Goal: Communication & Community: Answer question/provide support

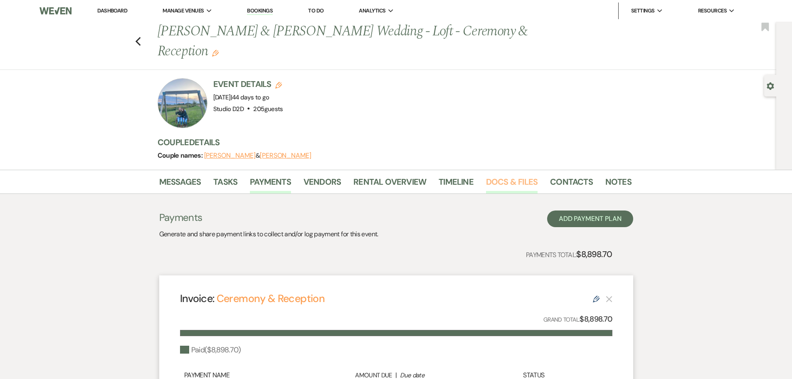
click at [504, 182] on link "Docs & Files" at bounding box center [512, 184] width 52 height 18
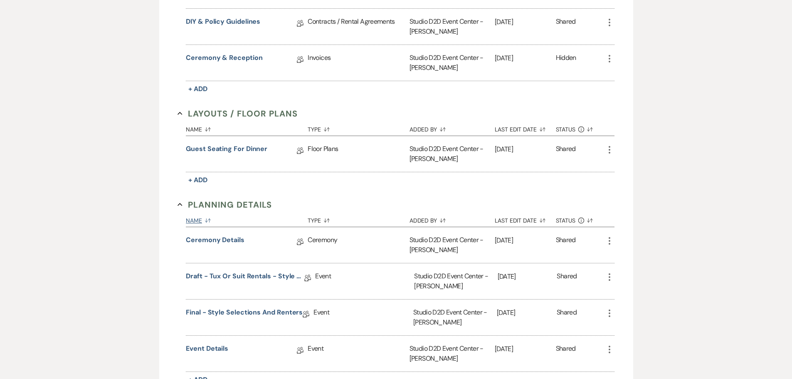
scroll to position [374, 0]
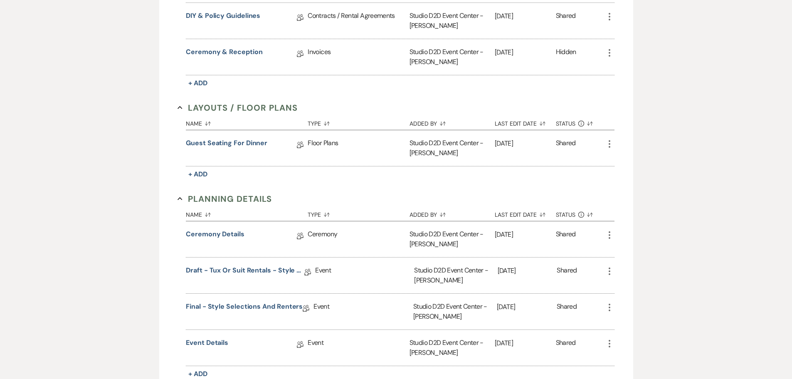
click at [609, 235] on use "button" at bounding box center [610, 234] width 2 height 7
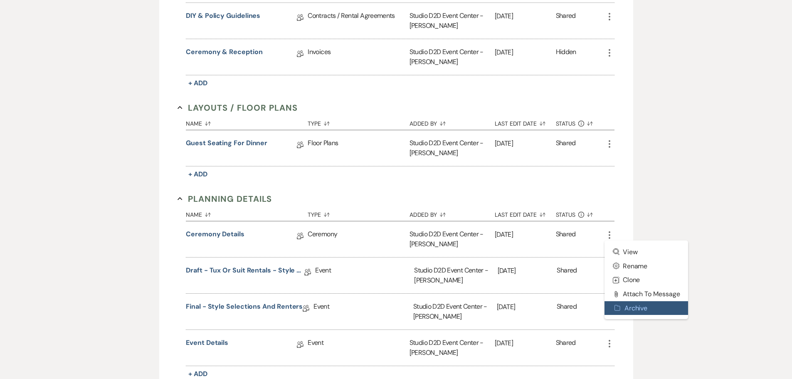
click at [628, 309] on button "Archive Archive" at bounding box center [647, 308] width 84 height 14
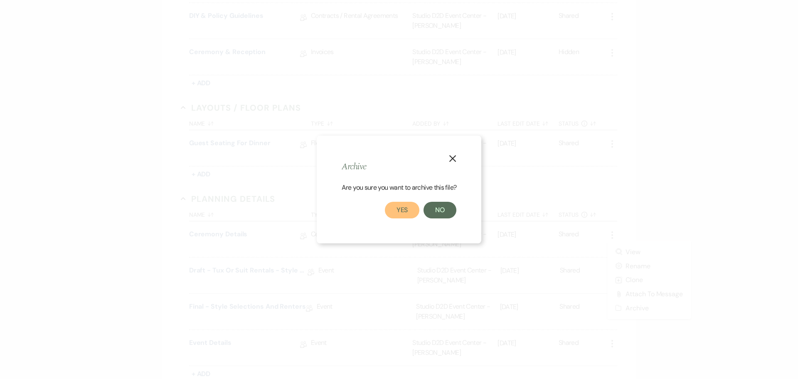
click at [409, 208] on button "Yes" at bounding box center [402, 210] width 35 height 17
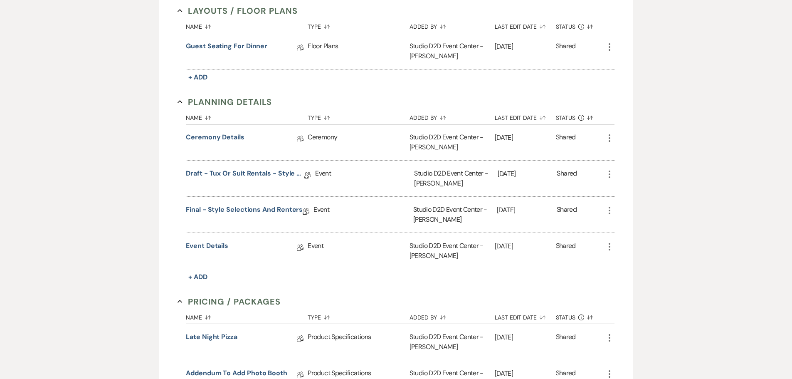
scroll to position [499, 0]
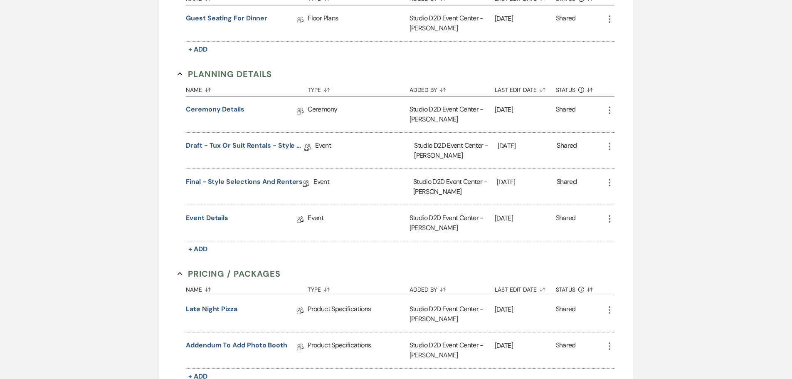
click at [610, 218] on use "button" at bounding box center [610, 218] width 2 height 7
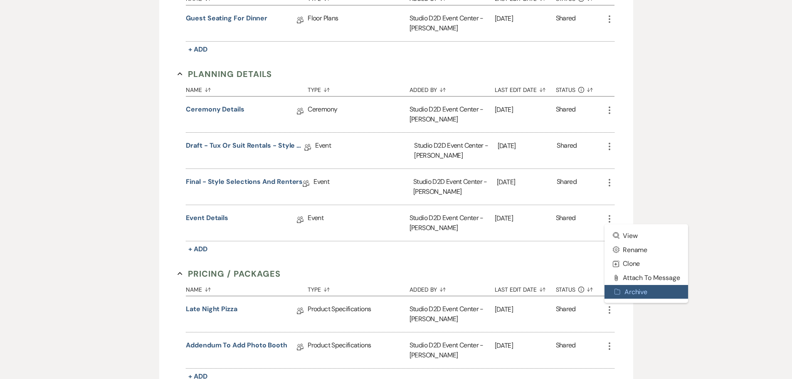
click at [635, 292] on button "Archive Archive" at bounding box center [647, 292] width 84 height 14
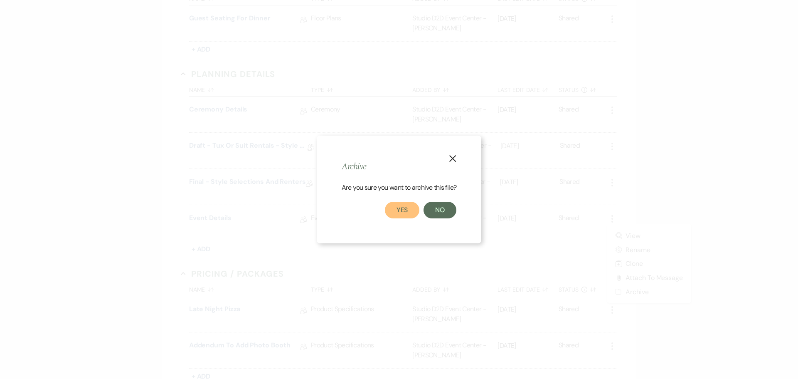
click at [404, 209] on button "Yes" at bounding box center [402, 210] width 35 height 17
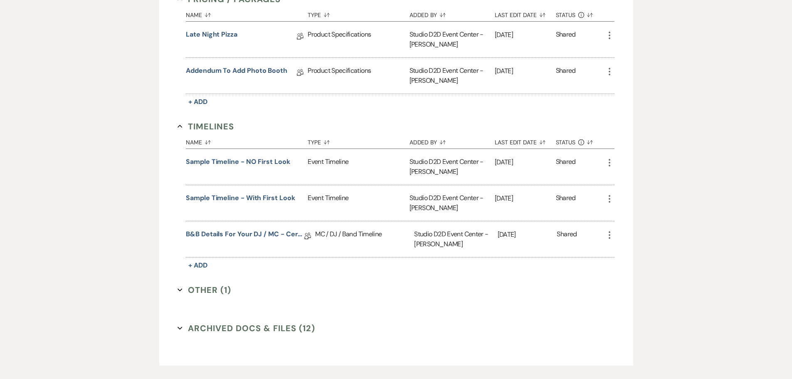
click at [608, 161] on icon "More" at bounding box center [610, 163] width 10 height 10
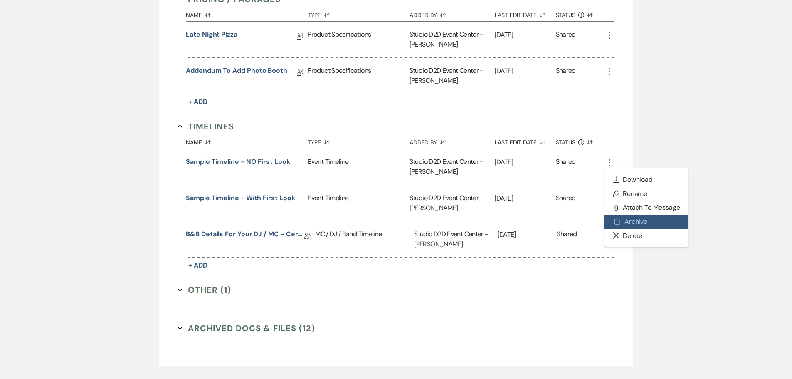
click at [625, 216] on button "Archive Archive" at bounding box center [647, 222] width 84 height 14
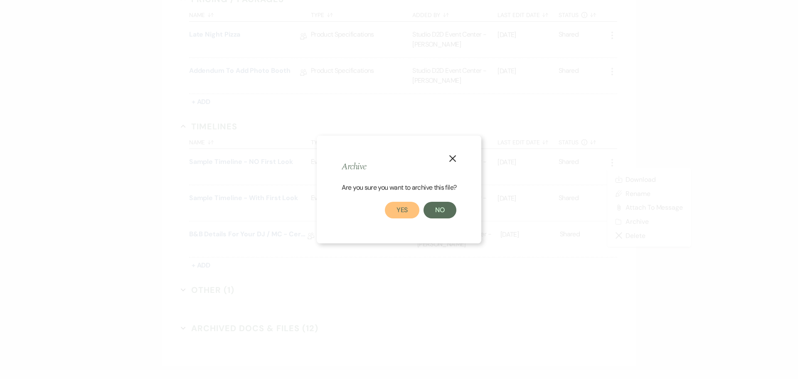
click at [396, 210] on button "Yes" at bounding box center [402, 210] width 35 height 17
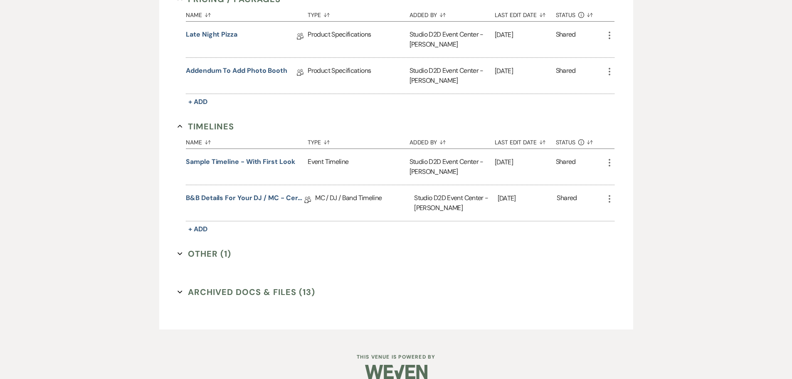
click at [610, 162] on icon "More" at bounding box center [610, 163] width 10 height 10
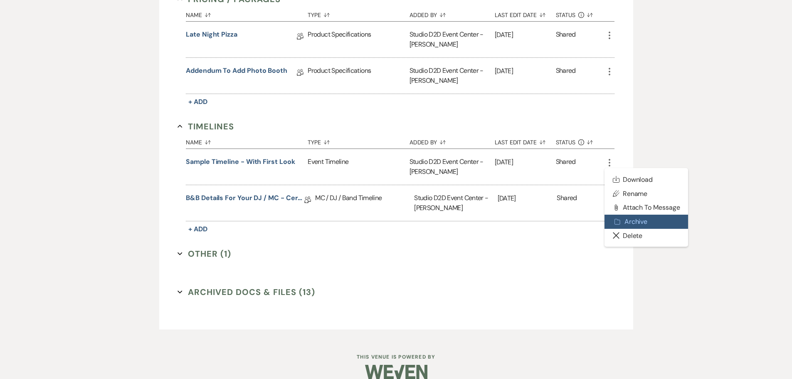
click at [626, 219] on button "Archive Archive" at bounding box center [647, 222] width 84 height 14
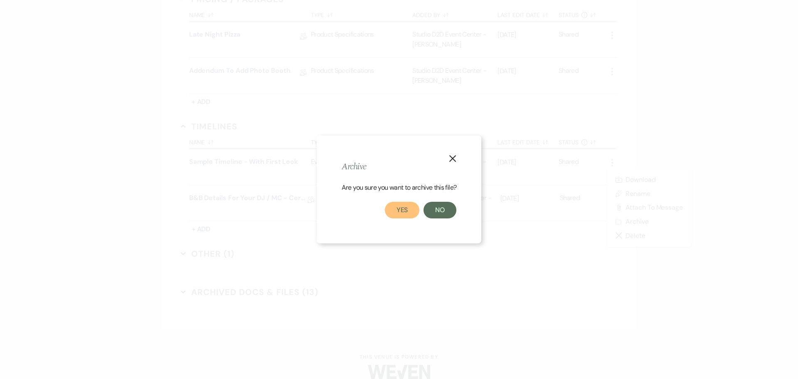
click at [407, 210] on button "Yes" at bounding box center [402, 210] width 35 height 17
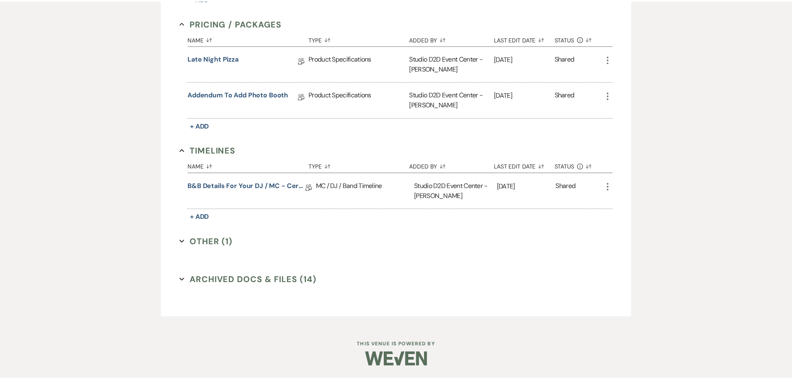
scroll to position [677, 0]
click at [280, 185] on link "B&B Details for your DJ / MC - Ceremony & Reception" at bounding box center [245, 186] width 119 height 13
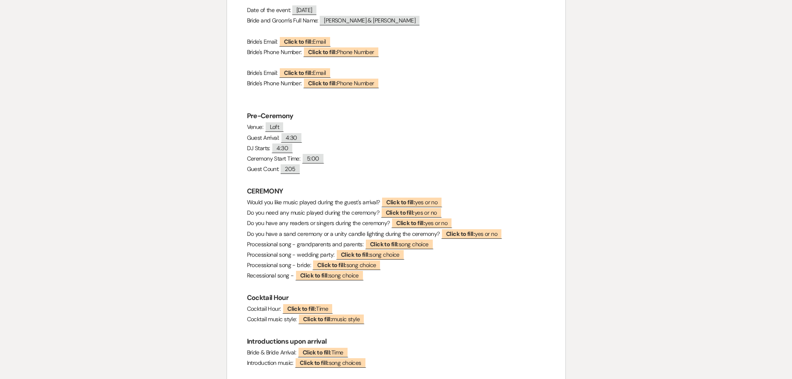
scroll to position [208, 0]
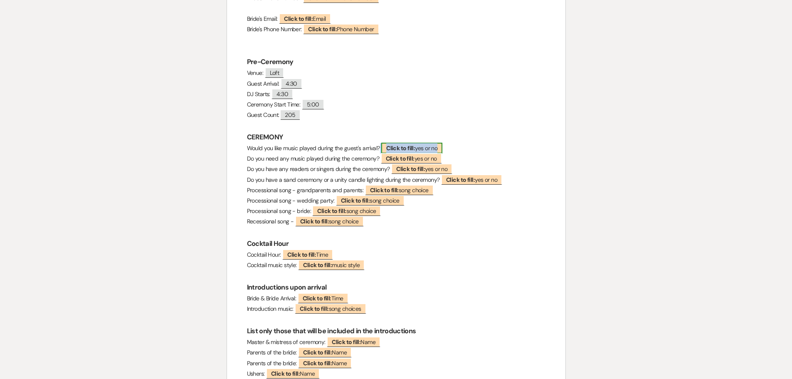
click at [393, 148] on b "Click to fill:" at bounding box center [400, 147] width 29 height 7
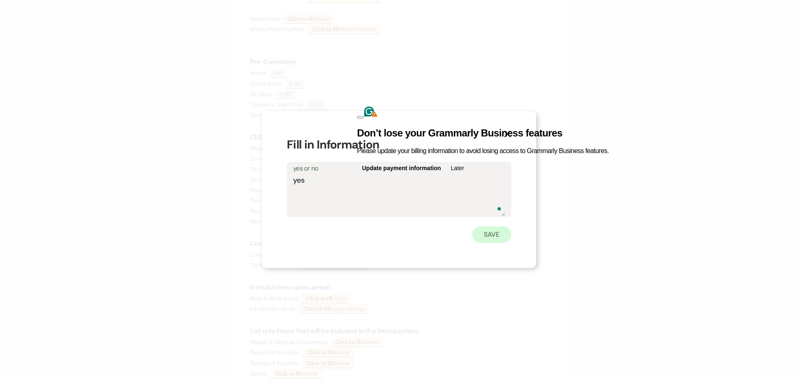
type textarea "yes"
click at [490, 232] on button "Save" at bounding box center [491, 234] width 39 height 17
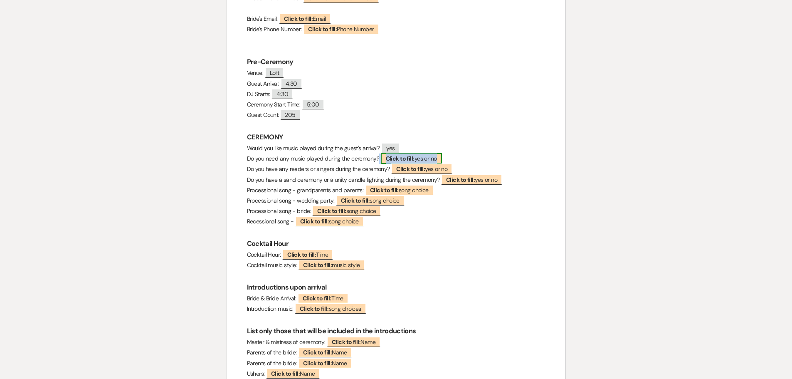
click at [406, 159] on b "Click to fill:" at bounding box center [400, 158] width 29 height 7
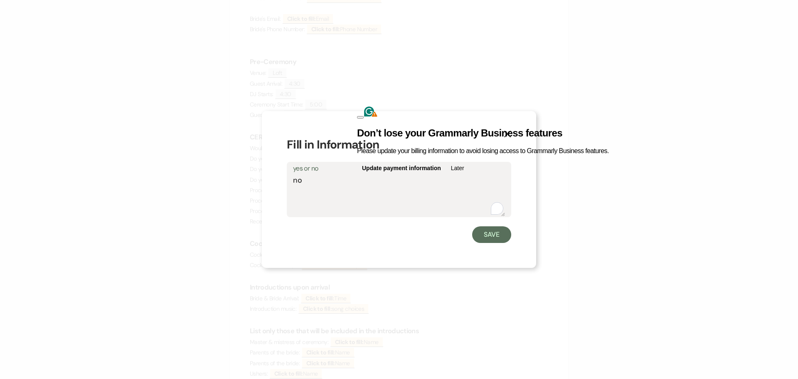
type textarea "no"
click at [469, 161] on button "Later" at bounding box center [457, 167] width 23 height 13
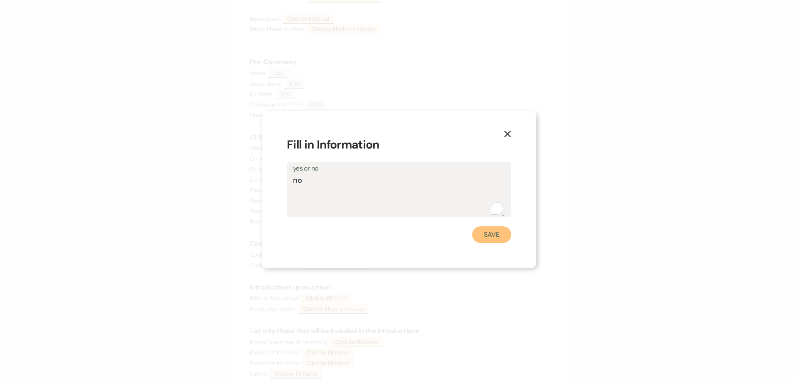
click at [501, 232] on button "Save" at bounding box center [491, 234] width 39 height 17
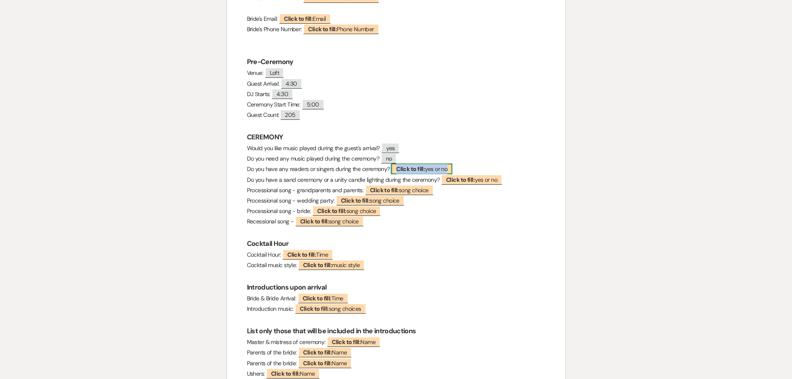
click at [405, 170] on b "Click to fill:" at bounding box center [410, 168] width 29 height 7
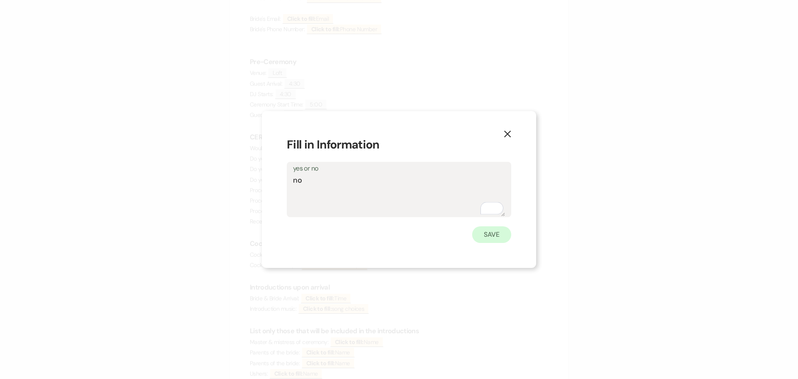
type textarea "no"
click at [499, 235] on button "Save" at bounding box center [491, 234] width 39 height 17
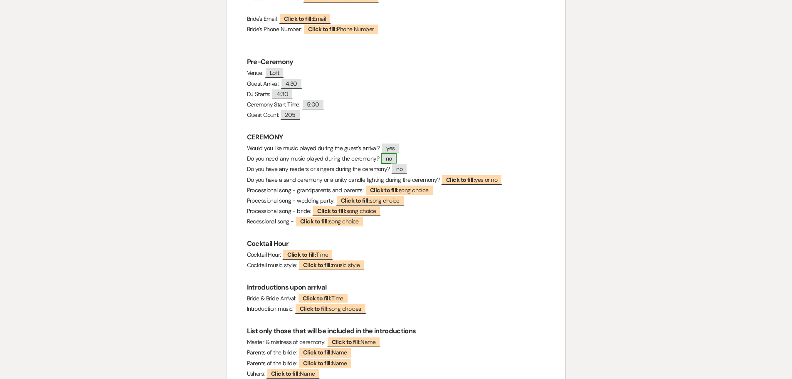
click at [388, 159] on span "no" at bounding box center [389, 158] width 16 height 11
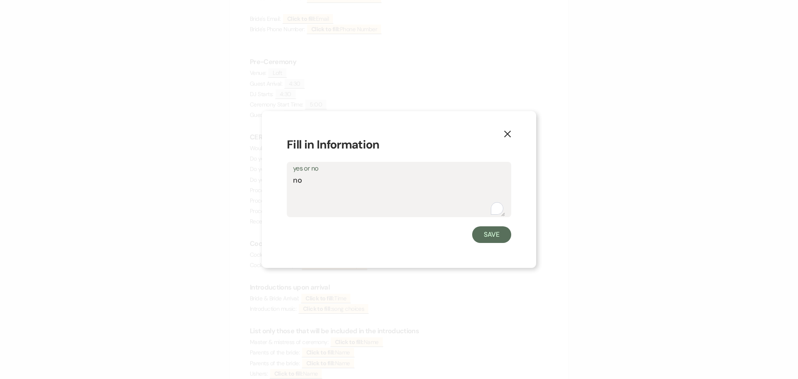
click at [387, 166] on label "yes or no" at bounding box center [399, 169] width 212 height 12
click at [387, 175] on textarea "no" at bounding box center [399, 196] width 212 height 42
click at [386, 172] on label "yes or no" at bounding box center [399, 169] width 212 height 12
click at [386, 175] on textarea "no" at bounding box center [399, 196] width 212 height 42
click at [373, 179] on textarea "no" at bounding box center [399, 196] width 212 height 42
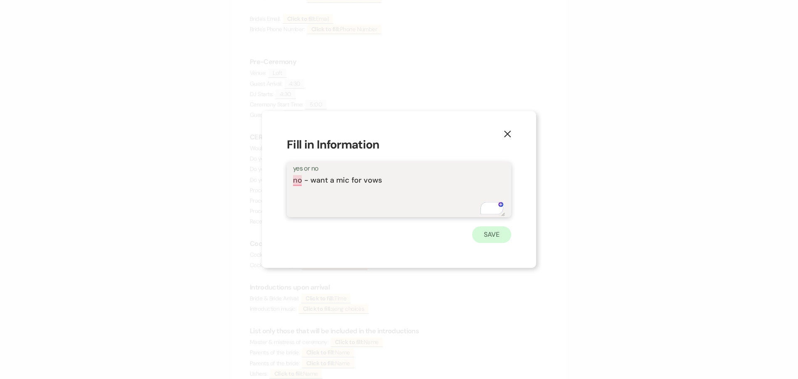
type textarea "no - want a mic for vows"
click at [485, 233] on button "Save" at bounding box center [491, 234] width 39 height 17
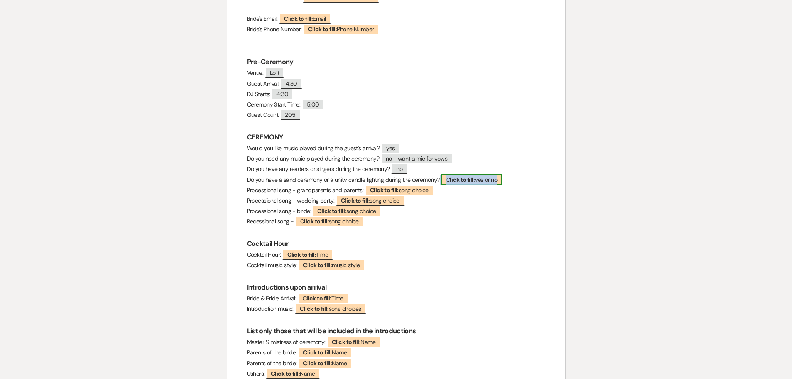
click at [462, 182] on b "Click to fill:" at bounding box center [460, 179] width 29 height 7
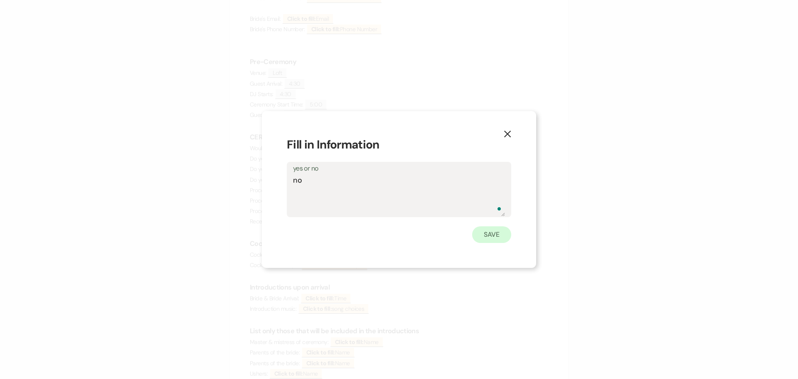
type textarea "no"
click at [484, 235] on button "Save" at bounding box center [491, 234] width 39 height 17
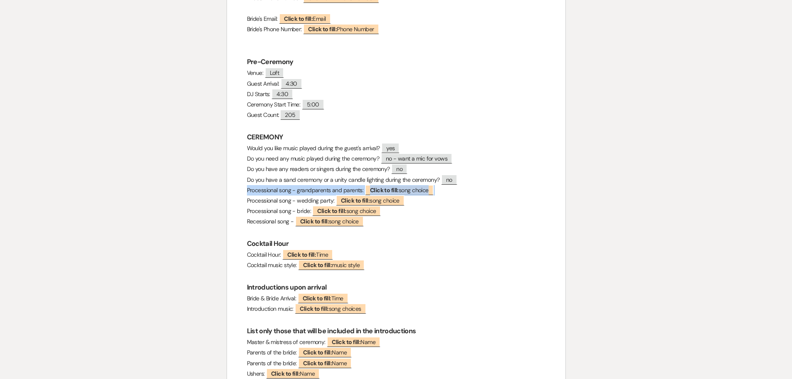
drag, startPoint x: 442, startPoint y: 193, endPoint x: 245, endPoint y: 192, distance: 196.3
click at [245, 192] on div "Event Details for the DJ / MC - Ceremony & Reception Date of the event: ﻿ 09/27…" at bounding box center [396, 362] width 339 height 917
drag, startPoint x: 437, startPoint y: 230, endPoint x: 427, endPoint y: 207, distance: 25.9
click at [437, 230] on p at bounding box center [396, 232] width 299 height 10
click at [420, 193] on span "Click to fill: song choice" at bounding box center [399, 190] width 69 height 11
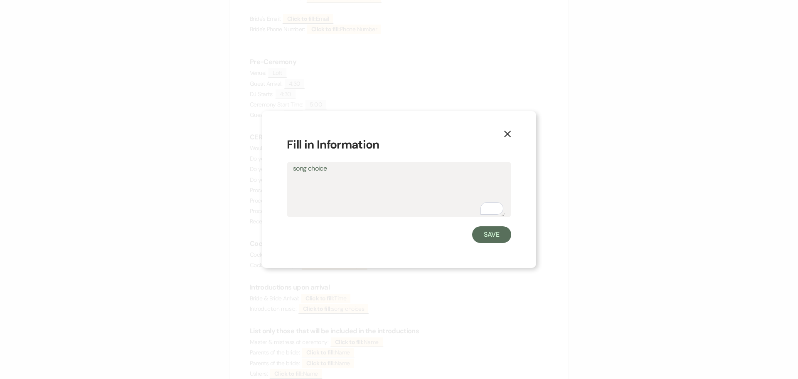
click at [376, 203] on textarea "song choice" at bounding box center [399, 196] width 212 height 42
type textarea "none"
click at [493, 240] on button "Save" at bounding box center [491, 234] width 39 height 17
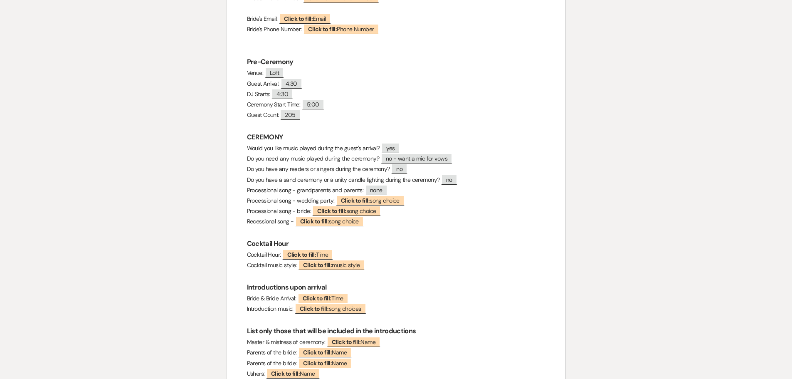
scroll to position [250, 0]
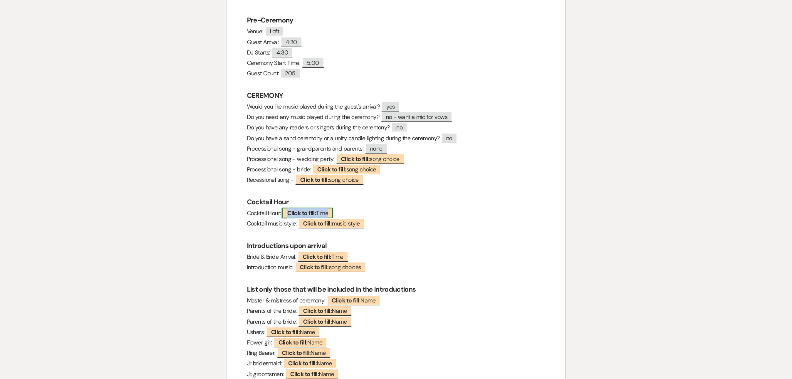
click at [328, 212] on span "Click to fill: Time" at bounding box center [307, 213] width 51 height 11
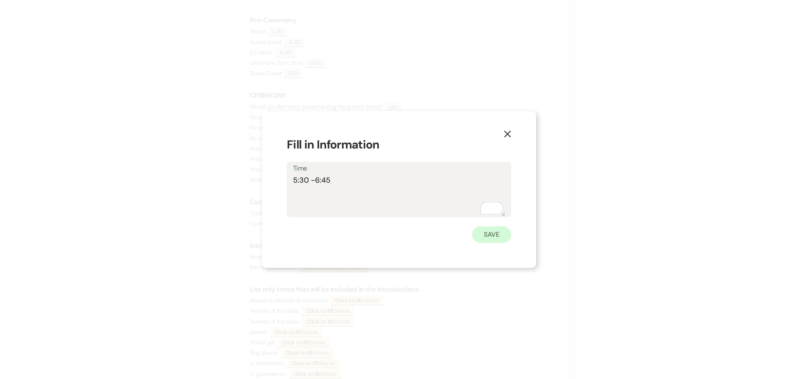
type textarea "5:30 -6:45"
click at [487, 237] on button "Save" at bounding box center [491, 234] width 39 height 17
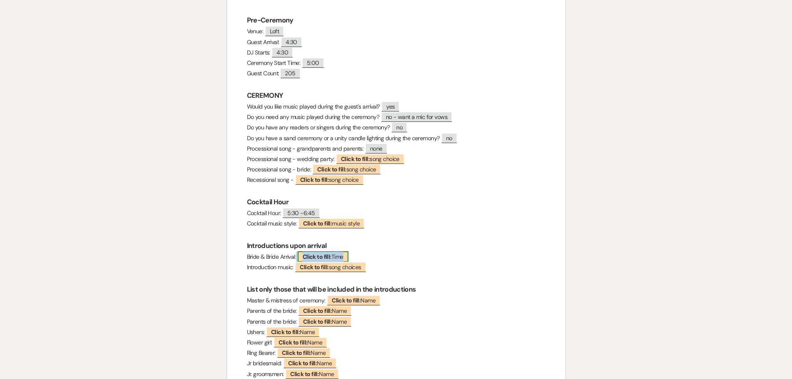
click at [319, 255] on b "Click to fill:" at bounding box center [317, 256] width 29 height 7
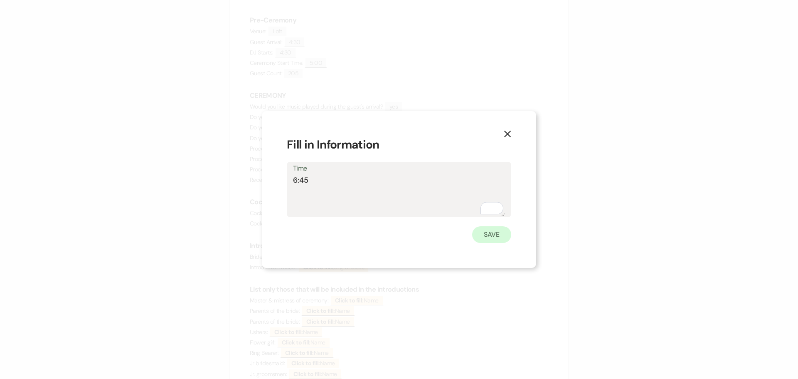
type textarea "6:45"
click at [484, 233] on button "Save" at bounding box center [491, 234] width 39 height 17
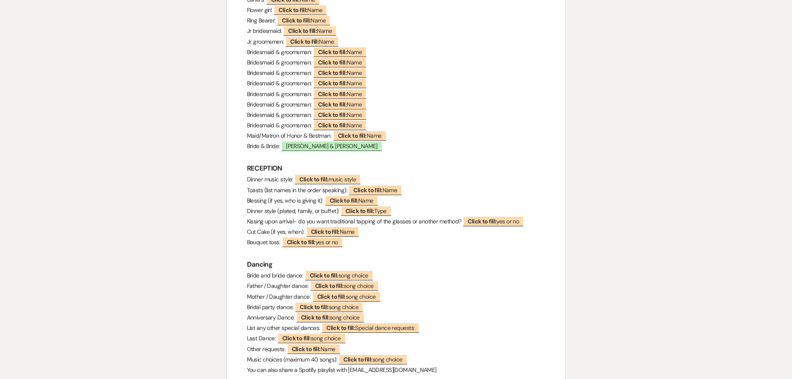
scroll to position [582, 0]
click at [349, 213] on b "Click to fill:" at bounding box center [360, 210] width 29 height 7
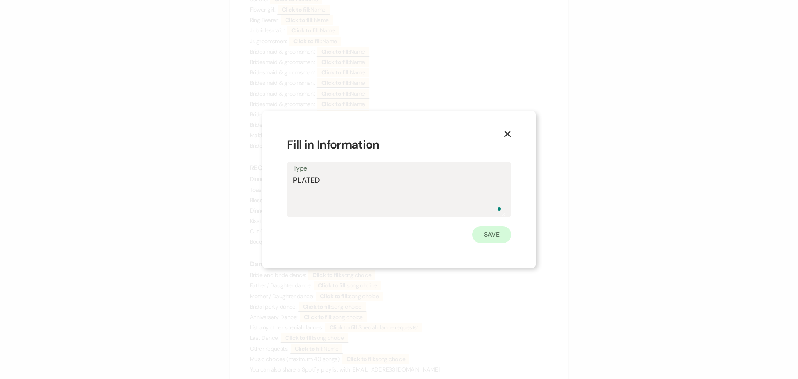
type textarea "PLATED"
click at [489, 234] on button "Save" at bounding box center [491, 234] width 39 height 17
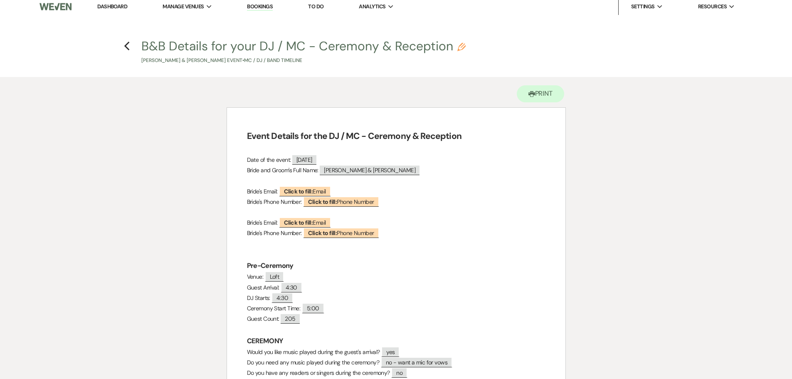
scroll to position [0, 0]
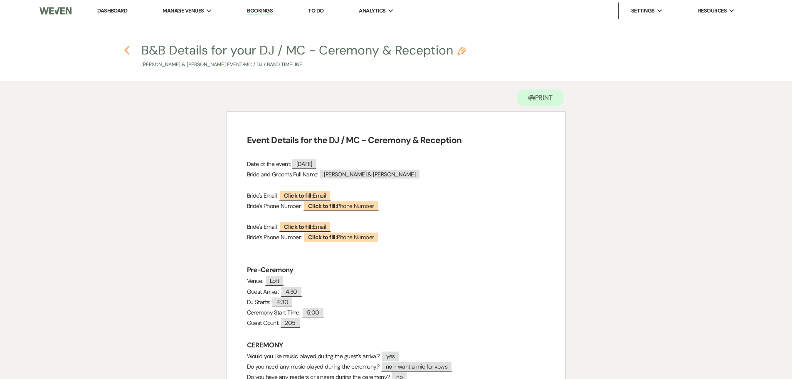
click at [125, 49] on use "button" at bounding box center [126, 50] width 5 height 9
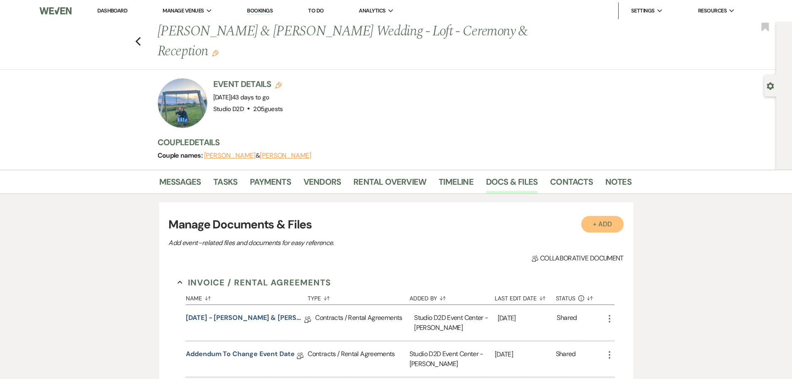
click at [600, 220] on button "+ Add" at bounding box center [602, 224] width 42 height 17
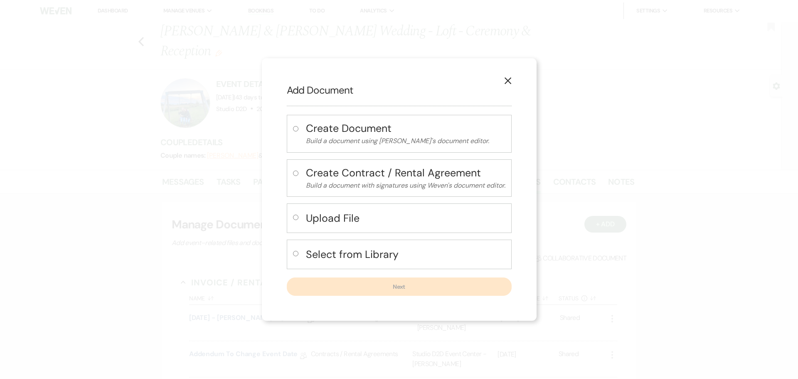
click at [350, 217] on h4 "Upload File" at bounding box center [406, 218] width 200 height 15
radio input "true"
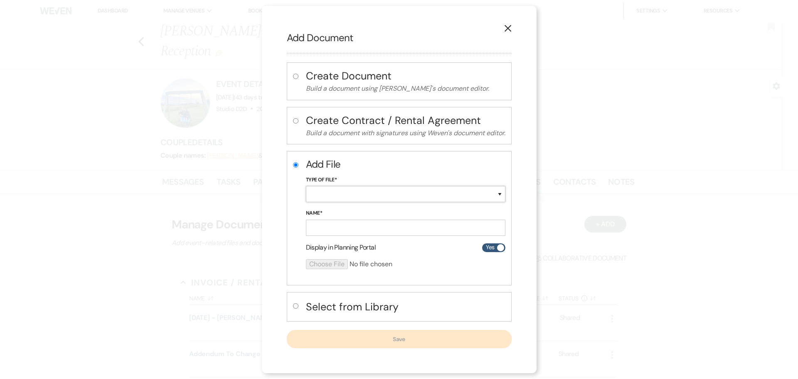
click at [351, 196] on select "Special Event Insurance Vendor Certificate of Insurance Contracts / Rental Agre…" at bounding box center [406, 194] width 200 height 16
select select "64"
click at [306, 186] on select "Special Event Insurance Vendor Certificate of Insurance Contracts / Rental Agre…" at bounding box center [406, 194] width 200 height 16
click at [353, 228] on input "Name*" at bounding box center [406, 228] width 200 height 16
paste input "09-27-25 - Laura & Stephanie - Ceremony Details"
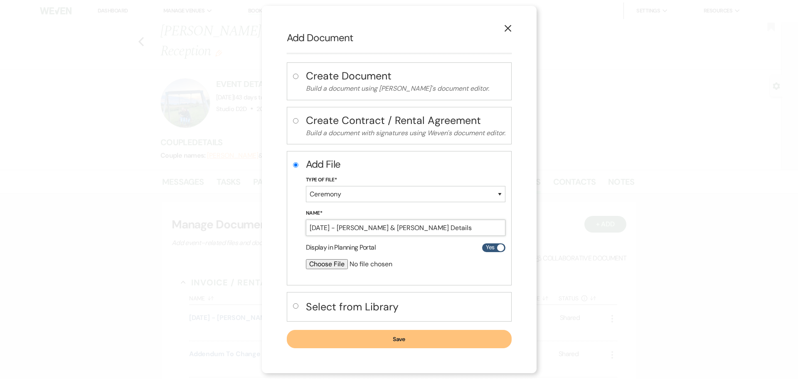
type input "09-27-25 - Laura & Stephanie - Ceremony Details"
click at [324, 263] on input "file" at bounding box center [384, 264] width 156 height 10
type input "C:\fakepath\09-27-25 - Laura & Stephanie - Ceremony Details - Studio D2D.pdf"
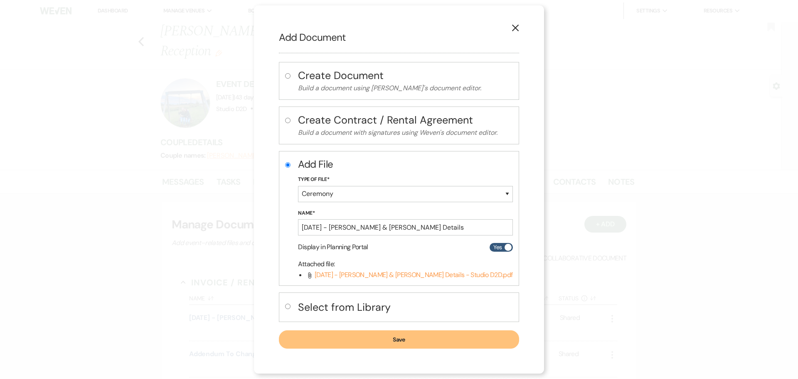
click at [327, 338] on button "Save" at bounding box center [399, 339] width 240 height 18
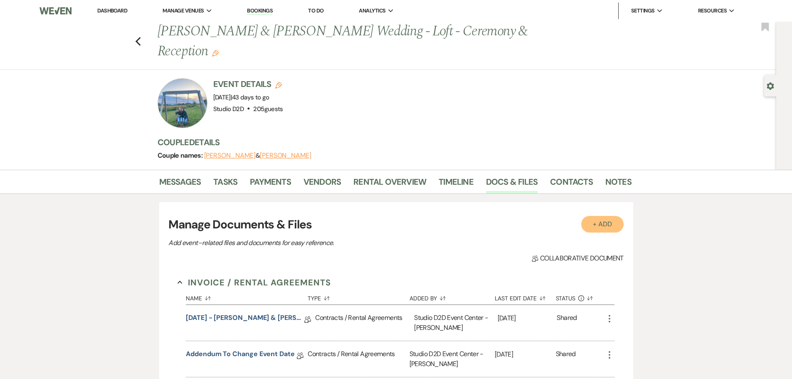
click at [603, 225] on button "+ Add" at bounding box center [602, 224] width 42 height 17
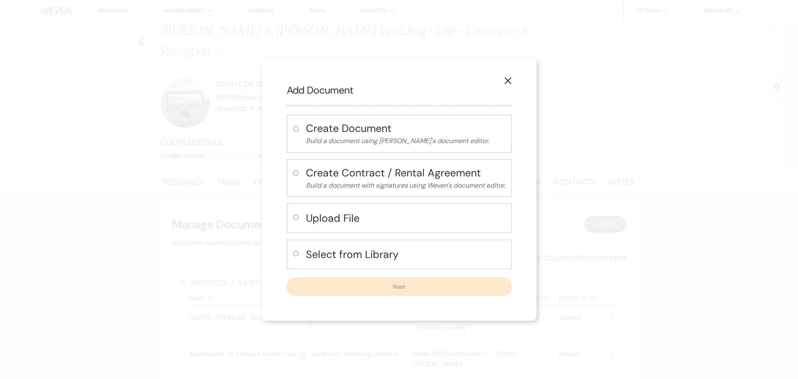
click at [329, 219] on h4 "Upload File" at bounding box center [406, 218] width 200 height 15
radio input "true"
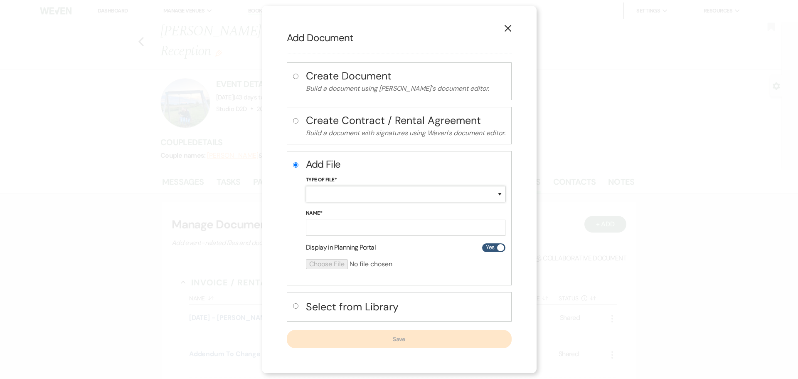
click at [331, 193] on select "Special Event Insurance Vendor Certificate of Insurance Contracts / Rental Agre…" at bounding box center [406, 194] width 200 height 16
select select "63"
click at [306, 186] on select "Special Event Insurance Vendor Certificate of Insurance Contracts / Rental Agre…" at bounding box center [406, 194] width 200 height 16
click at [351, 228] on input "Name*" at bounding box center [406, 228] width 200 height 16
paste input "09-27-25 - Laura & Stephanie - Event Details"
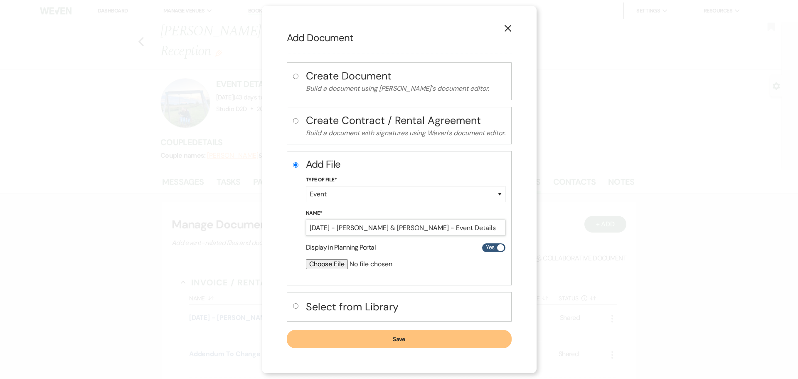
type input "09-27-25 - Laura & Stephanie - Event Details"
click at [333, 264] on input "file" at bounding box center [384, 264] width 156 height 10
type input "C:\fakepath\09-27-25 - Laura & Stephanie - Event Details - Studio D2D.pdf"
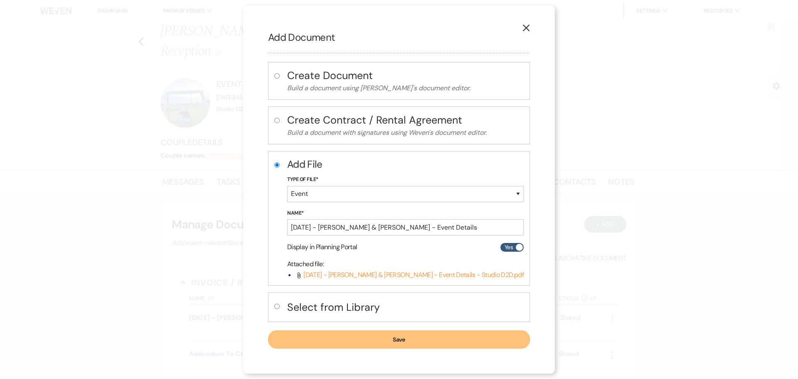
click at [361, 340] on button "Save" at bounding box center [399, 339] width 262 height 18
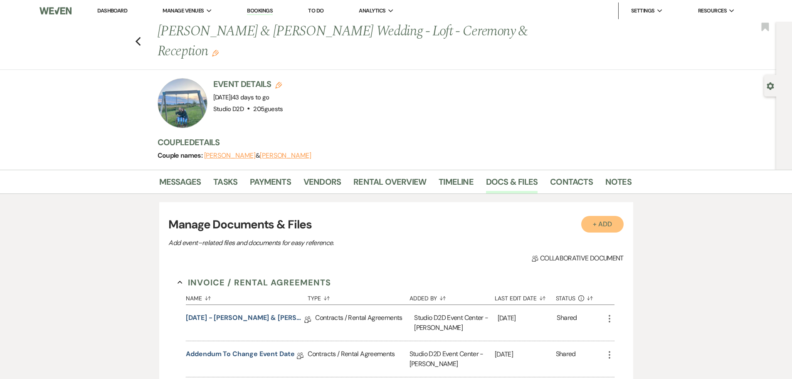
click at [599, 225] on button "+ Add" at bounding box center [602, 224] width 42 height 17
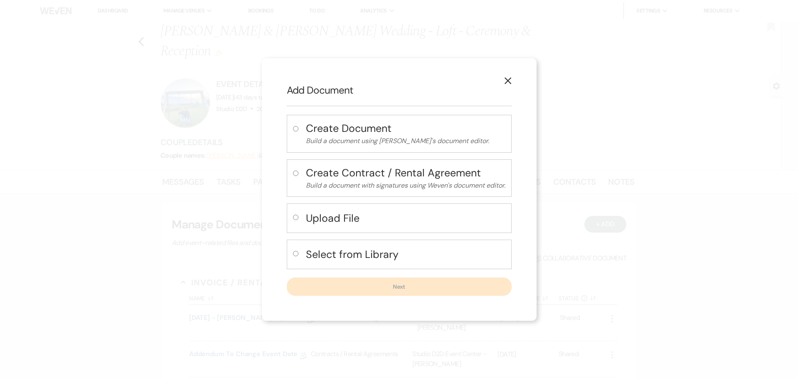
click at [337, 220] on h4 "Upload File" at bounding box center [406, 218] width 200 height 15
radio input "true"
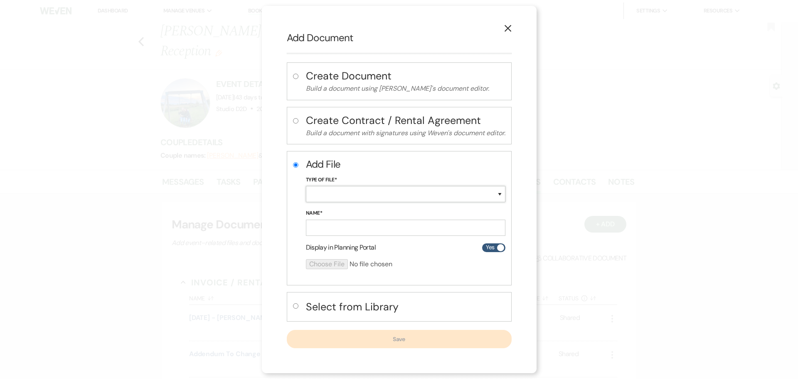
click at [336, 195] on select "Special Event Insurance Vendor Certificate of Insurance Contracts / Rental Agre…" at bounding box center [406, 194] width 200 height 16
select select "24"
click at [306, 186] on select "Special Event Insurance Vendor Certificate of Insurance Contracts / Rental Agre…" at bounding box center [406, 194] width 200 height 16
click at [358, 227] on input "Name*" at bounding box center [406, 228] width 200 height 16
paste input "09-27-25 - Laura & Stephanie - Floor Plan"
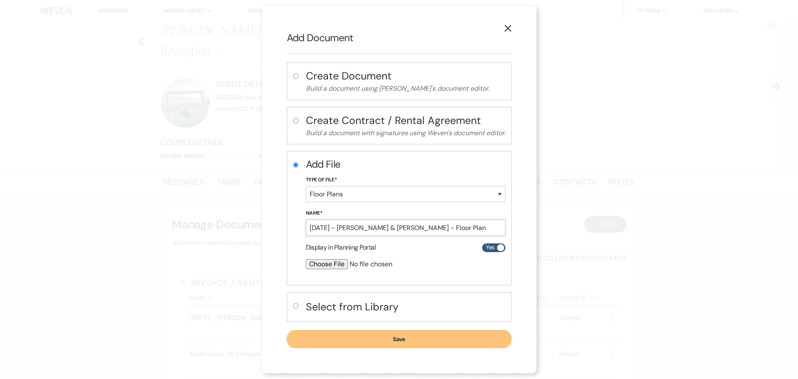
type input "09-27-25 - Laura & Stephanie - Floor Plan"
click at [337, 263] on input "file" at bounding box center [384, 264] width 156 height 10
type input "C:\fakepath\09-27-25 - Laura & Stephanie - Floor Plan - Studio D2D.pdf"
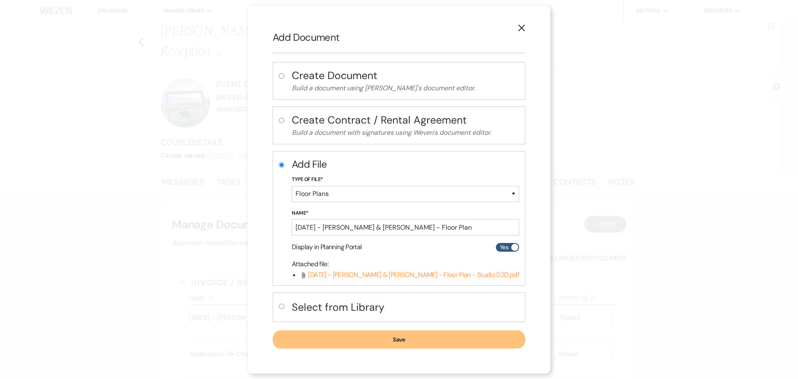
click at [326, 336] on button "Save" at bounding box center [399, 339] width 253 height 18
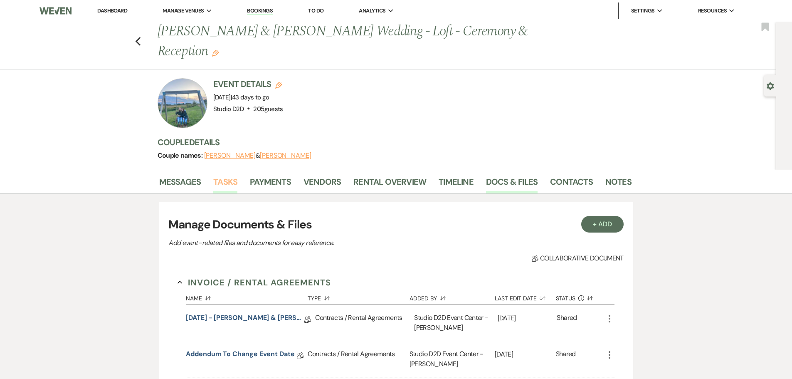
click at [226, 183] on link "Tasks" at bounding box center [225, 184] width 24 height 18
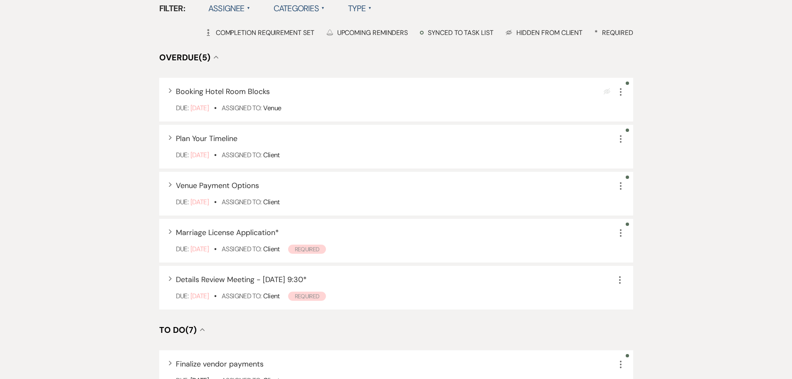
scroll to position [250, 0]
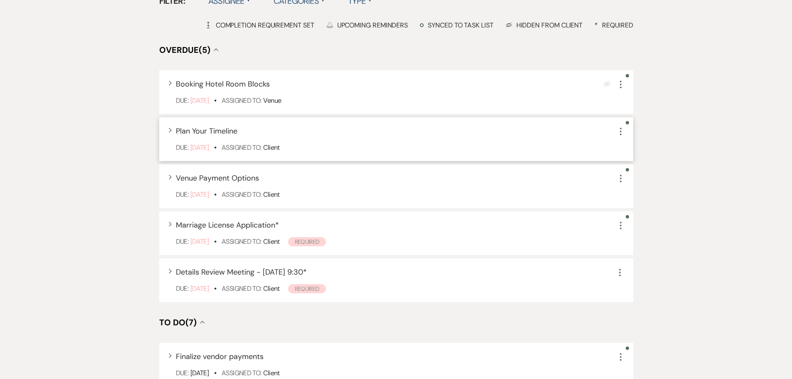
click at [622, 131] on icon "More" at bounding box center [621, 131] width 10 height 10
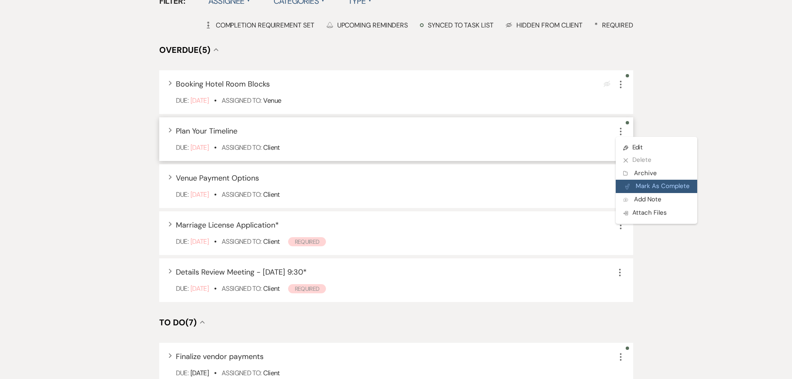
click at [647, 182] on button "Plan Portal Link Mark As Complete" at bounding box center [657, 186] width 82 height 13
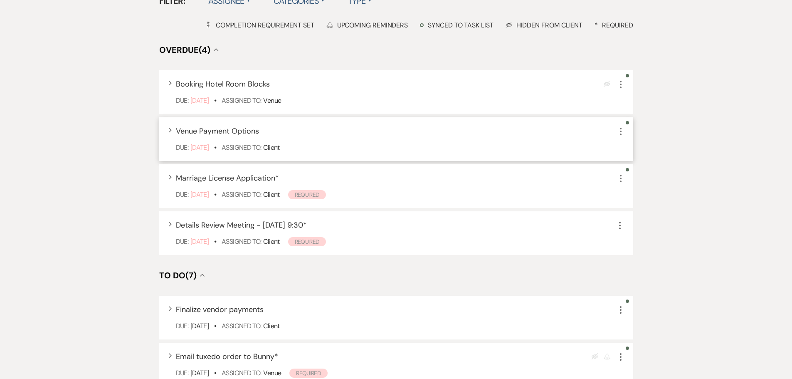
click at [620, 131] on use "button" at bounding box center [621, 131] width 2 height 7
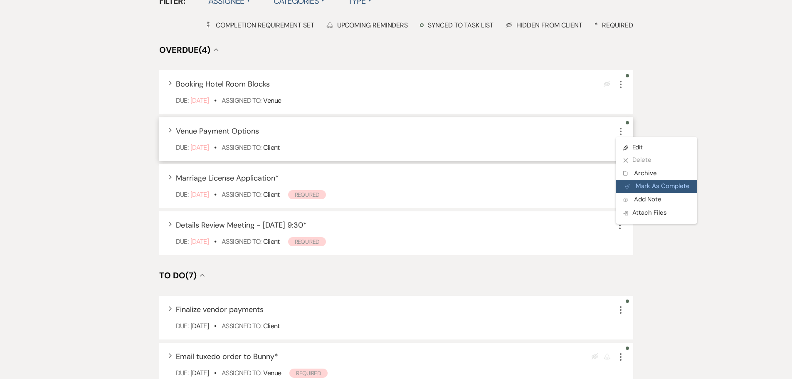
click at [638, 185] on button "Plan Portal Link Mark As Complete" at bounding box center [657, 186] width 82 height 13
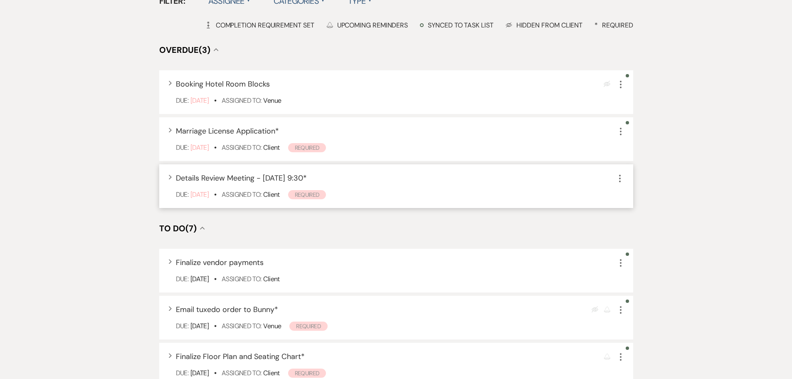
click at [622, 178] on icon "More" at bounding box center [620, 178] width 10 height 10
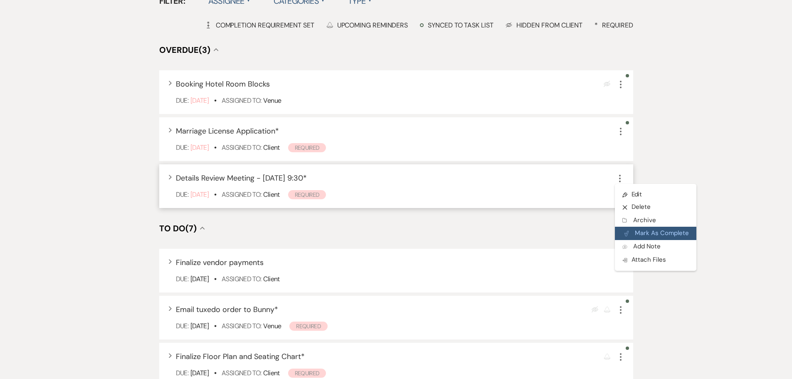
click at [640, 227] on button "Plan Portal Link Mark As Complete" at bounding box center [656, 233] width 82 height 13
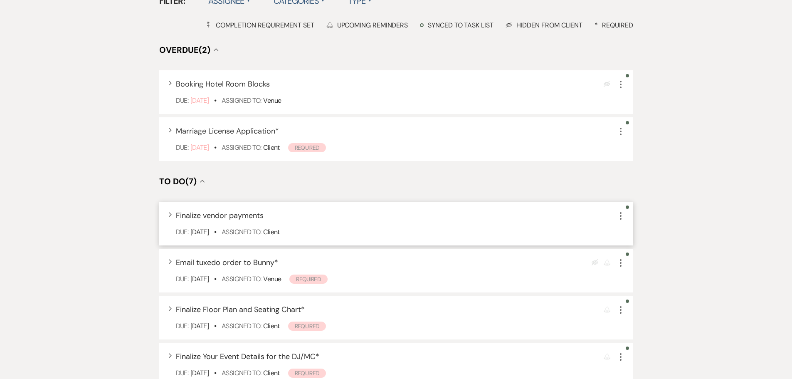
click at [620, 213] on use "button" at bounding box center [621, 215] width 2 height 7
click at [639, 269] on button "Plan Portal Link Mark As Complete" at bounding box center [657, 270] width 82 height 13
click at [620, 214] on icon "More" at bounding box center [621, 216] width 10 height 10
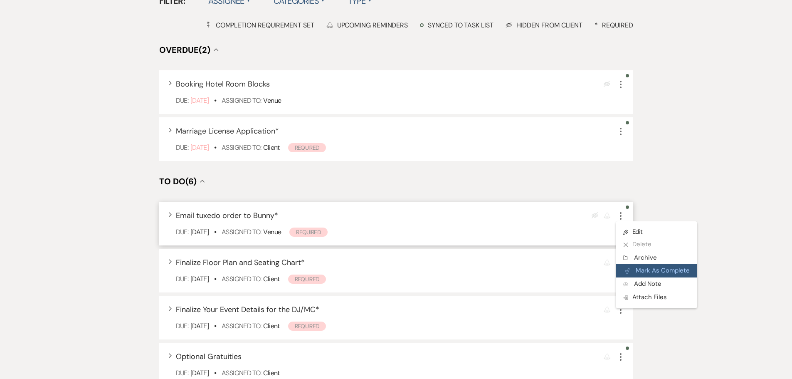
click at [640, 268] on button "Plan Portal Link Mark As Complete" at bounding box center [657, 270] width 82 height 13
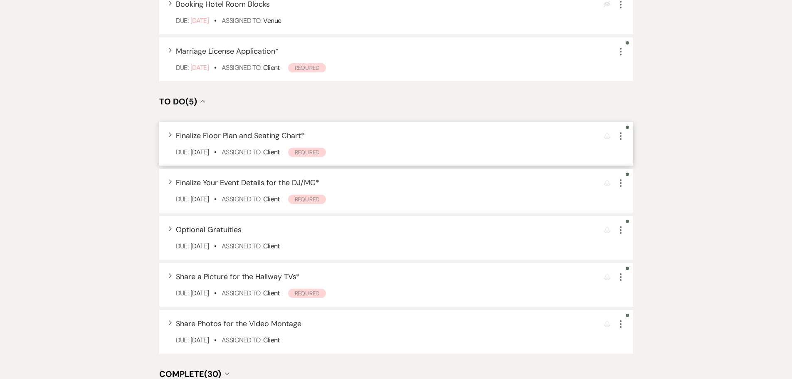
scroll to position [0, 0]
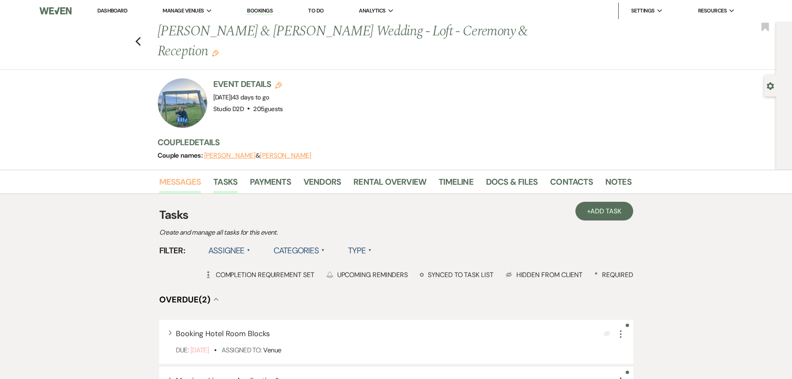
click at [171, 184] on link "Messages" at bounding box center [180, 184] width 42 height 18
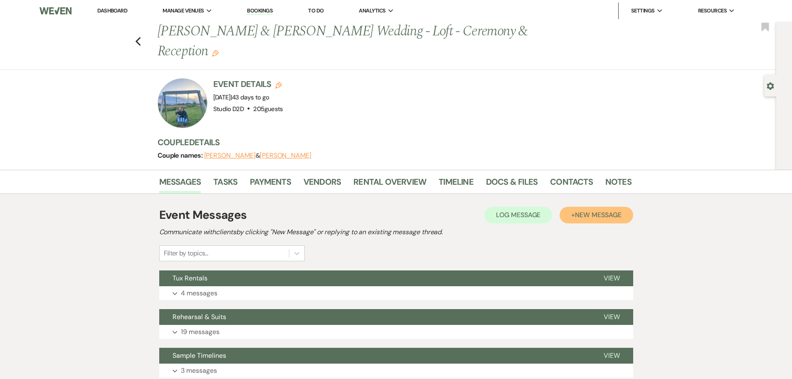
click at [593, 216] on span "New Message" at bounding box center [598, 214] width 46 height 9
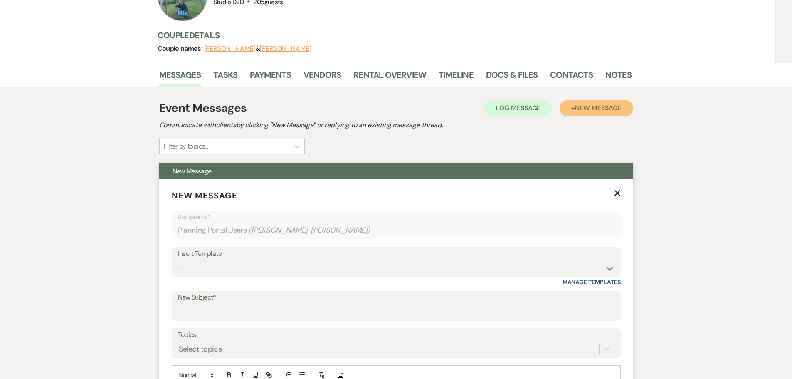
scroll to position [166, 0]
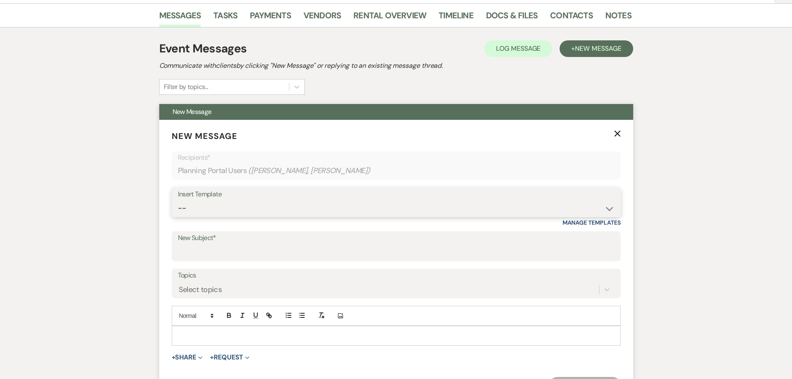
click at [267, 212] on select "-- New Inquiry - message 2 Event Pricing - Non Wedding Weven Planning Portal In…" at bounding box center [396, 208] width 437 height 16
select select "1756"
click at [178, 200] on select "-- New Inquiry - message 2 Event Pricing - Non Wedding Weven Planning Portal In…" at bounding box center [396, 208] width 437 height 16
type input "Event Details"
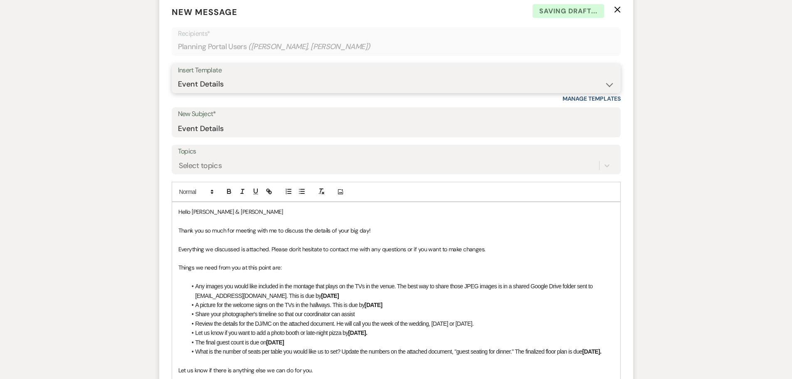
scroll to position [291, 0]
drag, startPoint x: 317, startPoint y: 294, endPoint x: 289, endPoint y: 292, distance: 28.3
click at [289, 292] on li "Any images you would like included in the montage that plays on the TVs in the …" at bounding box center [400, 290] width 427 height 19
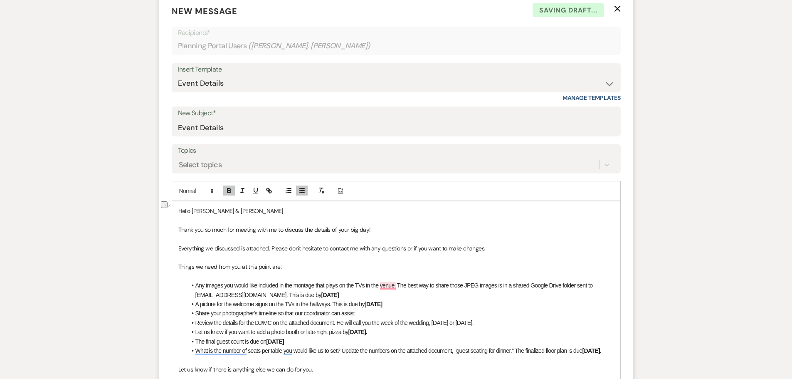
drag, startPoint x: 326, startPoint y: 295, endPoint x: 289, endPoint y: 294, distance: 37.8
click at [289, 294] on li "Any images you would like included in the montage that plays on the TVs in the …" at bounding box center [400, 290] width 427 height 19
copy strong "September 17"
drag, startPoint x: 395, startPoint y: 305, endPoint x: 367, endPoint y: 306, distance: 27.5
click at [367, 306] on li "A picture for the welcome signs on the TVs in the hallways. This is due by Octo…" at bounding box center [400, 303] width 427 height 9
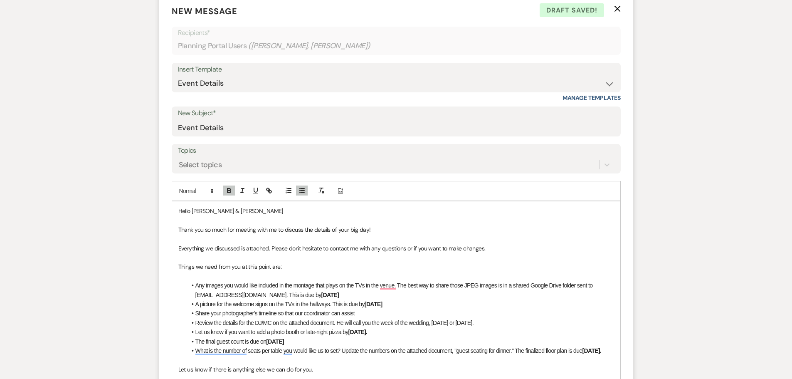
drag, startPoint x: 382, startPoint y: 332, endPoint x: 195, endPoint y: 335, distance: 186.7
click at [195, 335] on li "Let us know if you want to add a photo booth or late-night pizza by October 1." at bounding box center [400, 331] width 427 height 9
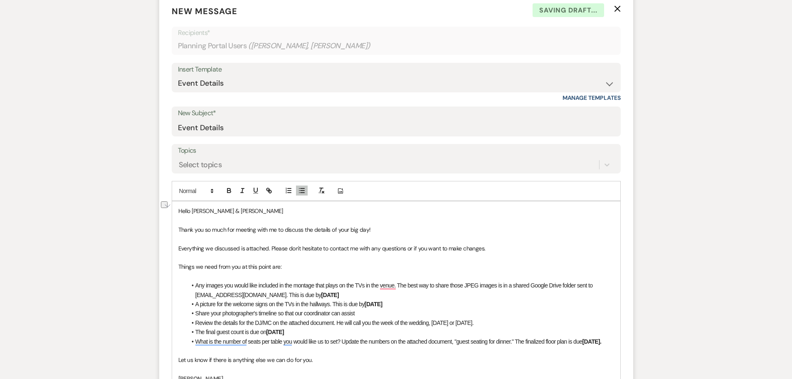
drag, startPoint x: 301, startPoint y: 333, endPoint x: 269, endPoint y: 330, distance: 31.7
click at [269, 330] on li "The final guest count is due on October 27" at bounding box center [400, 331] width 427 height 9
drag, startPoint x: 611, startPoint y: 343, endPoint x: 585, endPoint y: 343, distance: 26.6
click at [585, 343] on strong "October 27." at bounding box center [592, 341] width 19 height 7
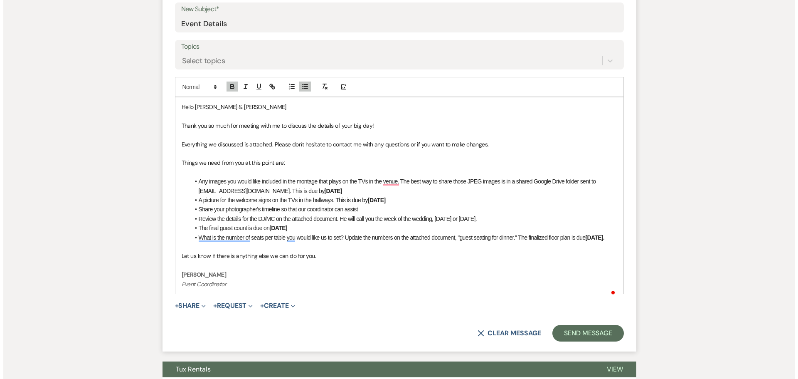
scroll to position [416, 0]
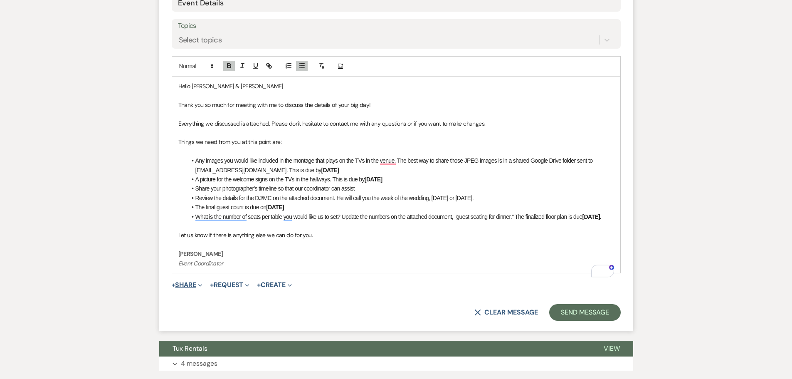
click at [192, 288] on button "+ Share Expand" at bounding box center [187, 285] width 31 height 7
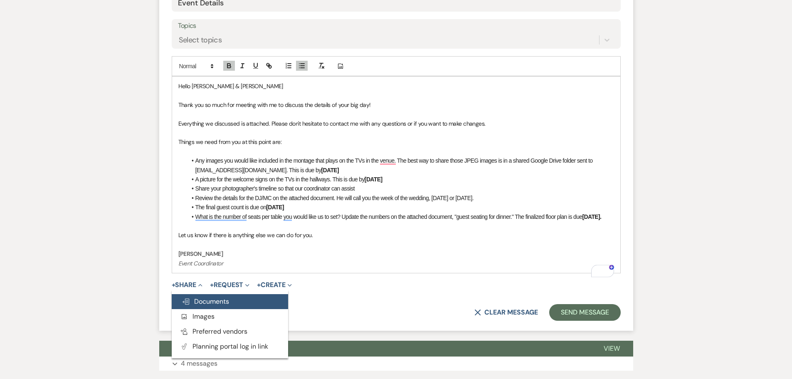
click at [201, 306] on span "Doc Upload Documents" at bounding box center [205, 301] width 47 height 9
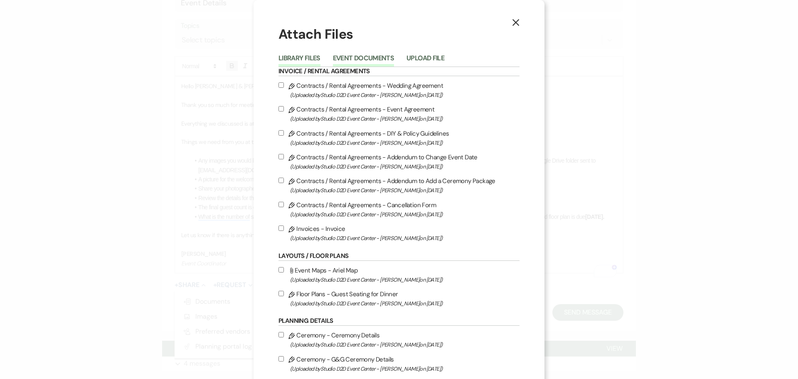
click at [362, 58] on button "Event Documents" at bounding box center [363, 61] width 61 height 12
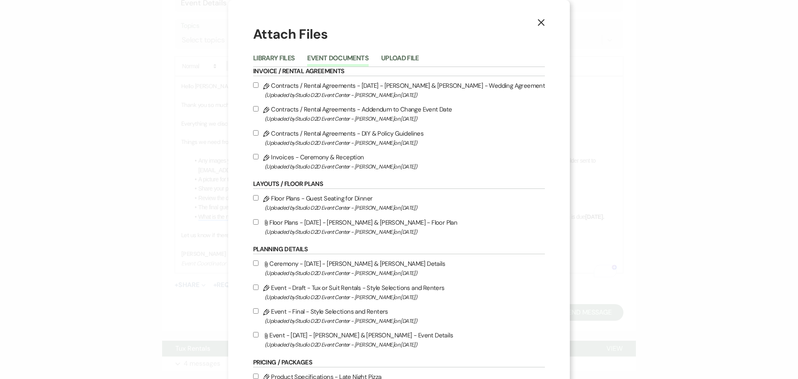
click at [336, 197] on label "Pencil Floor Plans - Guest Seating for Dinner (Uploaded by Studio D2D Event Cen…" at bounding box center [399, 203] width 292 height 20
click at [259, 197] on input "Pencil Floor Plans - Guest Seating for Dinner (Uploaded by Studio D2D Event Cen…" at bounding box center [255, 197] width 5 height 5
checkbox input "true"
click at [336, 221] on label "Attach File Floor Plans - 09-27-25 - Laura & Stephanie - Floor Plan (Uploaded b…" at bounding box center [399, 227] width 292 height 20
click at [259, 221] on input "Attach File Floor Plans - 09-27-25 - Laura & Stephanie - Floor Plan (Uploaded b…" at bounding box center [255, 221] width 5 height 5
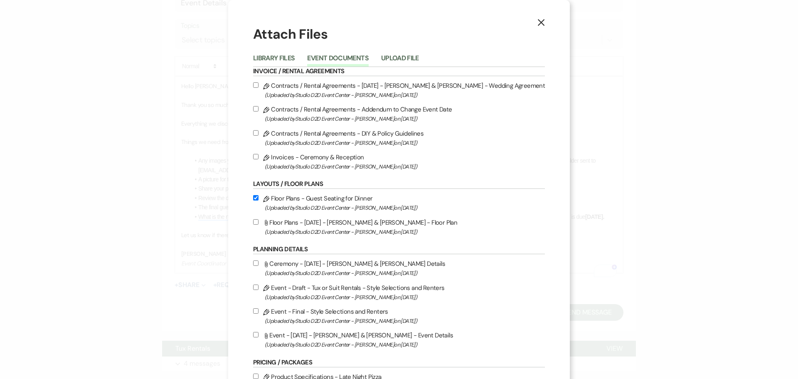
checkbox input "true"
click at [343, 264] on label "Attach File Ceremony - 09-27-25 - Laura & Stephanie - Ceremony Details (Uploade…" at bounding box center [399, 268] width 292 height 20
click at [259, 264] on input "Attach File Ceremony - 09-27-25 - Laura & Stephanie - Ceremony Details (Uploade…" at bounding box center [255, 262] width 5 height 5
checkbox input "true"
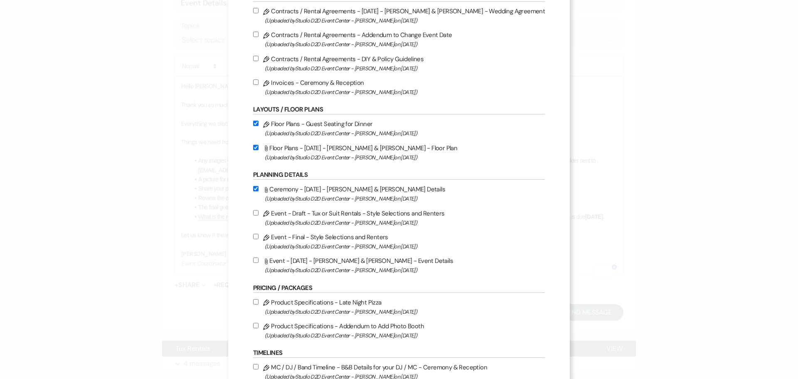
scroll to position [83, 0]
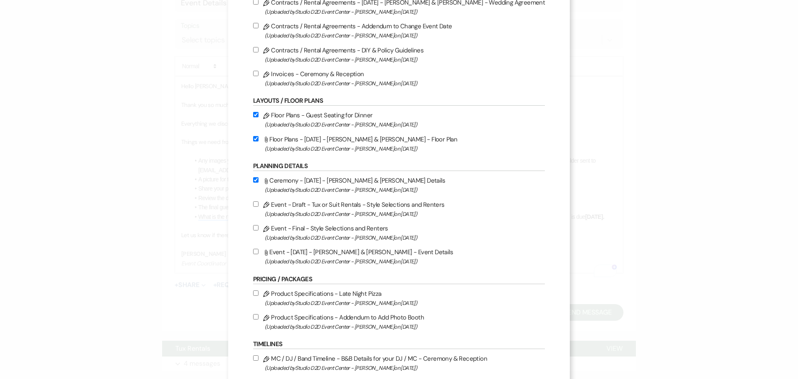
click at [347, 252] on label "Attach File Event - 09-27-25 - Laura & Stephanie - Event Details (Uploaded by S…" at bounding box center [399, 257] width 292 height 20
click at [259, 252] on input "Attach File Event - 09-27-25 - Laura & Stephanie - Event Details (Uploaded by S…" at bounding box center [255, 251] width 5 height 5
checkbox input "true"
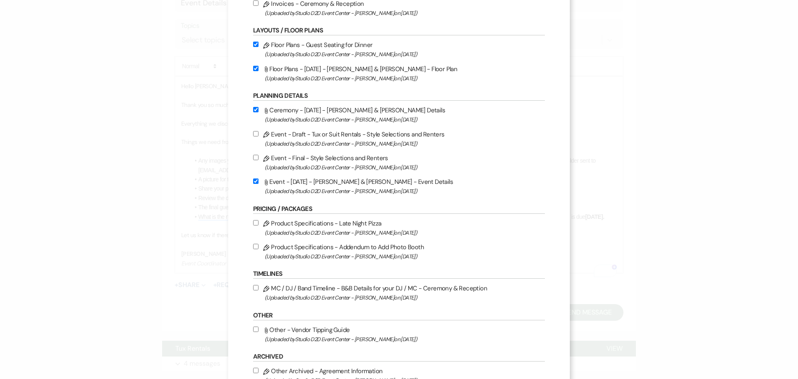
scroll to position [166, 0]
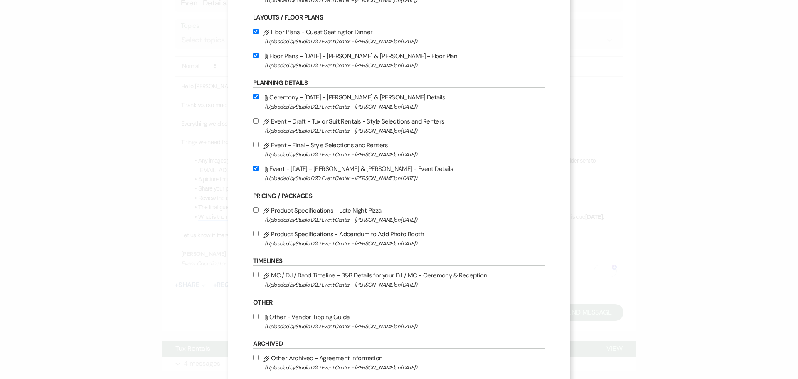
click at [354, 277] on label "Pencil MC / DJ / Band Timeline - B&B Details for your DJ / MC - Ceremony & Rece…" at bounding box center [399, 280] width 292 height 20
click at [259, 277] on input "Pencil MC / DJ / Band Timeline - B&B Details for your DJ / MC - Ceremony & Rece…" at bounding box center [255, 274] width 5 height 5
checkbox input "true"
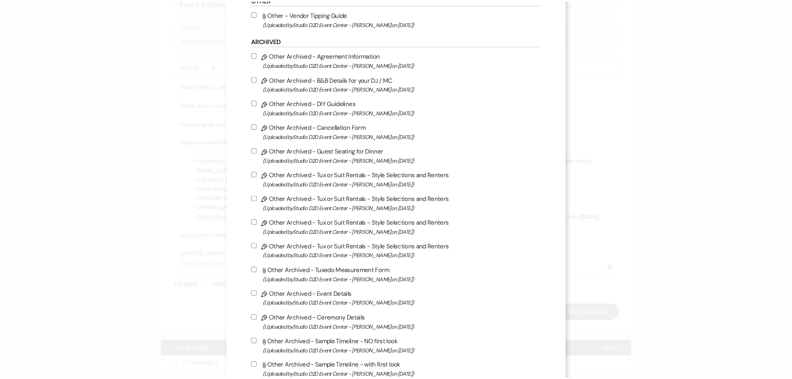
scroll to position [520, 0]
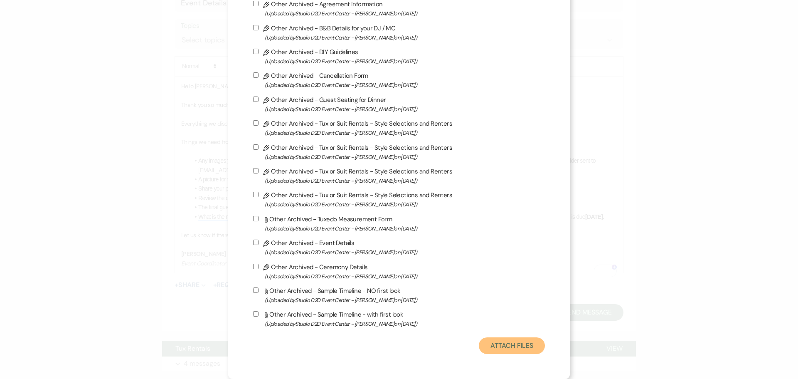
click at [502, 347] on button "Attach Files" at bounding box center [512, 345] width 66 height 17
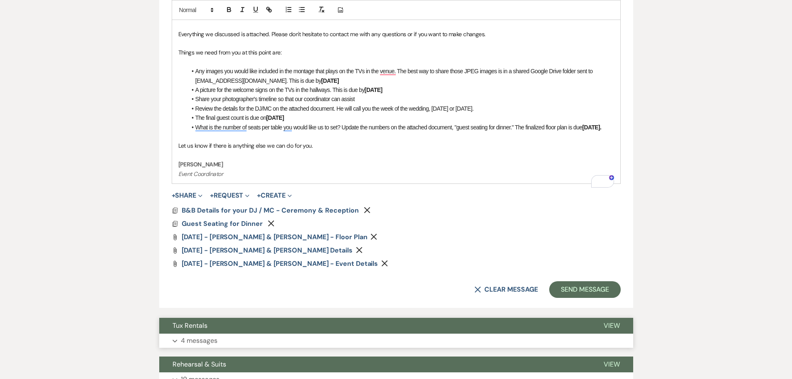
scroll to position [541, 0]
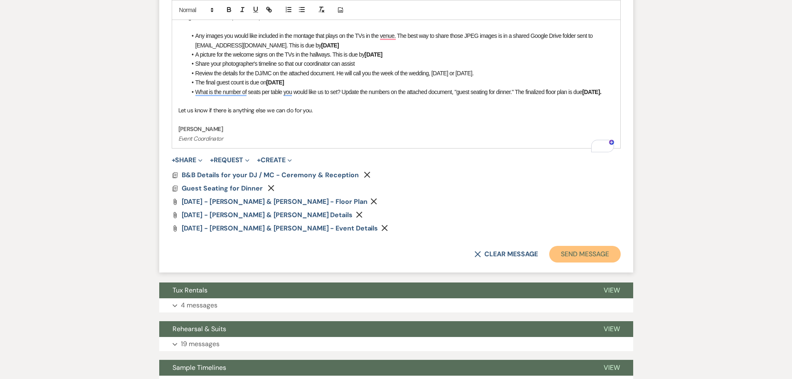
click at [589, 261] on button "Send Message" at bounding box center [584, 254] width 71 height 17
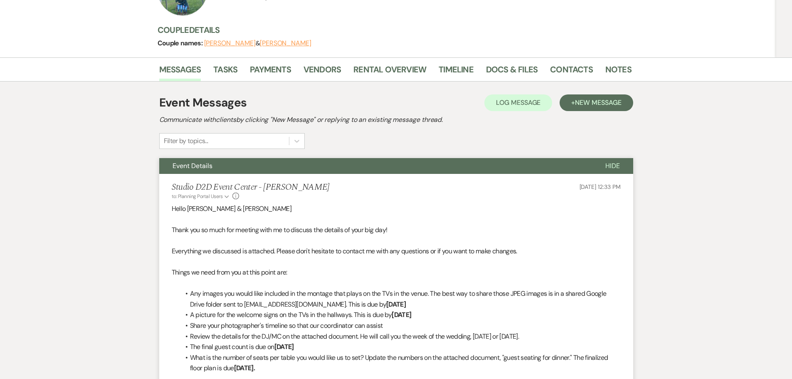
scroll to position [0, 0]
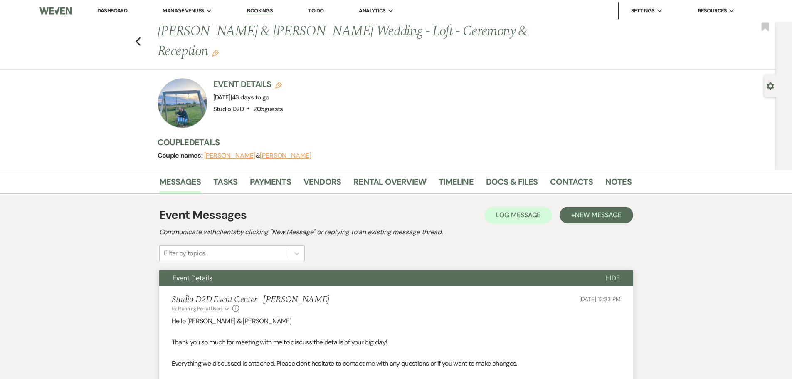
click at [265, 10] on link "Bookings" at bounding box center [260, 11] width 26 height 8
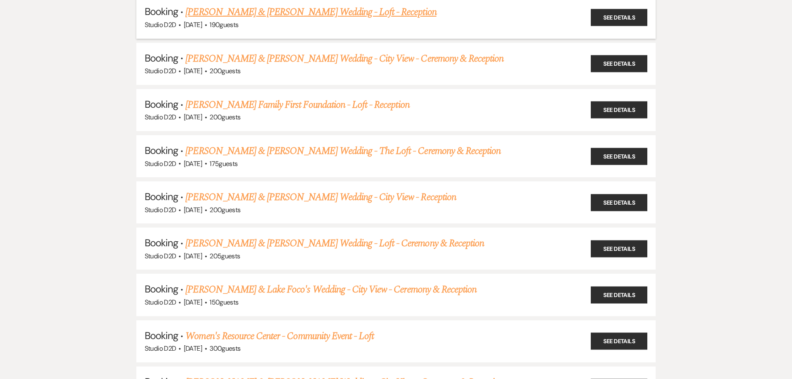
scroll to position [333, 0]
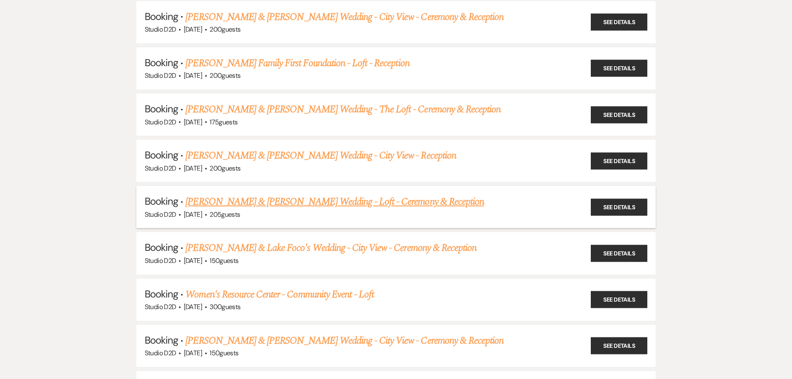
click at [287, 200] on link "Stephanie Balaskas & Laura Anys's Wedding - Loft - Ceremony & Reception" at bounding box center [334, 201] width 299 height 15
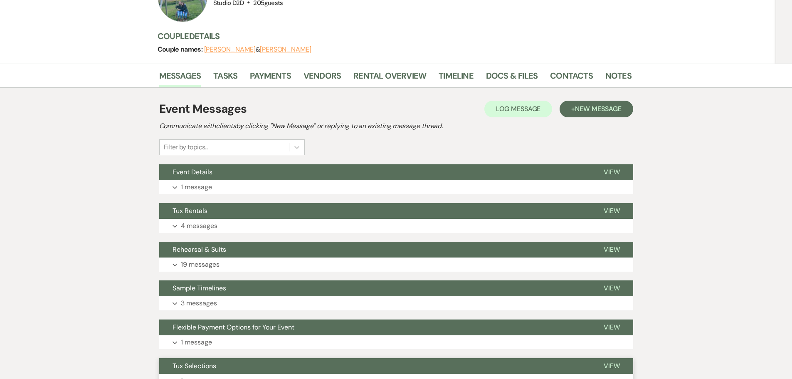
scroll to position [83, 0]
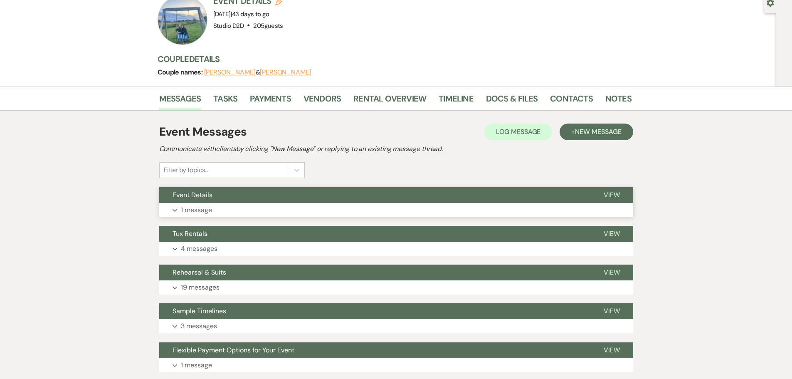
click at [206, 208] on p "1 message" at bounding box center [196, 210] width 31 height 11
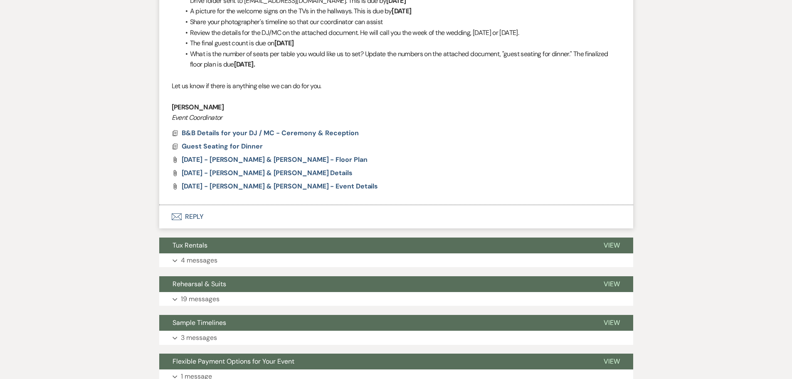
click at [196, 215] on button "Envelope Reply" at bounding box center [396, 216] width 474 height 23
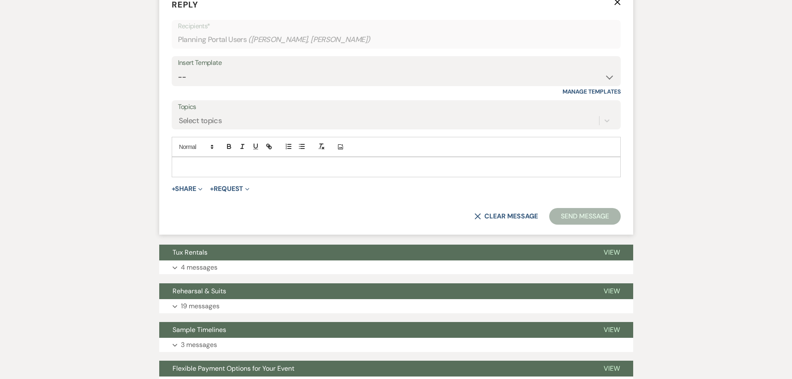
scroll to position [638, 0]
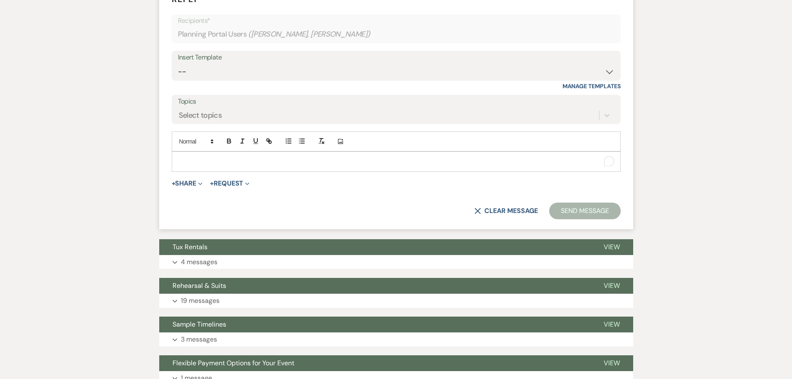
click at [250, 164] on p "To enrich screen reader interactions, please activate Accessibility in Grammarl…" at bounding box center [396, 161] width 436 height 9
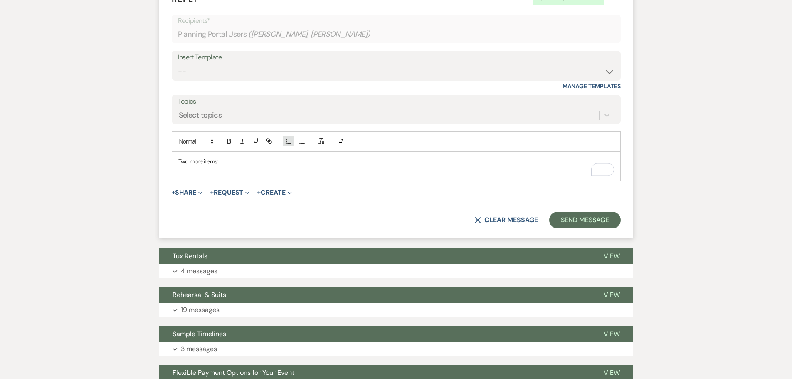
click at [288, 141] on line "button" at bounding box center [289, 141] width 3 height 0
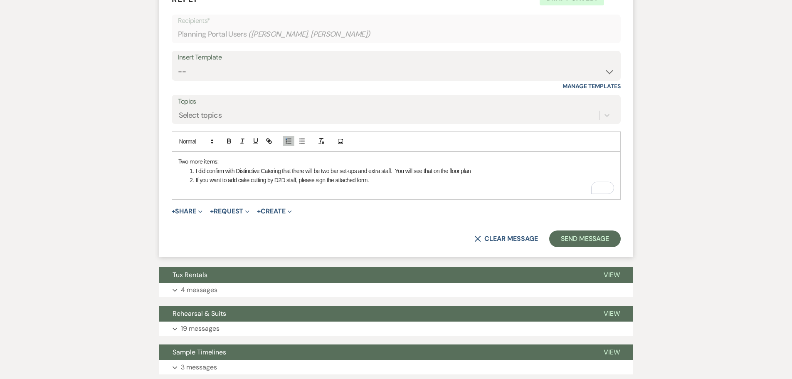
click at [190, 211] on button "+ Share Expand" at bounding box center [187, 211] width 31 height 7
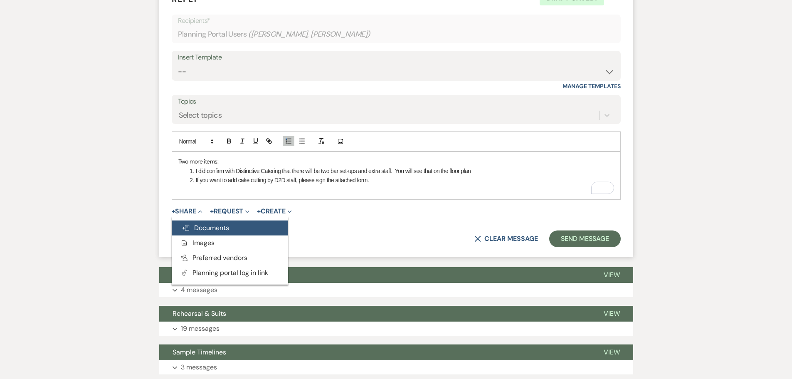
click at [200, 224] on span "Doc Upload Documents" at bounding box center [205, 227] width 47 height 9
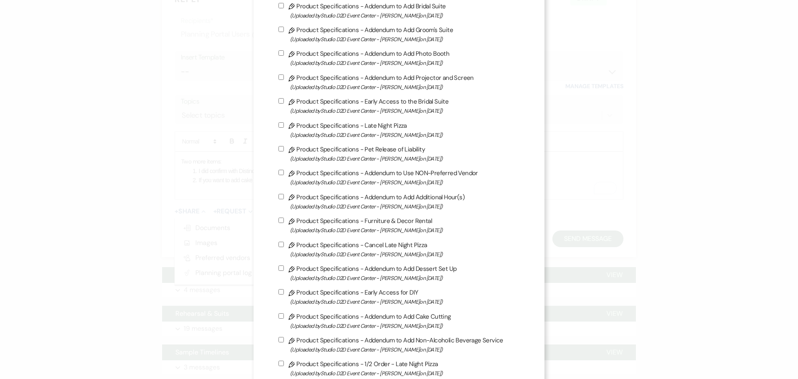
scroll to position [624, 0]
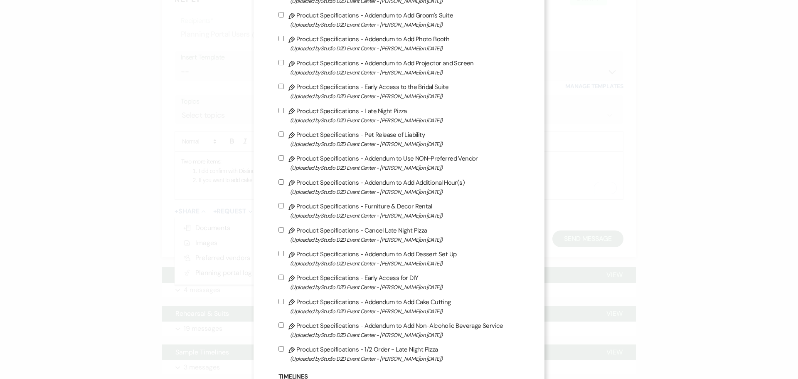
click at [368, 298] on label "Pencil Product Specifications - Addendum to Add Cake Cutting (Uploaded by Studi…" at bounding box center [399, 307] width 241 height 20
click at [284, 299] on input "Pencil Product Specifications - Addendum to Add Cake Cutting (Uploaded by Studi…" at bounding box center [281, 301] width 5 height 5
checkbox input "true"
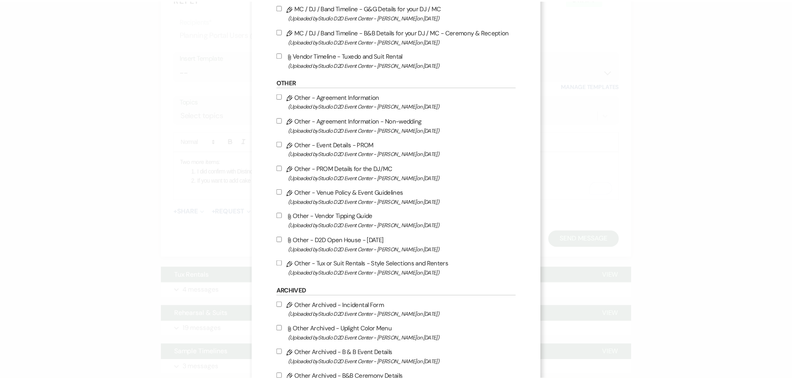
scroll to position [1284, 0]
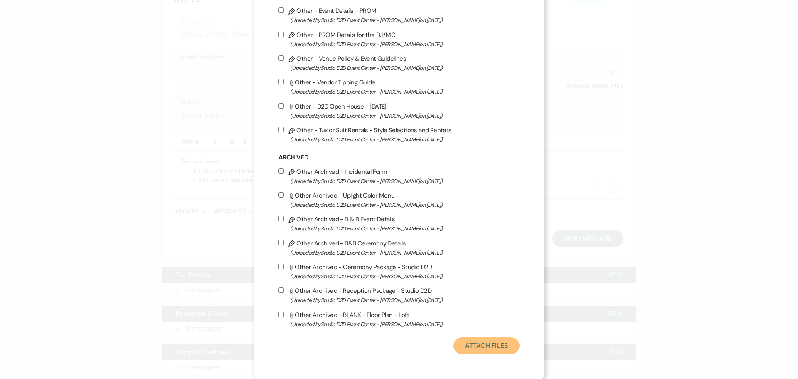
click at [485, 343] on button "Attach Files" at bounding box center [487, 345] width 66 height 17
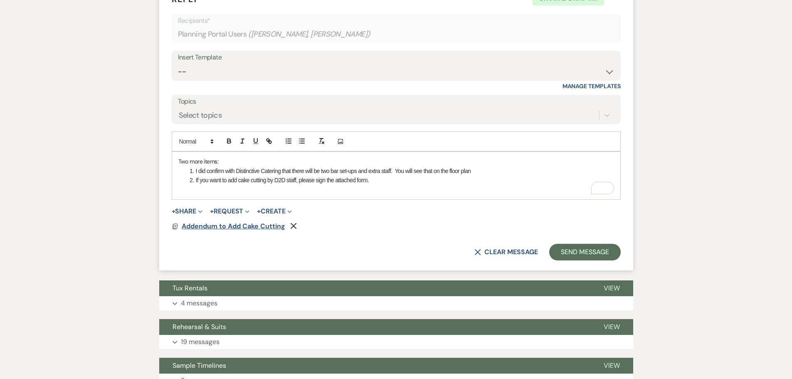
click at [240, 226] on span "Addendum to Add Cake Cutting" at bounding box center [234, 226] width 104 height 9
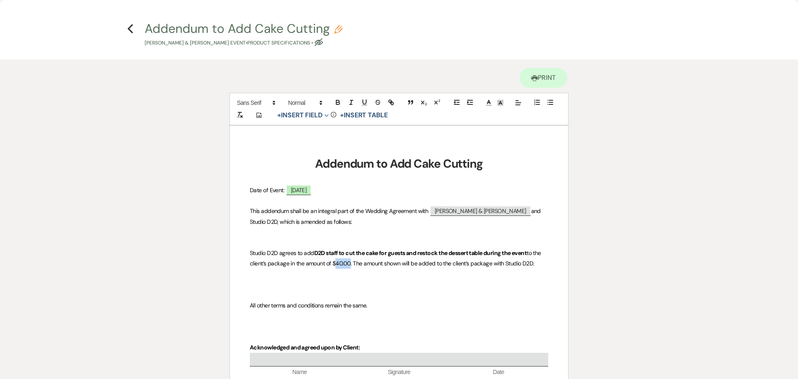
drag, startPoint x: 350, startPoint y: 263, endPoint x: 336, endPoint y: 264, distance: 13.7
click at [336, 264] on span "to the client’s package in the amount of $40.00. The amount shown will be added…" at bounding box center [396, 258] width 293 height 18
click at [128, 27] on icon "Previous" at bounding box center [130, 29] width 6 height 10
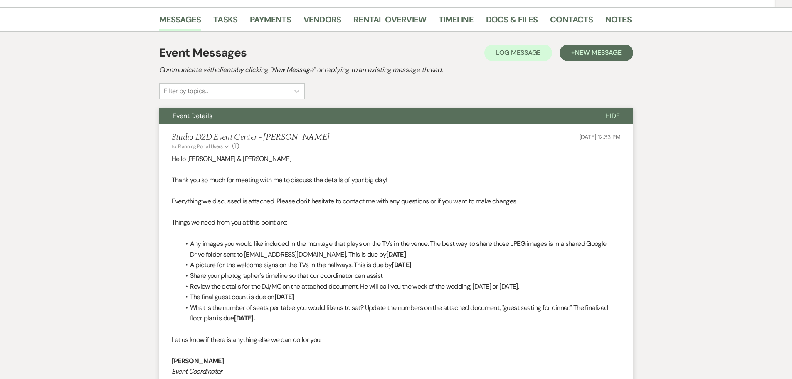
scroll to position [97, 0]
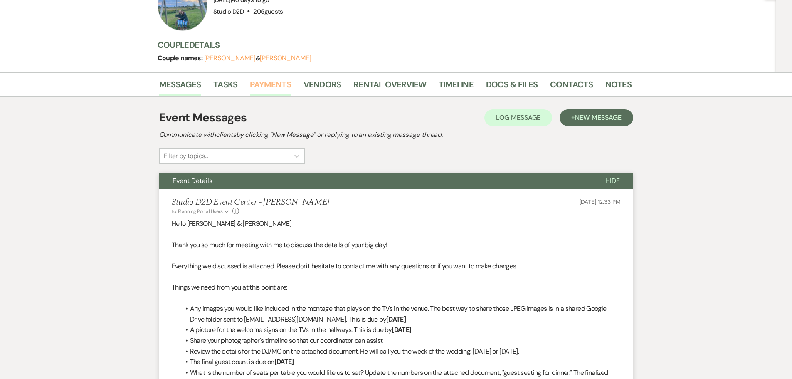
click at [267, 81] on link "Payments" at bounding box center [270, 87] width 41 height 18
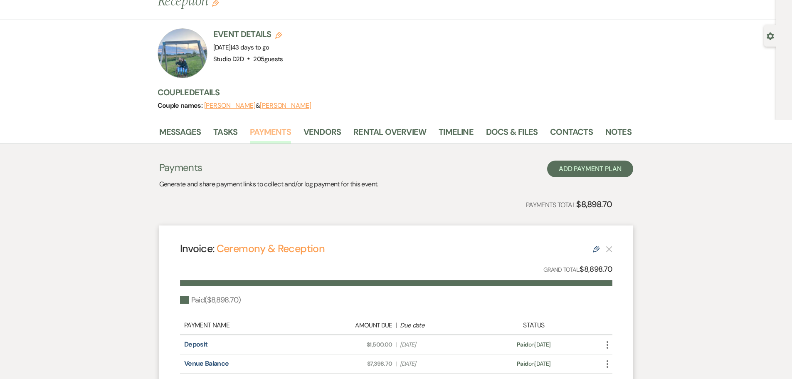
scroll to position [144, 0]
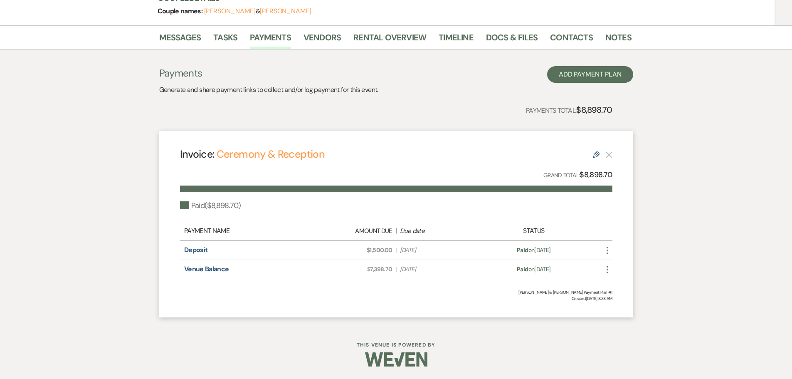
click at [693, 190] on div "Messages Tasks Payments Vendors Rental Overview Timeline Docs & Files Contacts …" at bounding box center [396, 175] width 792 height 300
click at [186, 36] on link "Messages" at bounding box center [180, 40] width 42 height 18
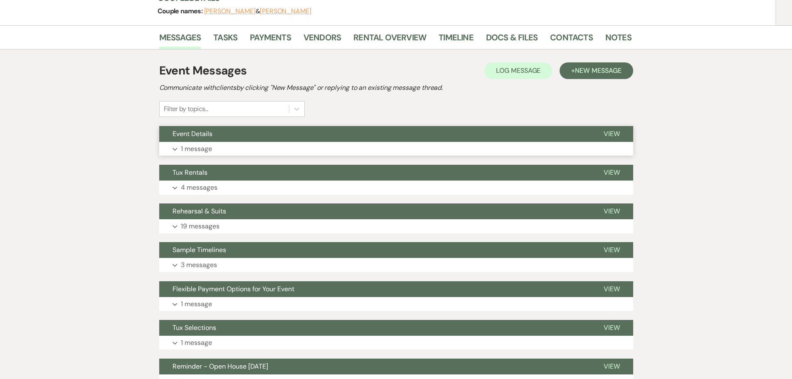
click at [198, 148] on p "1 message" at bounding box center [196, 148] width 31 height 11
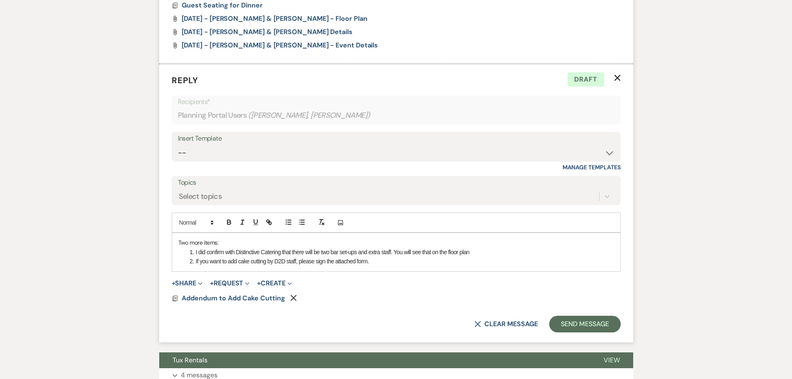
scroll to position [571, 0]
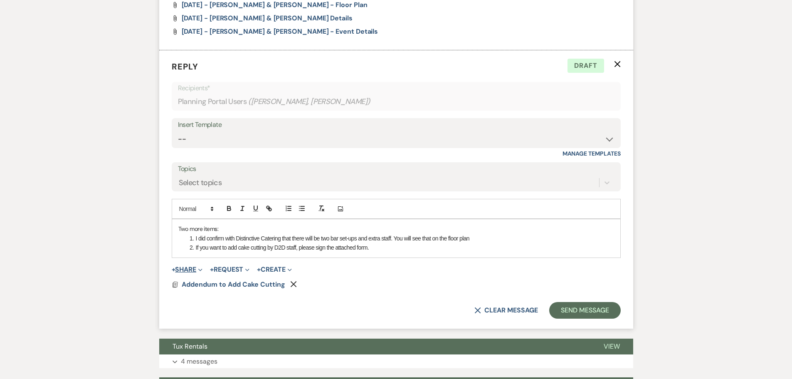
click at [191, 269] on button "+ Share Expand" at bounding box center [187, 269] width 31 height 7
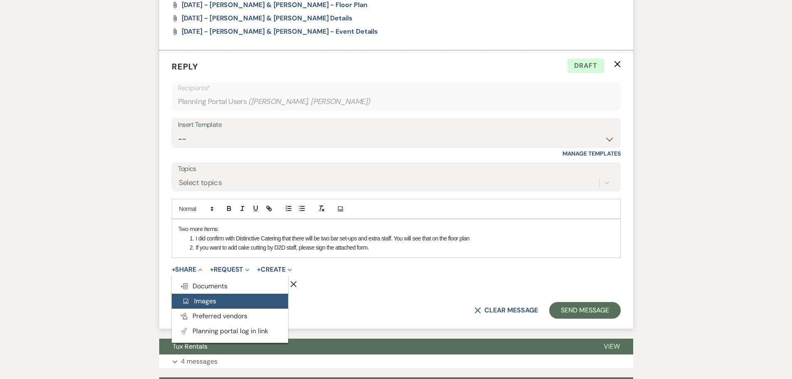
click at [203, 297] on span "Add Photo Images" at bounding box center [199, 301] width 35 height 9
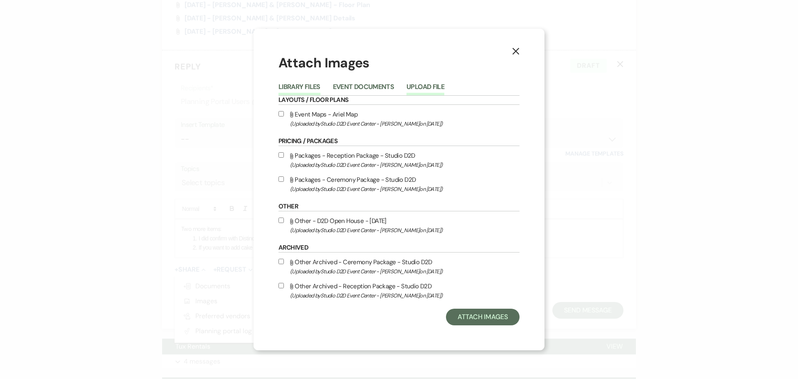
click at [419, 88] on button "Upload File" at bounding box center [426, 90] width 38 height 12
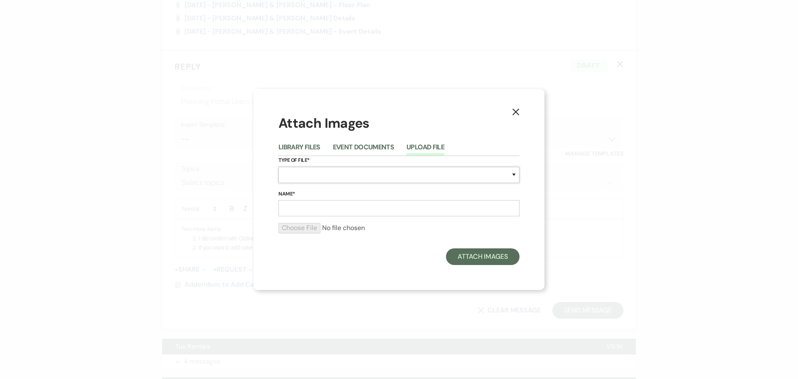
click at [306, 178] on select "Special Event Insurance Vendor Certificate of Insurance Contracts / Rental Agre…" at bounding box center [399, 175] width 241 height 16
select select "11"
click at [279, 167] on select "Special Event Insurance Vendor Certificate of Insurance Contracts / Rental Agre…" at bounding box center [399, 175] width 241 height 16
click at [323, 212] on input "Name*" at bounding box center [399, 208] width 241 height 16
type input "Payment for venue balance"
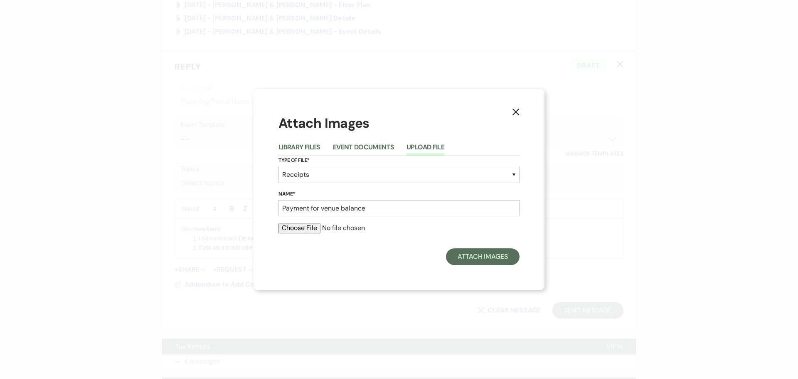
click at [307, 226] on input "file" at bounding box center [399, 228] width 241 height 10
type input "C:\fakepath\payment receipt.png"
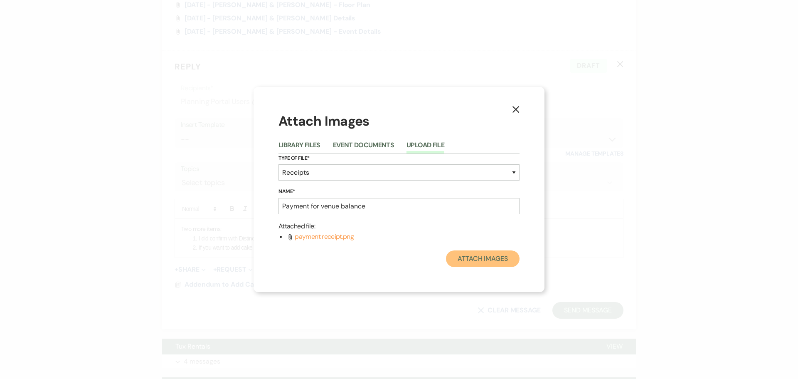
click at [482, 257] on button "Attach Images" at bounding box center [483, 258] width 74 height 17
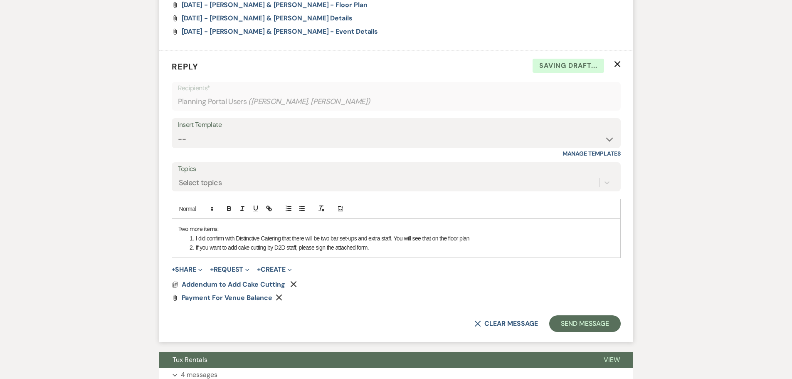
click at [383, 249] on li "If you want to add cake cutting by D2D staff, please sign the attached form." at bounding box center [400, 247] width 427 height 9
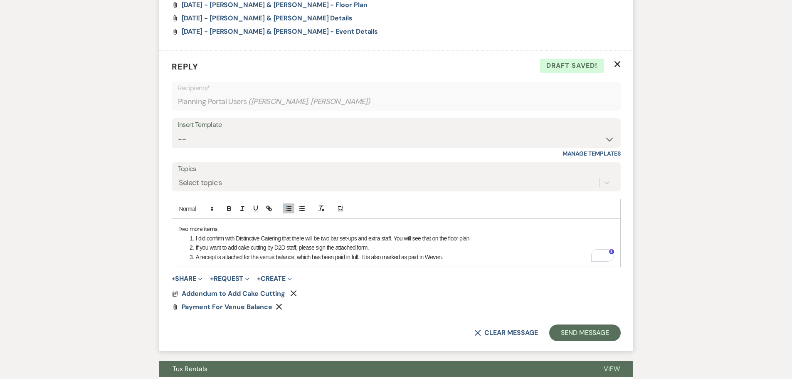
click at [185, 230] on p "Two more items:" at bounding box center [396, 228] width 436 height 9
click at [566, 334] on button "Send Message" at bounding box center [584, 332] width 71 height 17
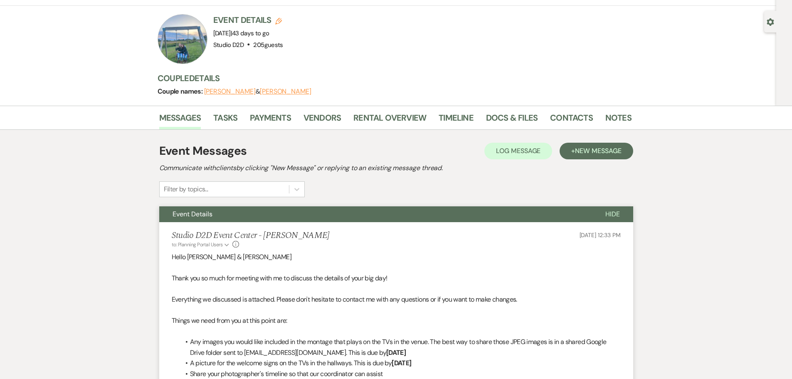
scroll to position [0, 0]
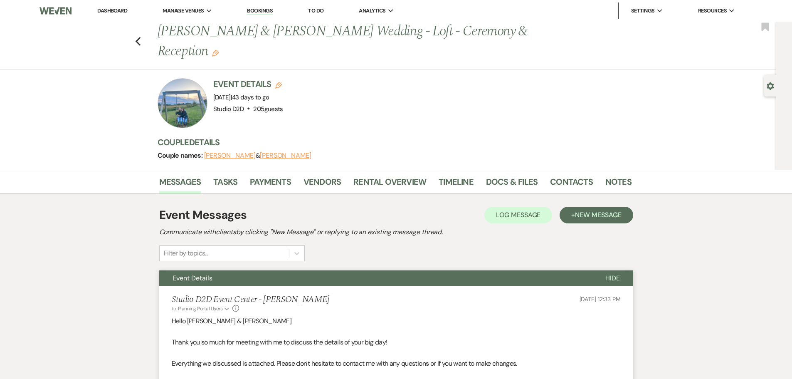
click at [262, 11] on link "Bookings" at bounding box center [260, 11] width 26 height 8
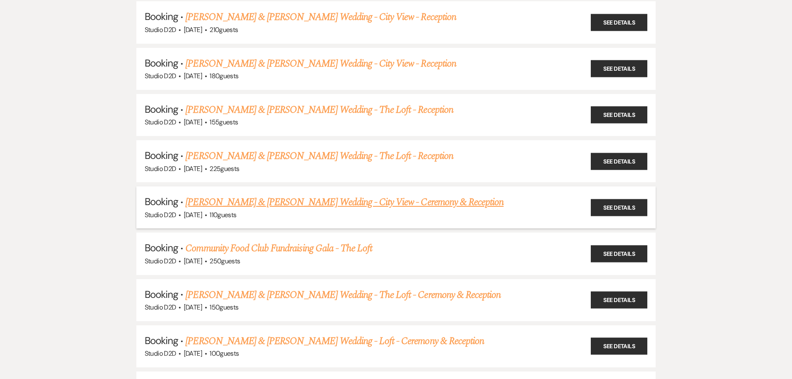
scroll to position [790, 0]
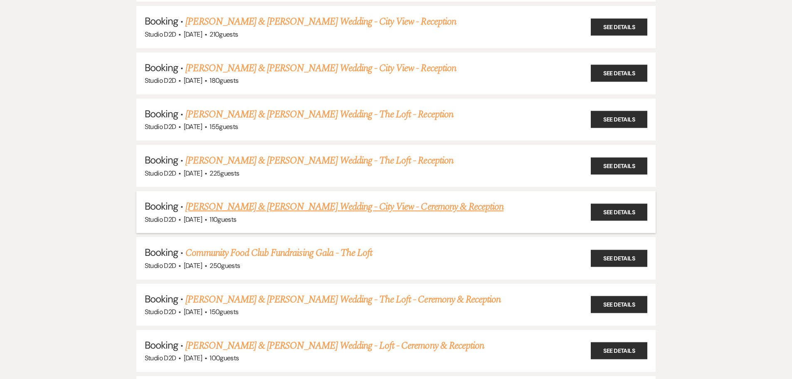
click at [274, 207] on link "Michael Spencer & Kendra Martin's Wedding - City View - Ceremony & Reception" at bounding box center [344, 206] width 318 height 15
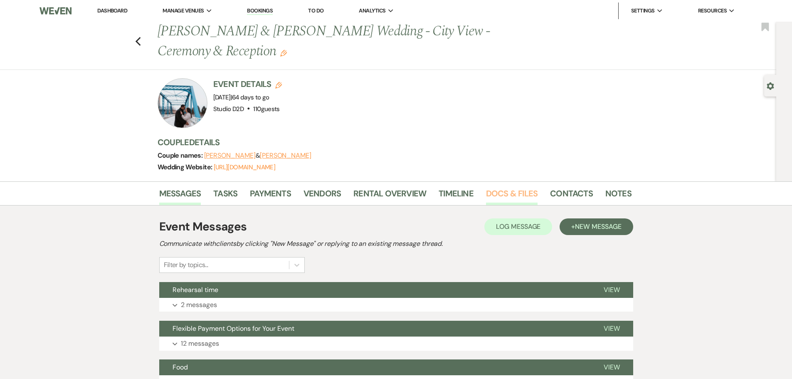
click at [508, 195] on link "Docs & Files" at bounding box center [512, 196] width 52 height 18
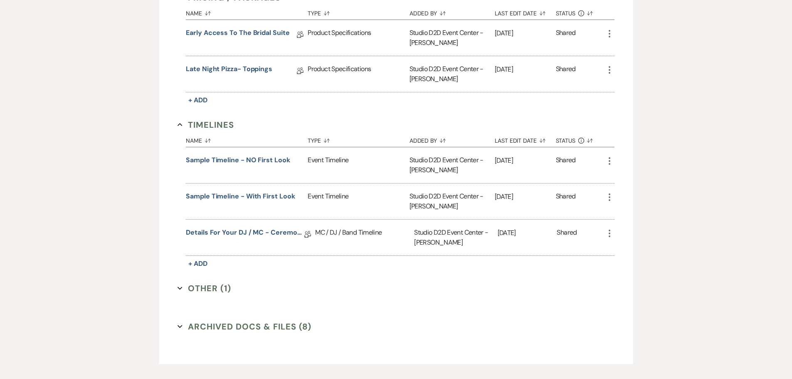
scroll to position [624, 0]
click at [610, 161] on icon "More" at bounding box center [610, 161] width 10 height 10
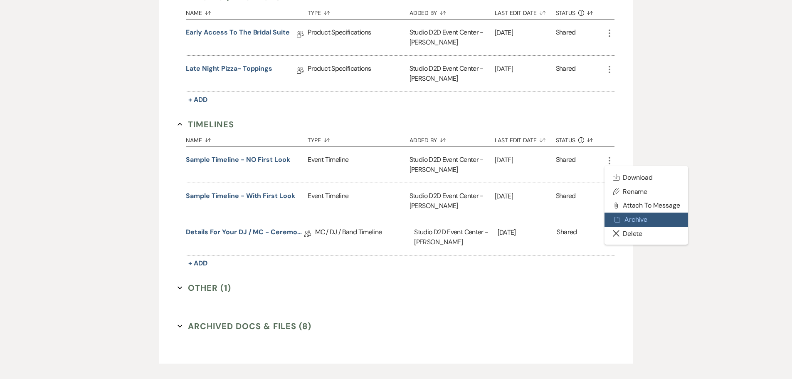
click at [636, 219] on button "Archive Archive" at bounding box center [647, 219] width 84 height 14
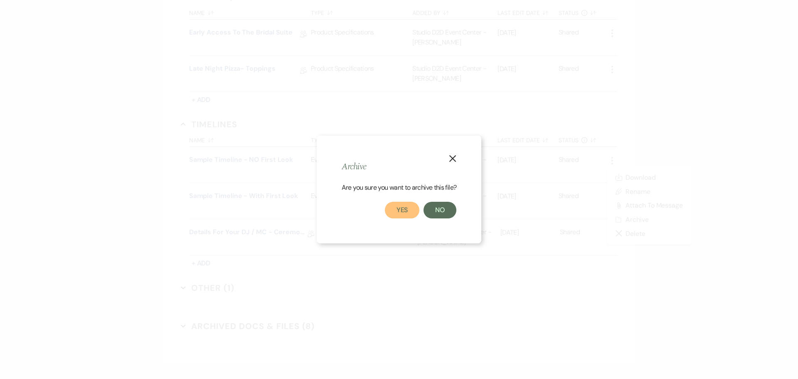
click at [406, 210] on button "Yes" at bounding box center [402, 210] width 35 height 17
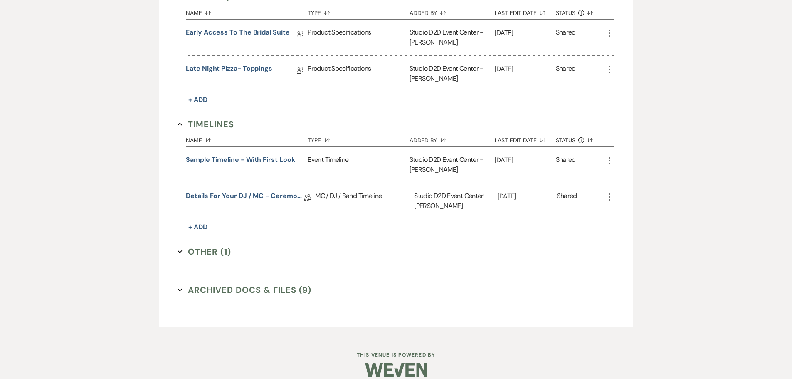
click at [607, 163] on icon "More" at bounding box center [610, 161] width 10 height 10
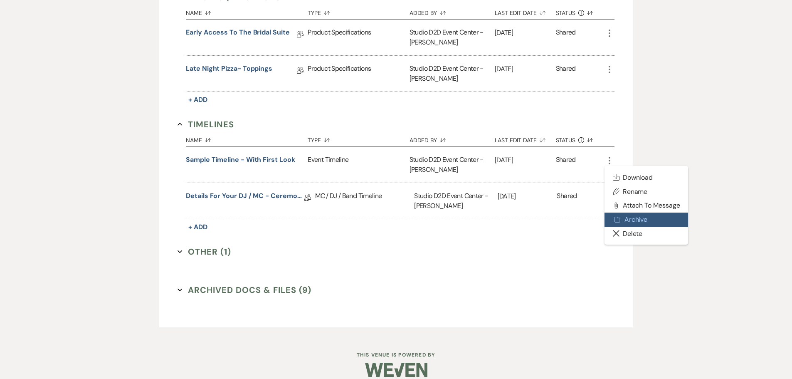
click at [626, 217] on button "Archive Archive" at bounding box center [647, 219] width 84 height 14
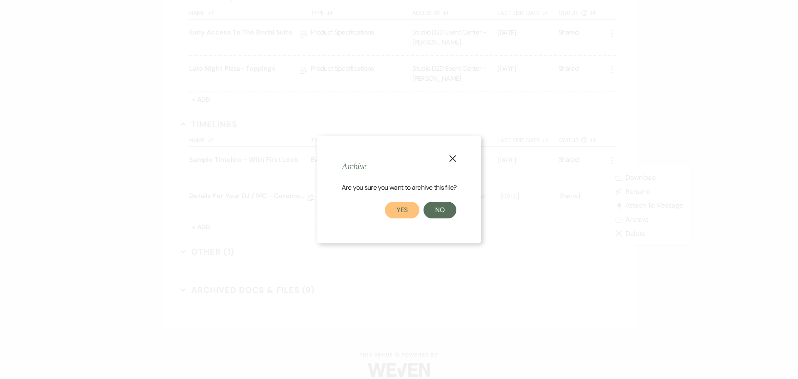
click at [402, 210] on button "Yes" at bounding box center [402, 210] width 35 height 17
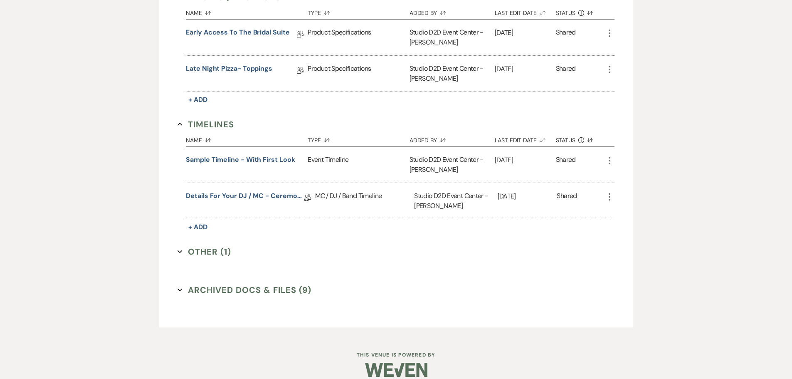
scroll to position [598, 0]
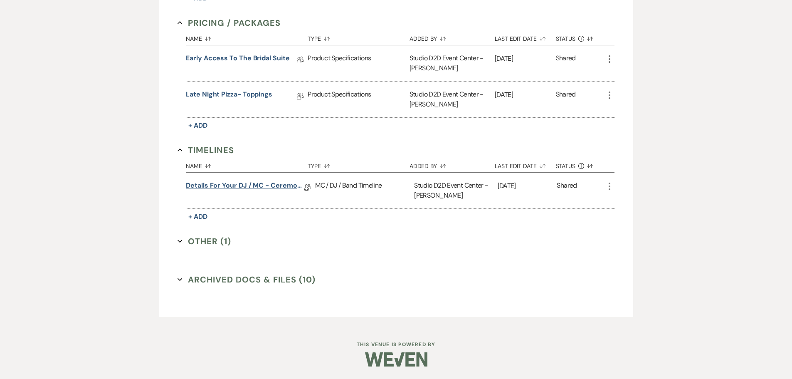
click at [288, 188] on link "Details for your DJ / MC - Ceremony & Reception" at bounding box center [245, 186] width 119 height 13
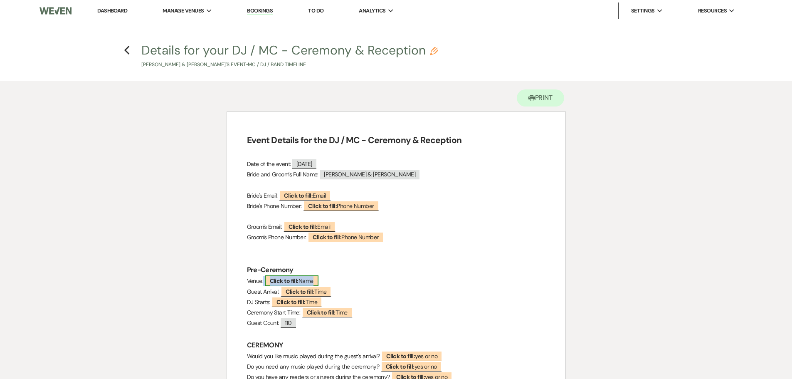
click at [309, 276] on span "Click to fill: Name" at bounding box center [292, 280] width 54 height 11
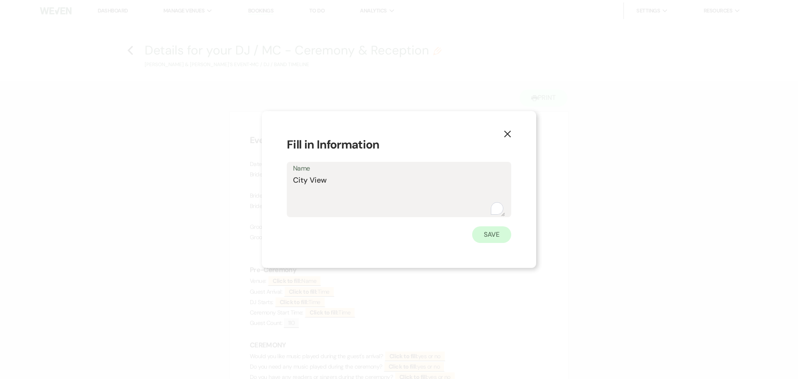
type textarea "City View"
click at [496, 237] on button "Save" at bounding box center [491, 234] width 39 height 17
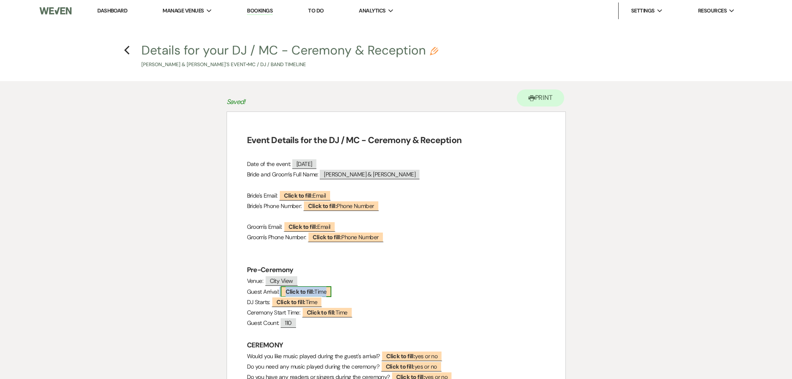
click at [304, 289] on b "Click to fill:" at bounding box center [300, 291] width 29 height 7
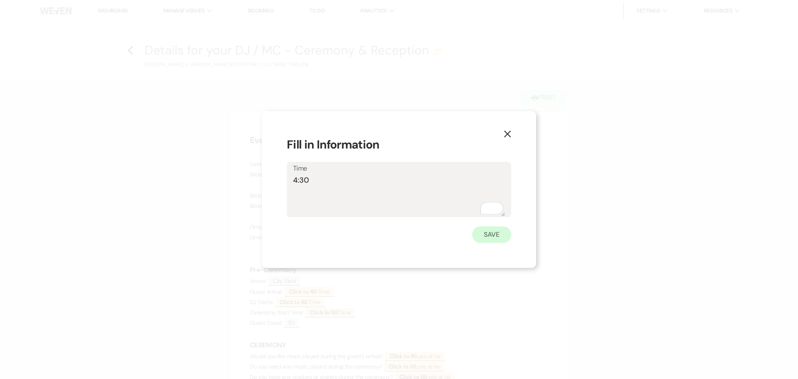
type textarea "4:30"
click at [486, 235] on button "Save" at bounding box center [491, 234] width 39 height 17
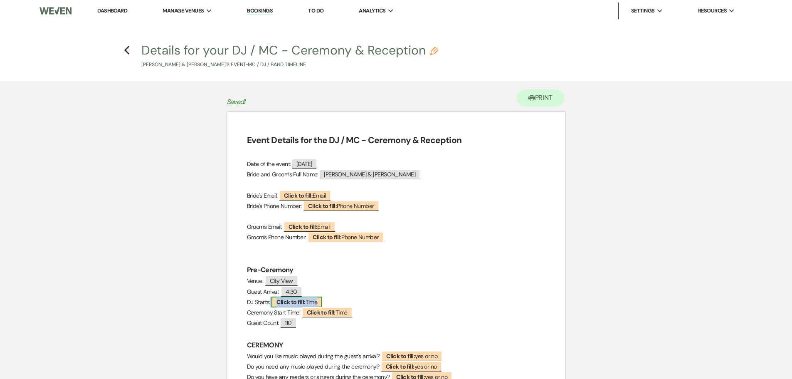
click at [301, 300] on b "Click to fill:" at bounding box center [291, 301] width 29 height 7
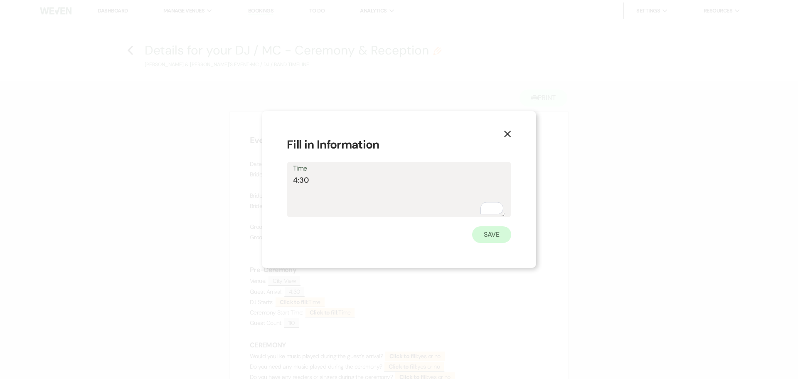
type textarea "4:30"
click at [485, 232] on button "Save" at bounding box center [491, 234] width 39 height 17
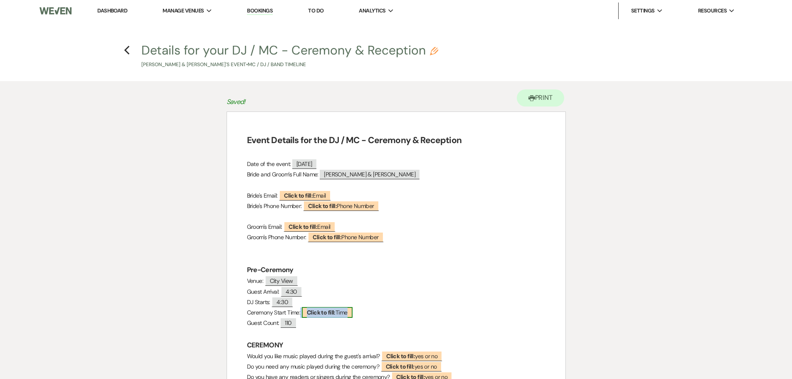
click at [324, 312] on b "Click to fill:" at bounding box center [321, 312] width 29 height 7
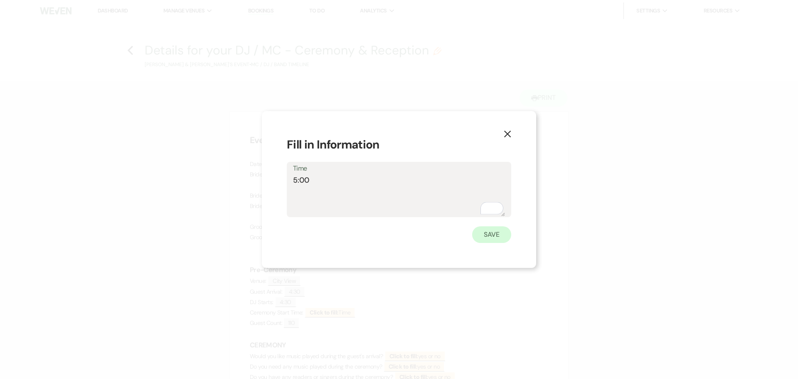
type textarea "5:00"
click at [494, 234] on button "Save" at bounding box center [491, 234] width 39 height 17
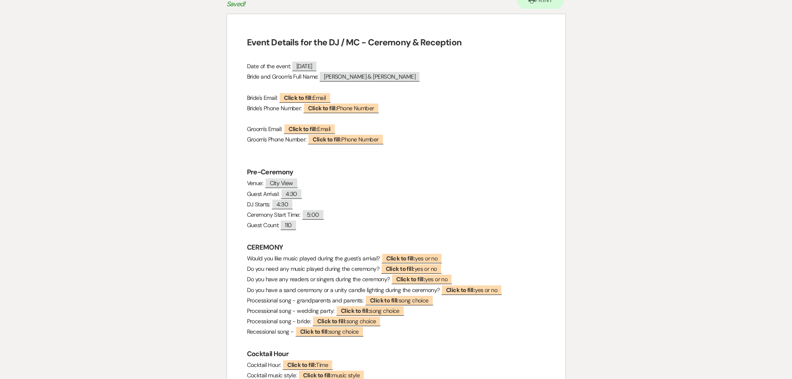
scroll to position [125, 0]
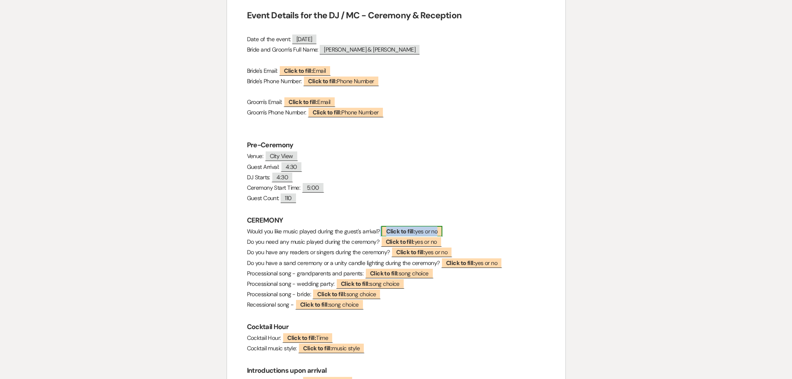
click at [425, 230] on span "Click to fill: yes or no" at bounding box center [411, 231] width 61 height 11
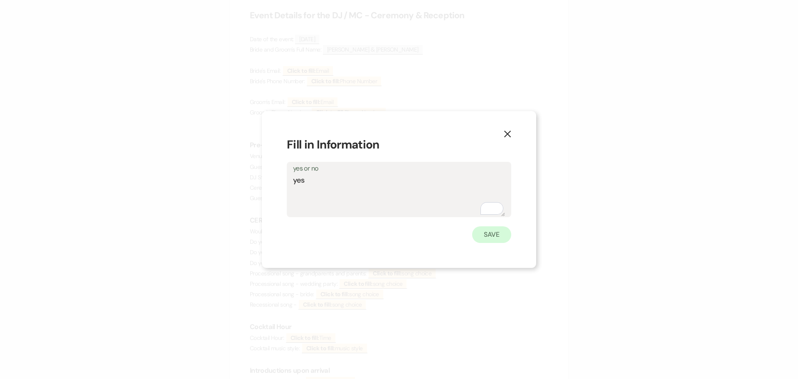
type textarea "yes"
click at [504, 235] on button "Save" at bounding box center [491, 234] width 39 height 17
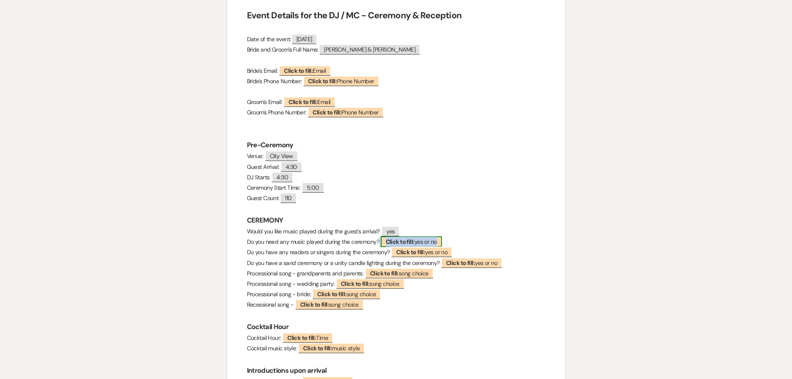
click at [427, 244] on span "Click to fill: yes or no" at bounding box center [411, 241] width 61 height 11
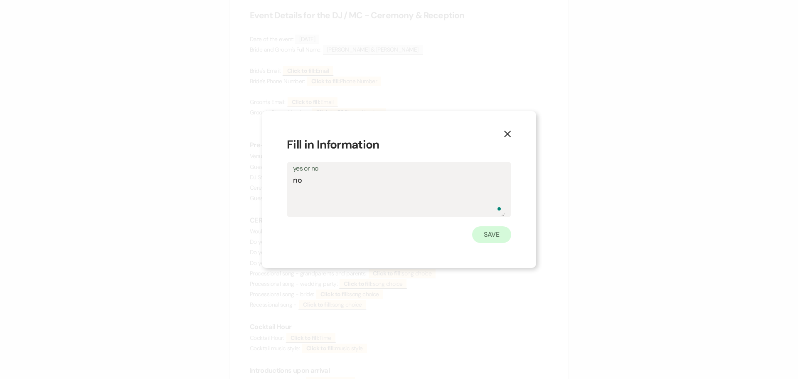
type textarea "no"
click at [491, 236] on button "Save" at bounding box center [491, 234] width 39 height 17
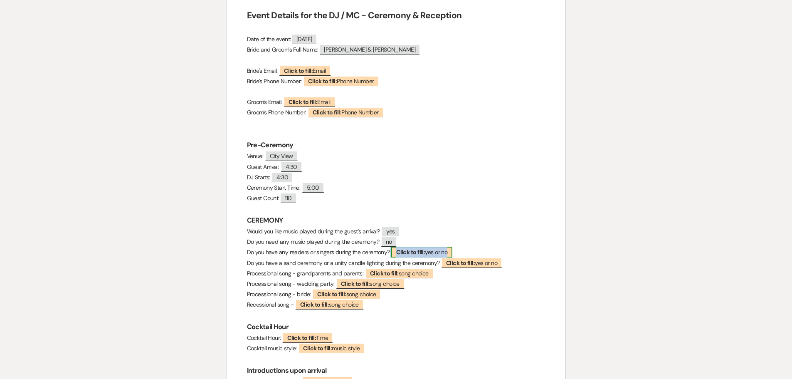
click at [420, 254] on b "Click to fill:" at bounding box center [410, 251] width 29 height 7
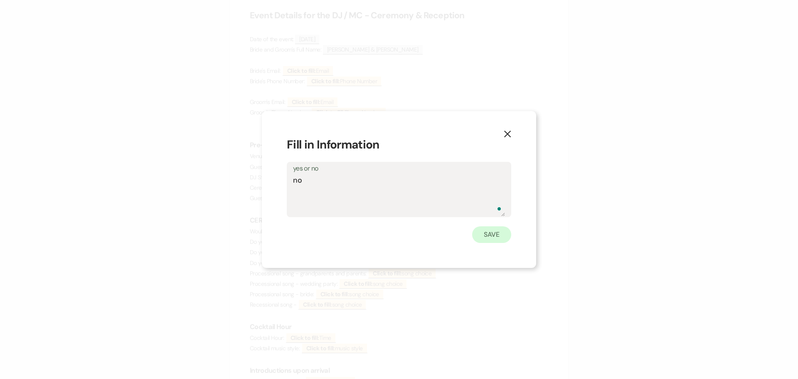
type textarea "no"
click at [486, 237] on button "Save" at bounding box center [491, 234] width 39 height 17
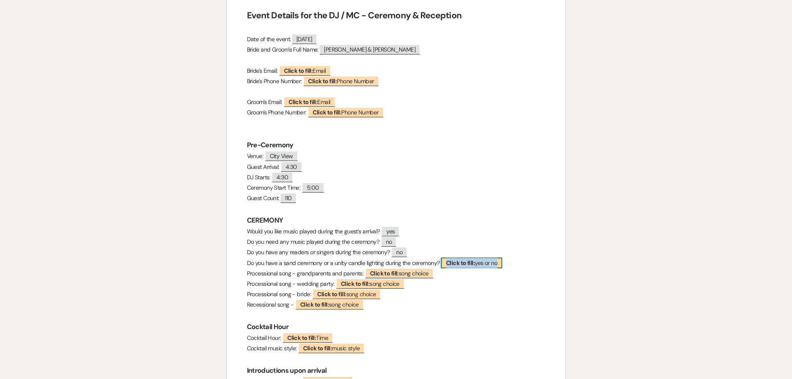
click at [457, 264] on b "Click to fill:" at bounding box center [460, 262] width 29 height 7
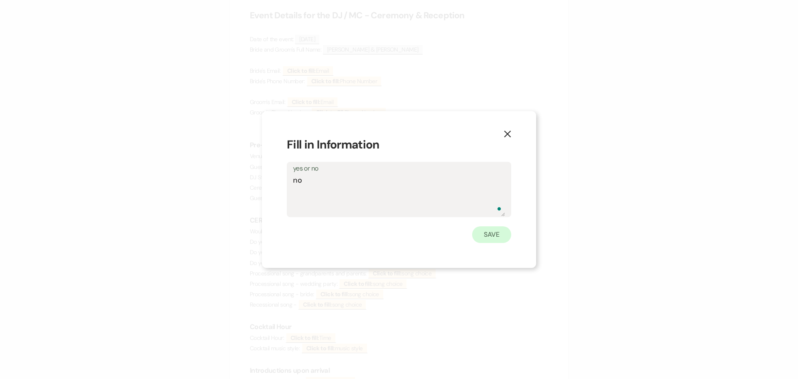
type textarea "no"
click at [496, 237] on button "Save" at bounding box center [491, 234] width 39 height 17
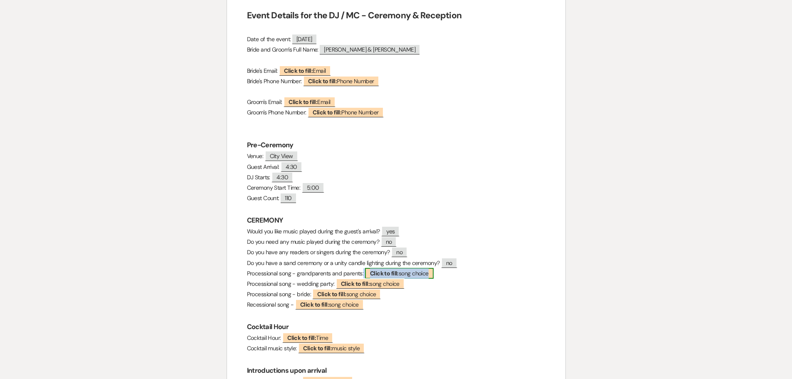
click at [404, 272] on span "Click to fill: song choice" at bounding box center [399, 273] width 69 height 11
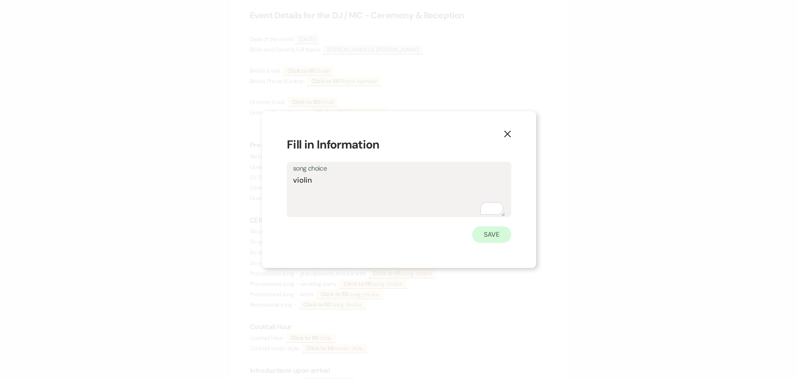
type textarea "violin"
click at [484, 232] on button "Save" at bounding box center [491, 234] width 39 height 17
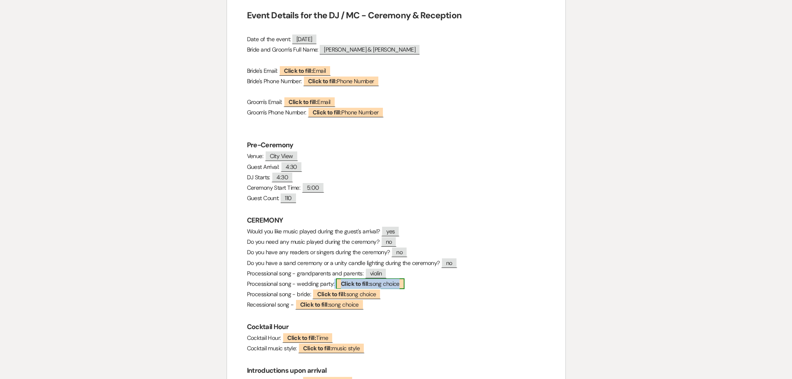
click at [386, 284] on span "Click to fill: song choice" at bounding box center [370, 283] width 69 height 11
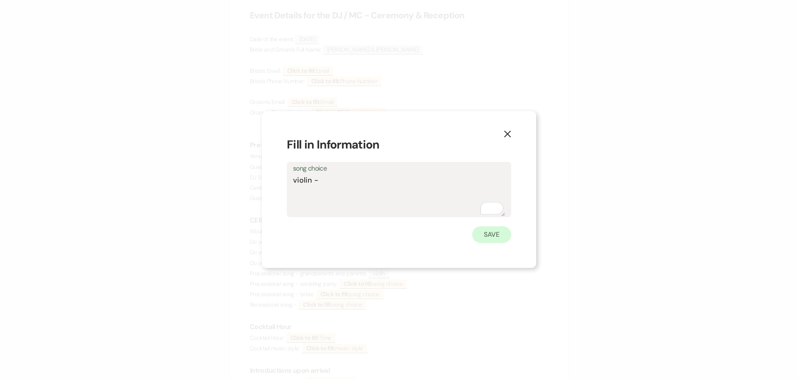
type textarea "violin -"
click at [497, 237] on button "Save" at bounding box center [491, 234] width 39 height 17
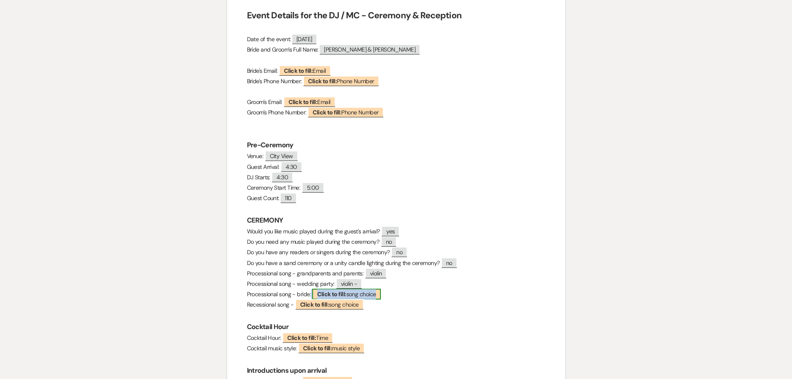
click at [378, 295] on span "Click to fill: song choice" at bounding box center [346, 294] width 69 height 11
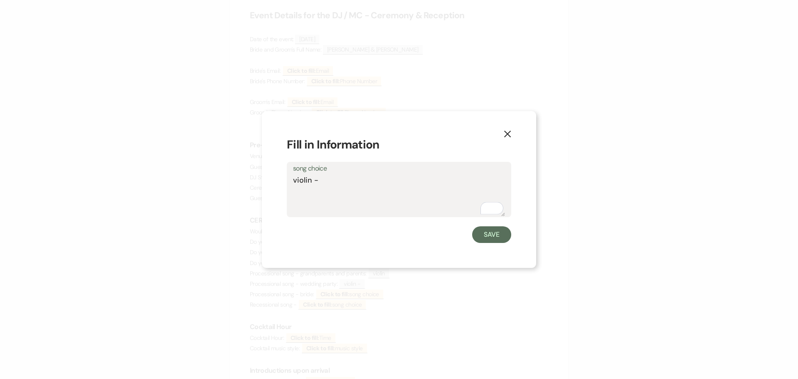
type textarea "violin -"
click at [495, 236] on button "Save" at bounding box center [491, 234] width 39 height 17
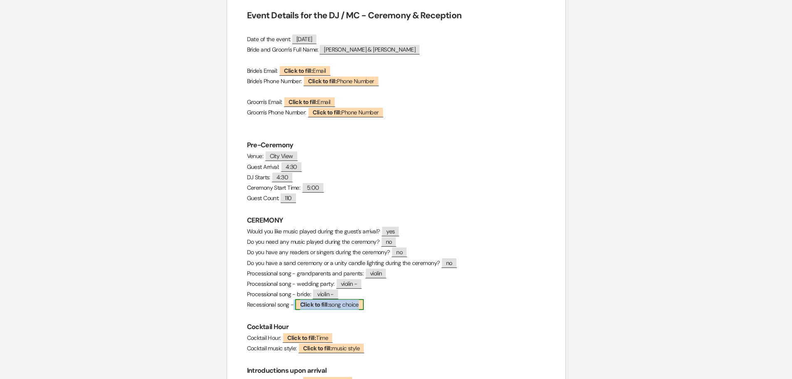
click at [331, 307] on span "Click to fill: song choice" at bounding box center [329, 304] width 69 height 11
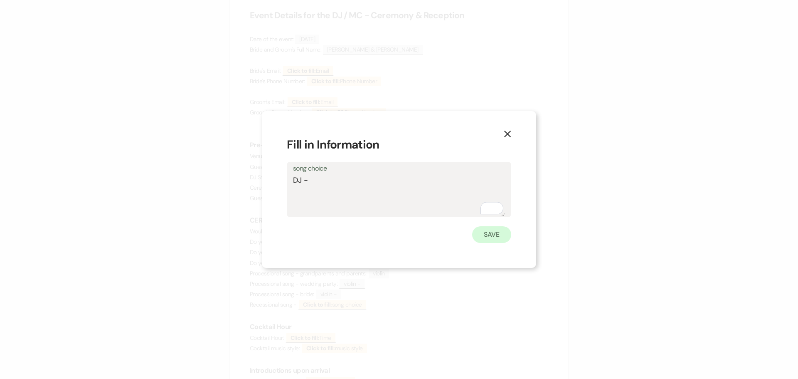
type textarea "DJ -"
click at [477, 232] on button "Save" at bounding box center [491, 234] width 39 height 17
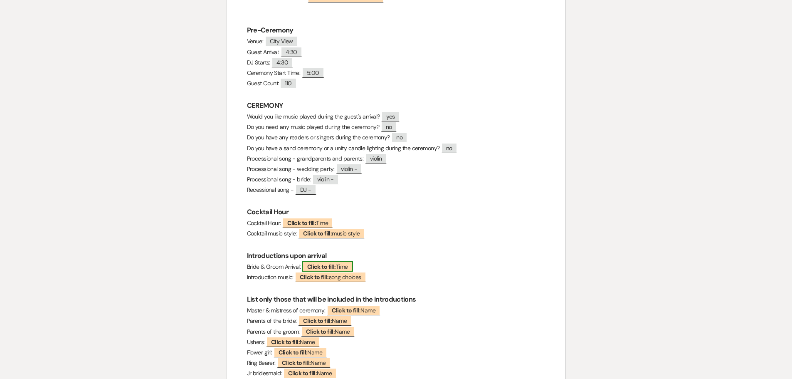
scroll to position [250, 0]
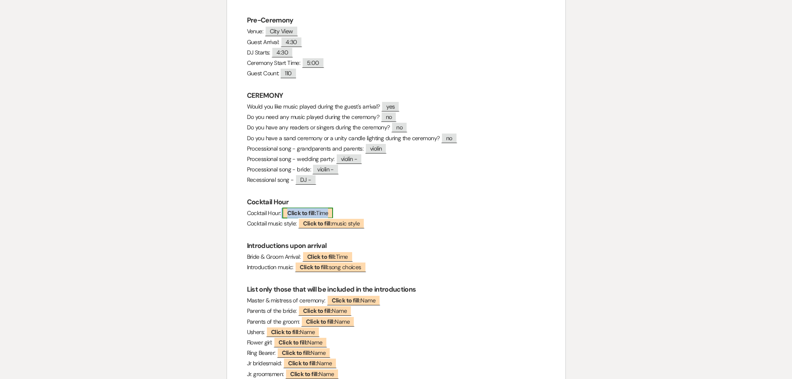
click at [321, 209] on span "Click to fill: Time" at bounding box center [307, 213] width 51 height 11
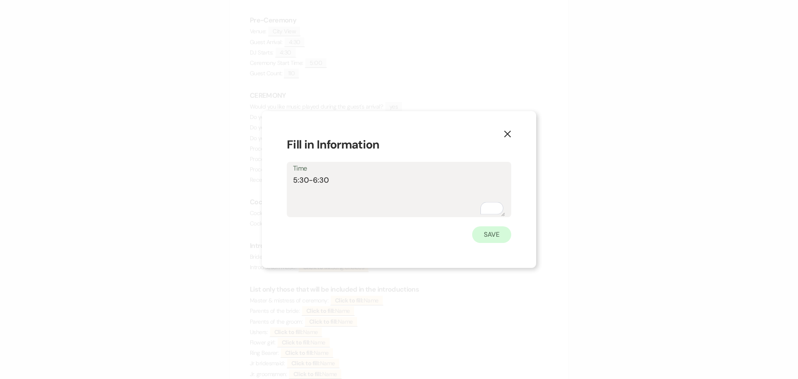
type textarea "5:30-6:30"
click at [504, 231] on button "Save" at bounding box center [491, 234] width 39 height 17
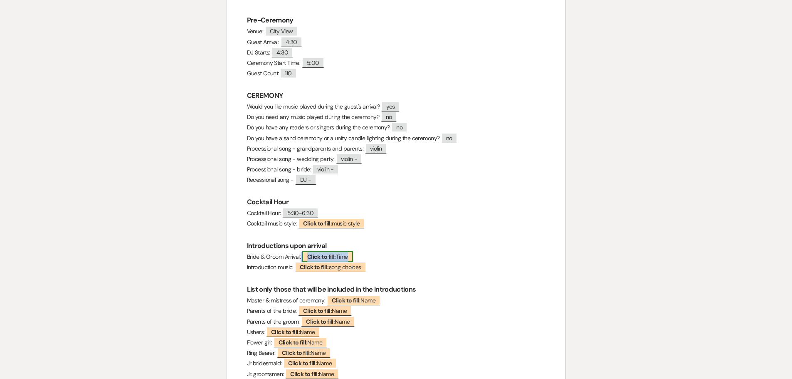
click at [353, 255] on span "Click to fill: Time" at bounding box center [327, 256] width 51 height 11
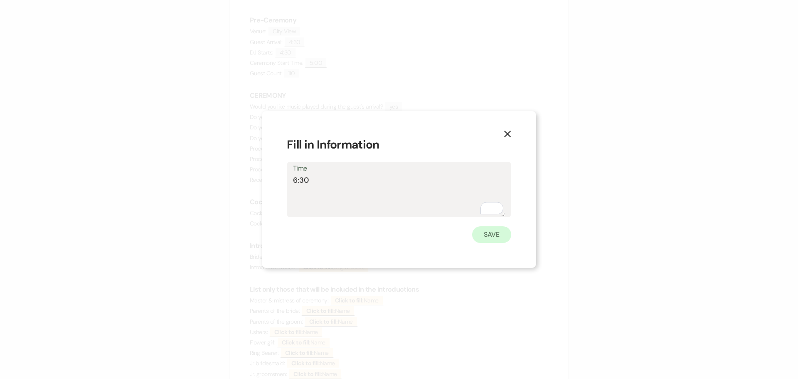
type textarea "6:30"
drag, startPoint x: 488, startPoint y: 234, endPoint x: 486, endPoint y: 230, distance: 4.6
click at [488, 232] on button "Save" at bounding box center [491, 234] width 39 height 17
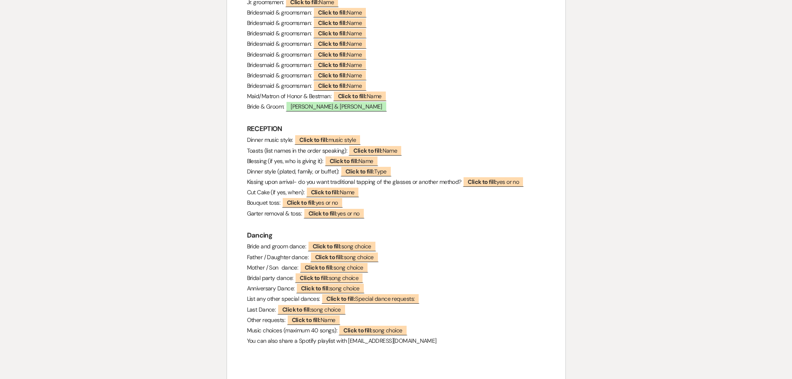
scroll to position [624, 0]
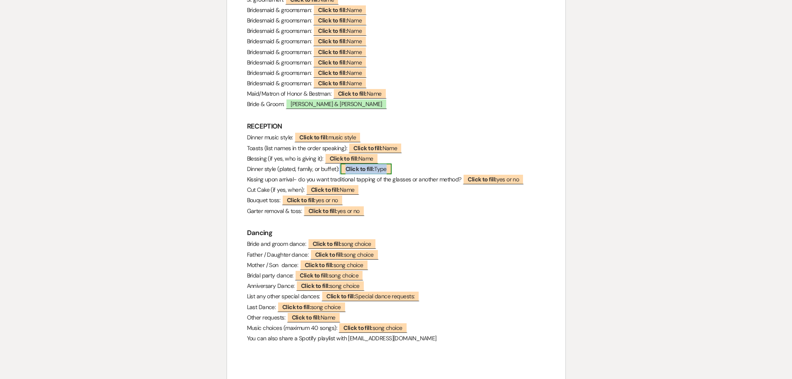
click at [370, 169] on b "Click to fill:" at bounding box center [360, 168] width 29 height 7
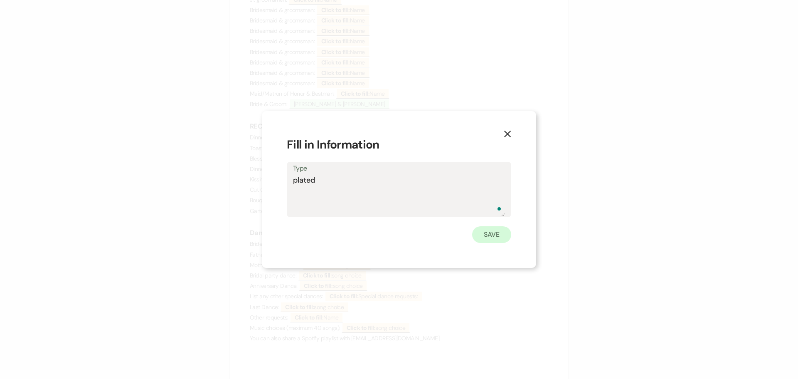
type textarea "plated"
click at [487, 235] on button "Save" at bounding box center [491, 234] width 39 height 17
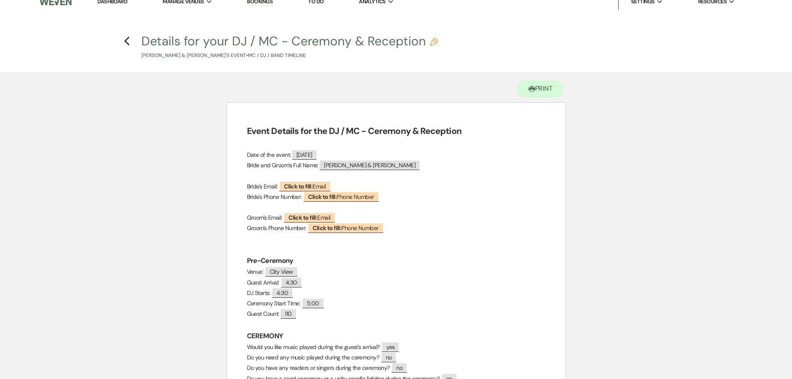
scroll to position [0, 0]
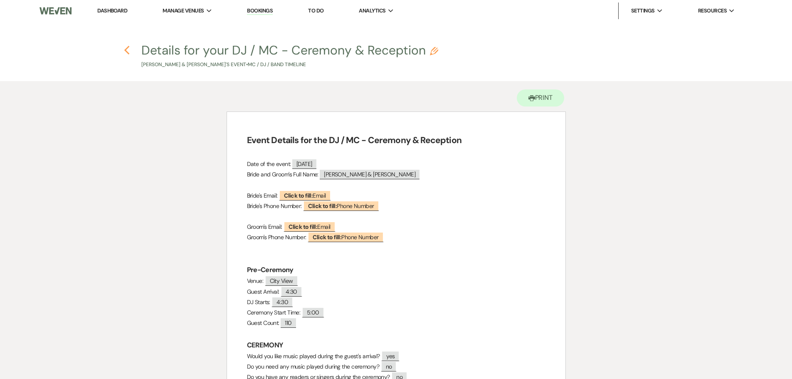
click at [126, 51] on use "button" at bounding box center [126, 50] width 5 height 9
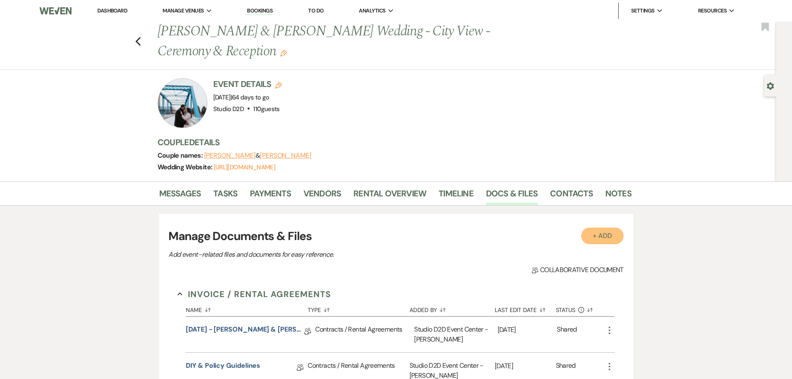
click at [595, 238] on button "+ Add" at bounding box center [602, 235] width 42 height 17
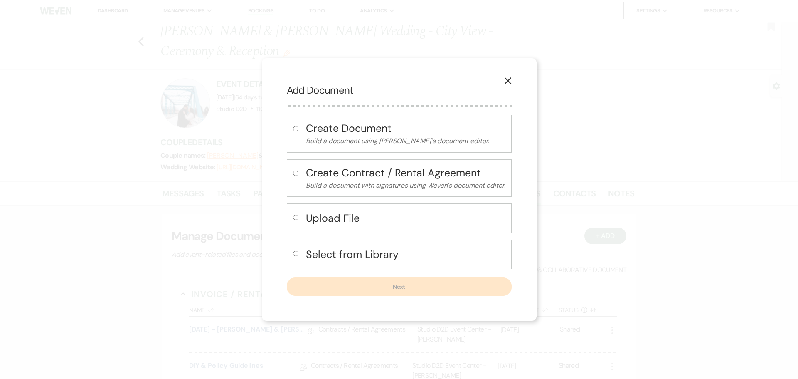
click at [345, 218] on h4 "Upload File" at bounding box center [406, 218] width 200 height 15
radio input "true"
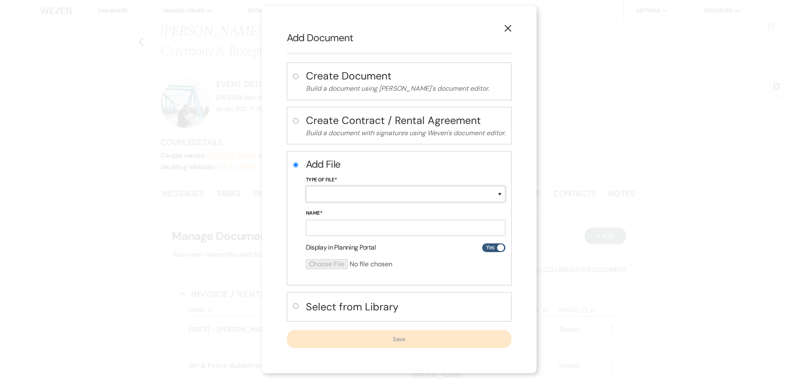
click at [345, 193] on select "Special Event Insurance Vendor Certificate of Insurance Contracts / Rental Agre…" at bounding box center [406, 194] width 200 height 16
select select "64"
click at [306, 186] on select "Special Event Insurance Vendor Certificate of Insurance Contracts / Rental Agre…" at bounding box center [406, 194] width 200 height 16
click at [367, 223] on input "Name*" at bounding box center [406, 228] width 200 height 16
paste input "10-18-25 - Kendra & Michael - Ceremony Details"
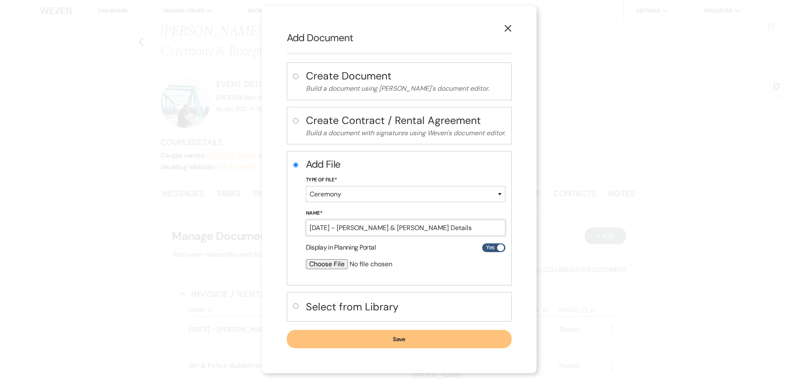
type input "10-18-25 - Kendra & Michael - Ceremony Details"
click at [329, 264] on input "file" at bounding box center [384, 264] width 156 height 10
type input "C:\fakepath\10-18-25 - Kendra & Michael - Ceremony Details - Studio D2D.pdf"
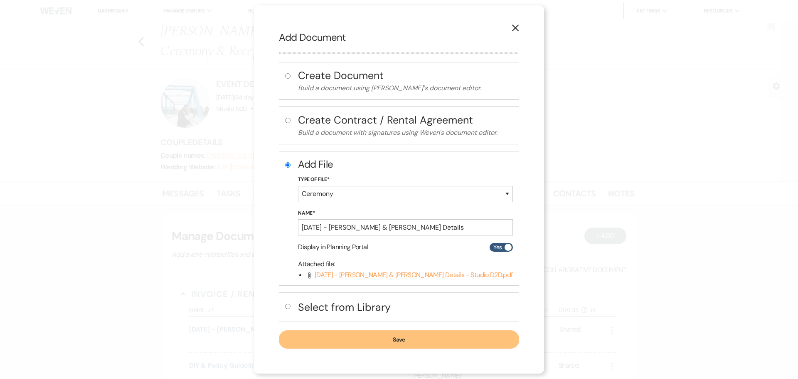
click at [354, 341] on button "Save" at bounding box center [399, 339] width 240 height 18
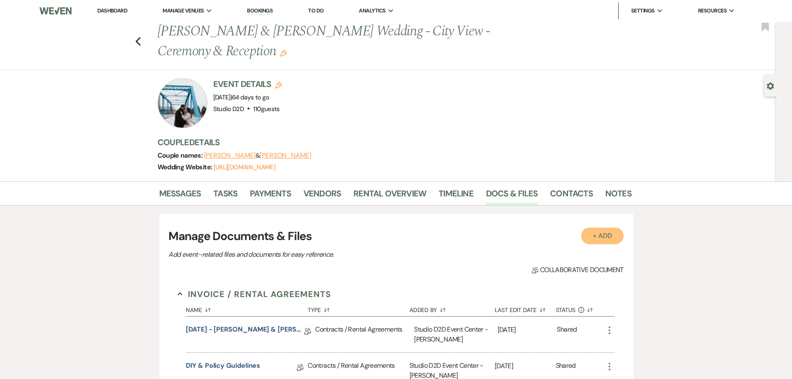
click at [600, 236] on button "+ Add" at bounding box center [602, 235] width 42 height 17
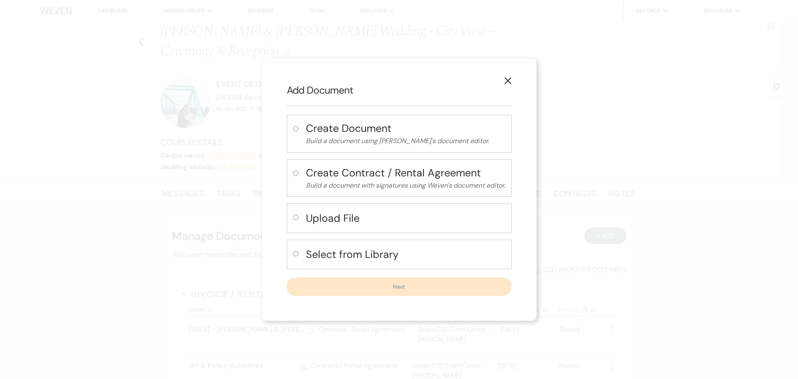
click at [346, 220] on h4 "Upload File" at bounding box center [406, 218] width 200 height 15
radio input "true"
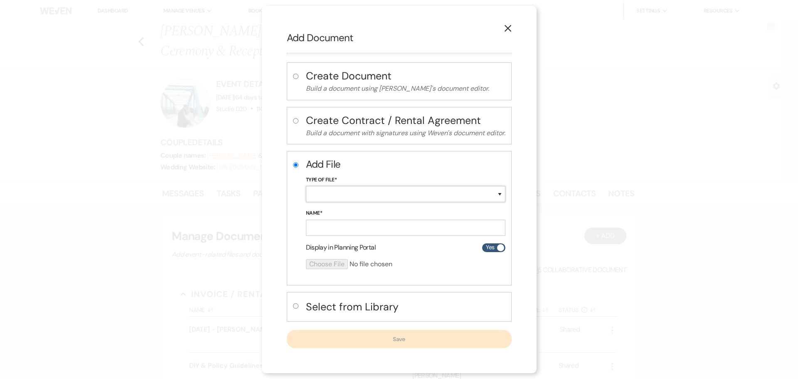
click at [345, 193] on select "Special Event Insurance Vendor Certificate of Insurance Contracts / Rental Agre…" at bounding box center [406, 194] width 200 height 16
select select "63"
click at [306, 186] on select "Special Event Insurance Vendor Certificate of Insurance Contracts / Rental Agre…" at bounding box center [406, 194] width 200 height 16
click at [361, 227] on input "Name*" at bounding box center [406, 228] width 200 height 16
paste input "10-18-25 - Kendra & Michael - Event Details"
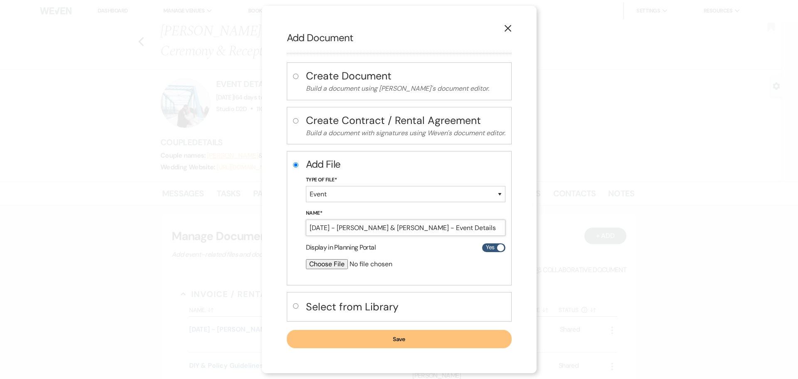
type input "10-18-25 - Kendra & Michael - Event Details"
click at [331, 263] on input "file" at bounding box center [384, 264] width 156 height 10
type input "C:\fakepath\10-18-25 - Kendra & Michael - Event Details - Studio D2D.pdf"
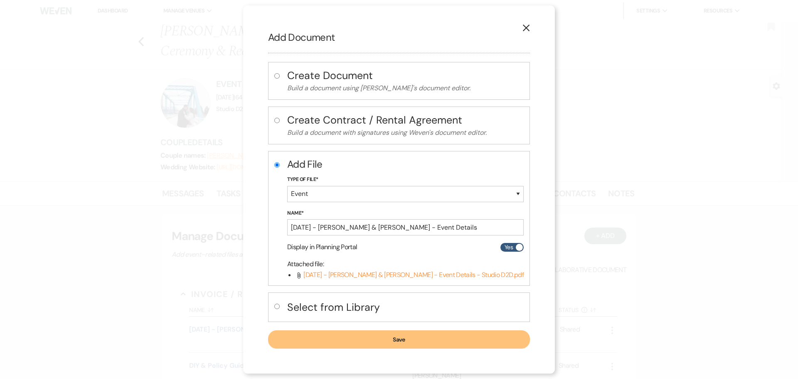
click at [353, 336] on button "Save" at bounding box center [399, 339] width 262 height 18
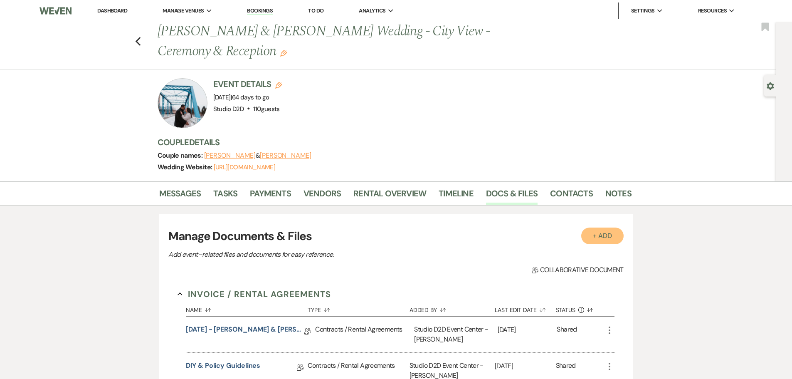
click at [598, 240] on button "+ Add" at bounding box center [602, 235] width 42 height 17
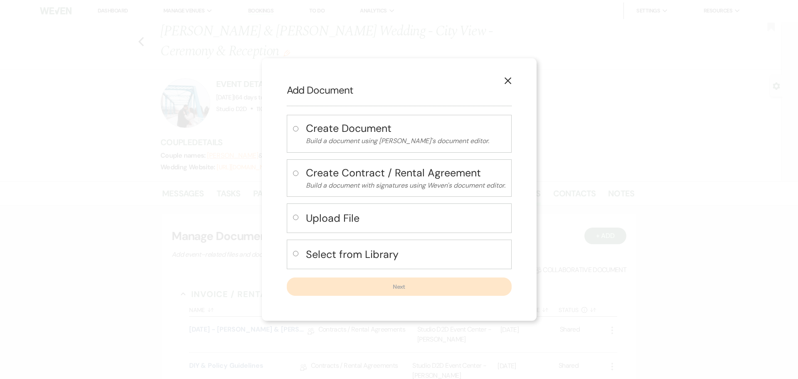
click at [343, 217] on h4 "Upload File" at bounding box center [406, 218] width 200 height 15
radio input "true"
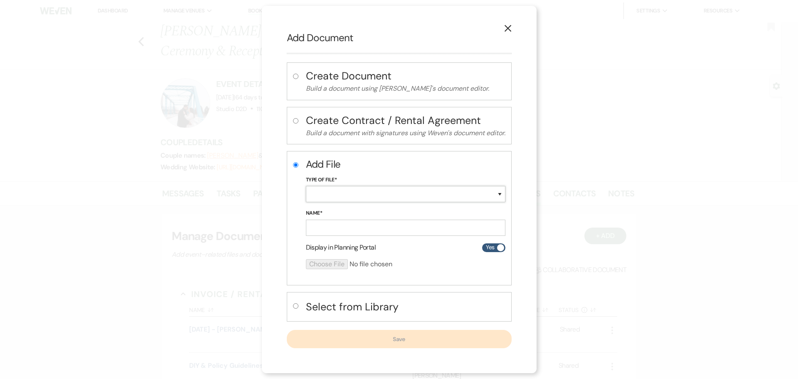
click at [339, 192] on select "Special Event Insurance Vendor Certificate of Insurance Contracts / Rental Agre…" at bounding box center [406, 194] width 200 height 16
select select "24"
click at [306, 186] on select "Special Event Insurance Vendor Certificate of Insurance Contracts / Rental Agre…" at bounding box center [406, 194] width 200 height 16
click at [363, 229] on input "Name*" at bounding box center [406, 228] width 200 height 16
paste input "10-18-25 - Kendra & Michael - Floor Plan"
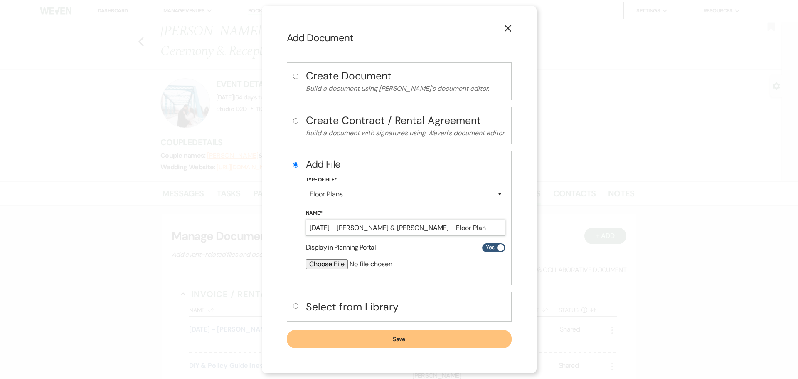
type input "10-18-25 - Kendra & Michael - Floor Plan"
click at [326, 266] on input "file" at bounding box center [384, 264] width 156 height 10
type input "C:\fakepath\10-18-25 - Kendra & Michael - Floor Plan - Studio D2D.pdf"
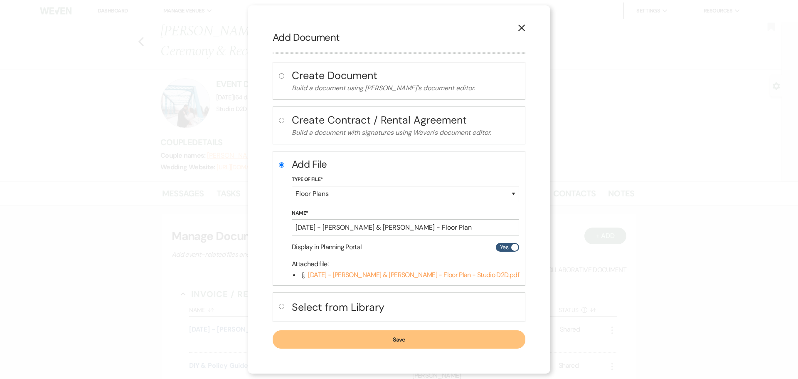
click at [358, 339] on button "Save" at bounding box center [399, 339] width 253 height 18
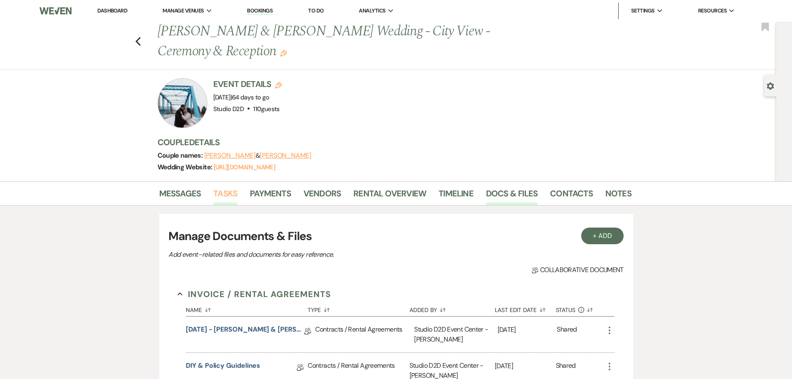
click at [229, 194] on link "Tasks" at bounding box center [225, 196] width 24 height 18
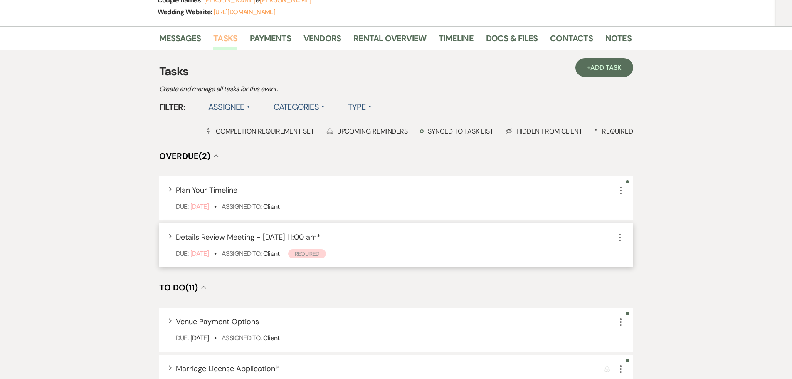
scroll to position [166, 0]
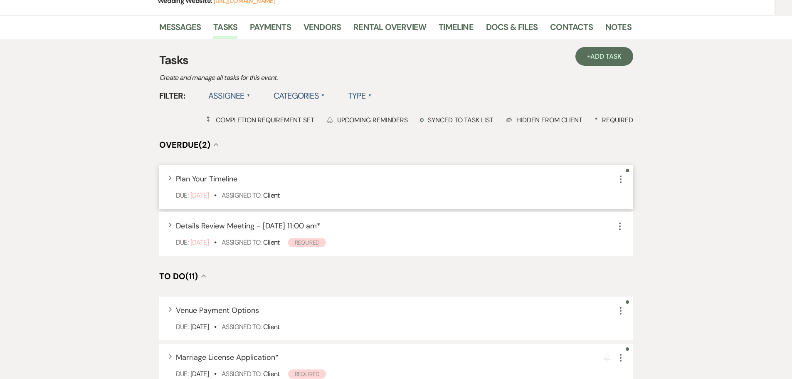
click at [620, 177] on icon "More" at bounding box center [621, 179] width 10 height 10
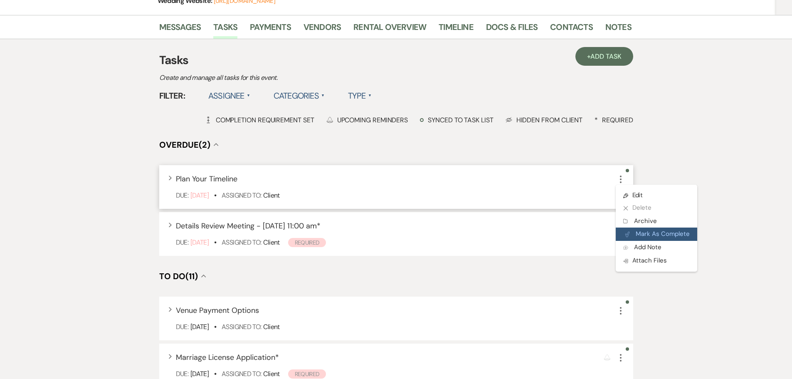
click at [641, 228] on button "Plan Portal Link Mark As Complete" at bounding box center [657, 233] width 82 height 13
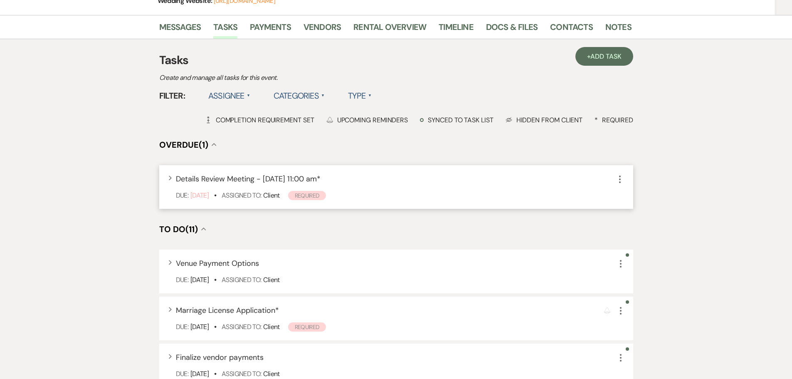
click at [617, 179] on icon "More" at bounding box center [620, 179] width 10 height 10
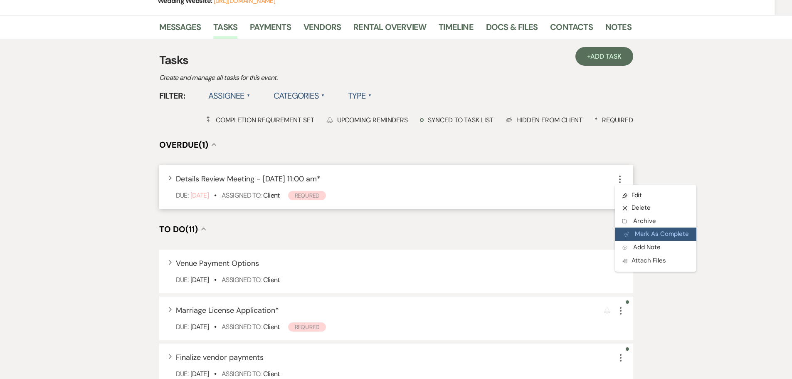
click at [638, 231] on button "Plan Portal Link Mark As Complete" at bounding box center [656, 233] width 82 height 13
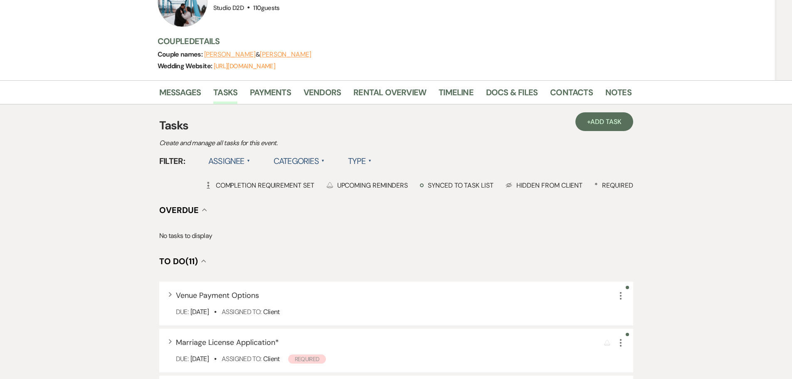
scroll to position [83, 0]
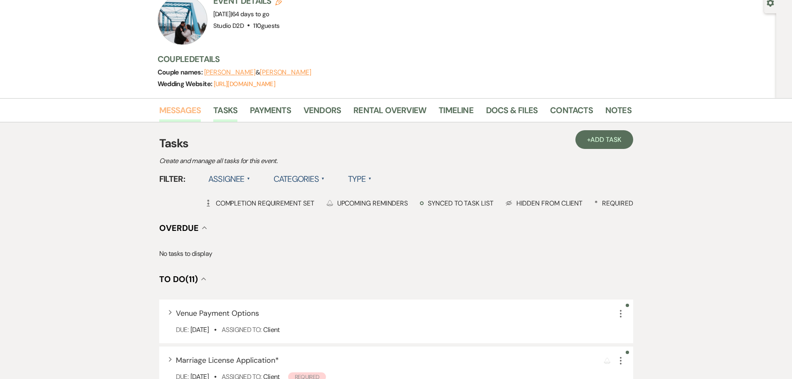
click at [200, 106] on link "Messages" at bounding box center [180, 113] width 42 height 18
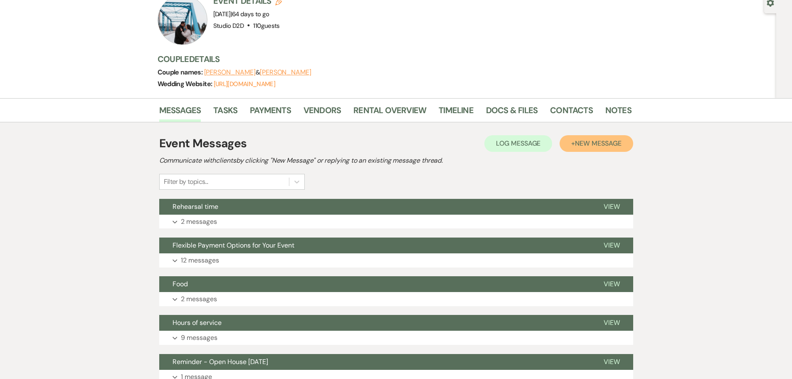
click at [579, 144] on span "New Message" at bounding box center [598, 143] width 46 height 9
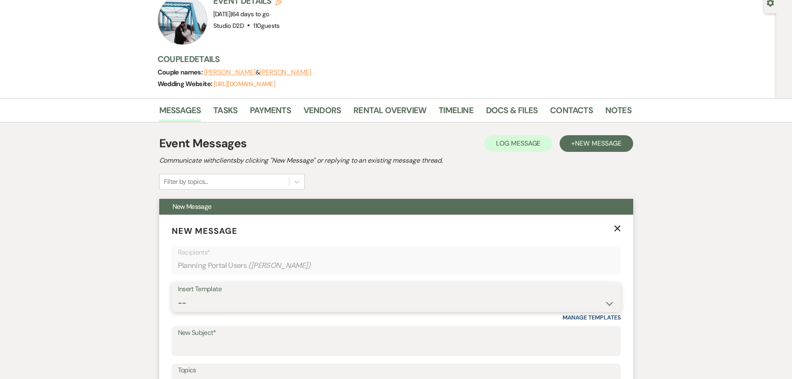
click at [240, 302] on select "-- New Inquiry - message 2 Event Pricing - Non Wedding Weven Planning Portal In…" at bounding box center [396, 303] width 437 height 16
select select "1756"
click at [178, 295] on select "-- New Inquiry - message 2 Event Pricing - Non Wedding Weven Planning Portal In…" at bounding box center [396, 303] width 437 height 16
type input "Event Details"
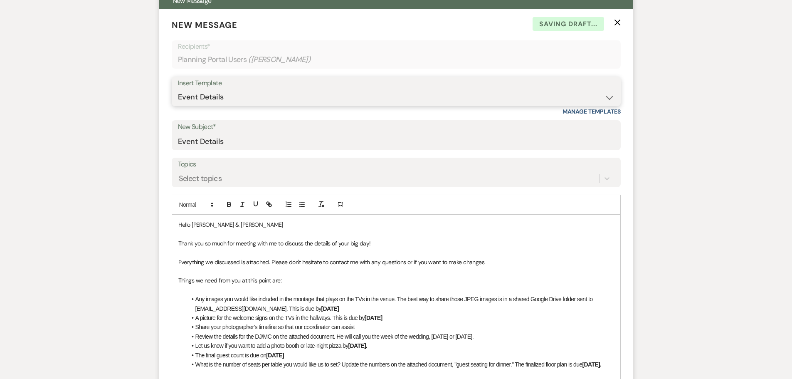
scroll to position [291, 0]
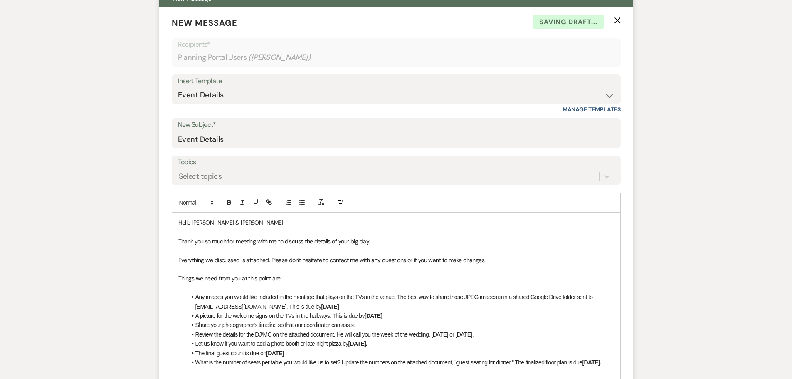
drag, startPoint x: 316, startPoint y: 306, endPoint x: 309, endPoint y: 306, distance: 6.7
click at [309, 306] on li "Any images you would like included in the montage that plays on the TVs in the …" at bounding box center [400, 301] width 427 height 19
click at [396, 314] on li "A picture for the welcome signs on the TVs in the hallways. This is due by Octo…" at bounding box center [400, 315] width 427 height 9
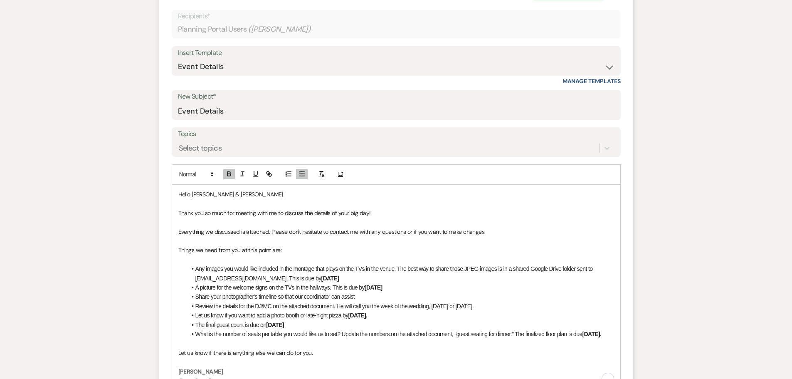
scroll to position [333, 0]
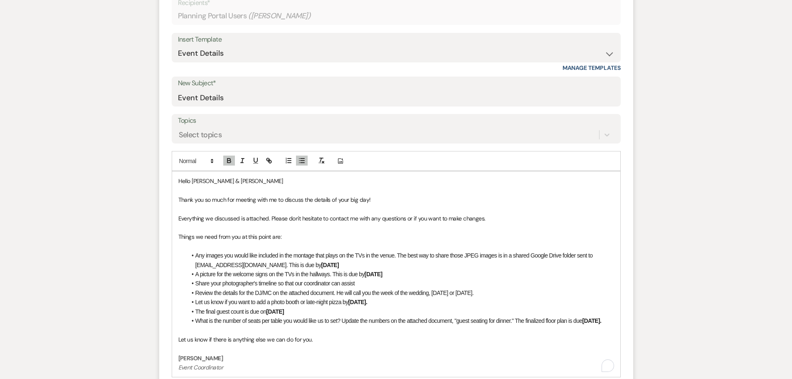
drag, startPoint x: 383, startPoint y: 303, endPoint x: 194, endPoint y: 304, distance: 188.8
click at [194, 304] on li "Let us know if you want to add a photo booth or late-night pizza by October 1." at bounding box center [400, 301] width 427 height 9
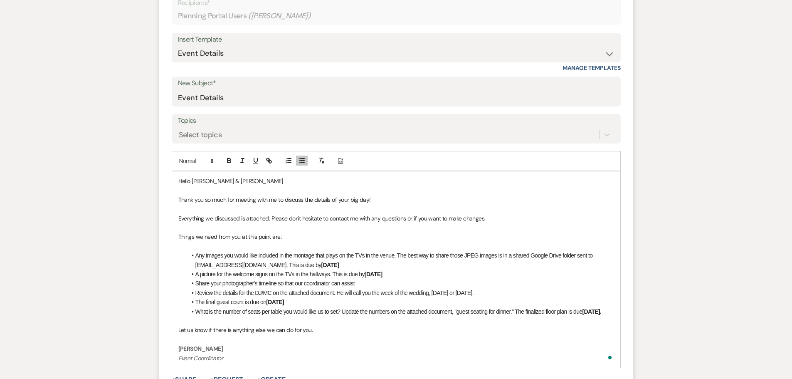
click at [297, 303] on li "The final guest count is due on October 27" at bounding box center [400, 301] width 427 height 9
click at [602, 313] on strong "October 27." at bounding box center [592, 311] width 19 height 7
click at [391, 274] on li "A picture for the welcome signs on the TVs in the hallways. This is due by Octo…" at bounding box center [400, 273] width 427 height 9
click at [317, 267] on li "Any images you would like included in the montage that plays on the TVs in the …" at bounding box center [400, 260] width 427 height 19
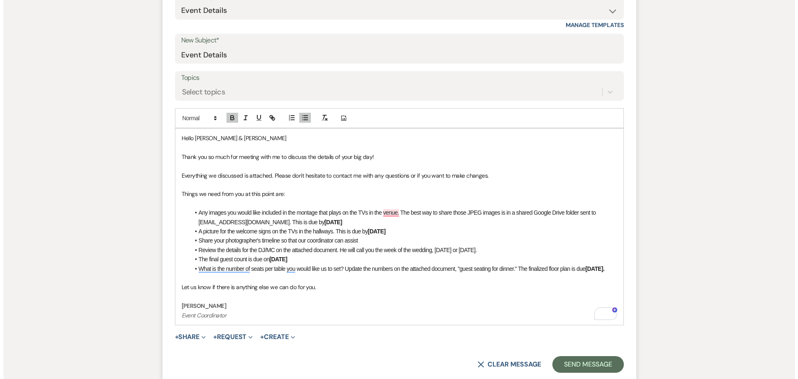
scroll to position [457, 0]
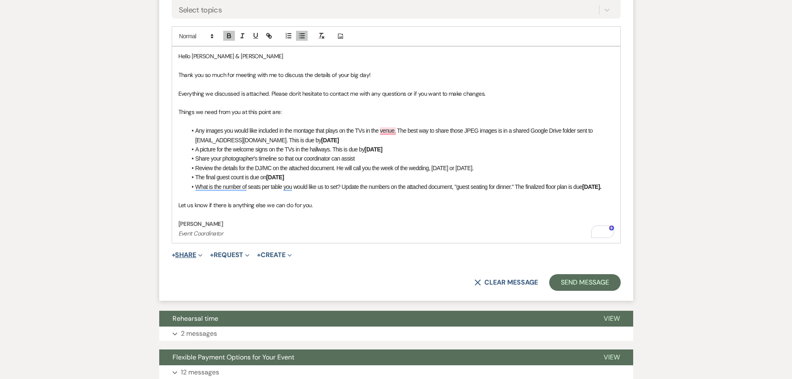
click at [192, 253] on button "+ Share Expand" at bounding box center [187, 255] width 31 height 7
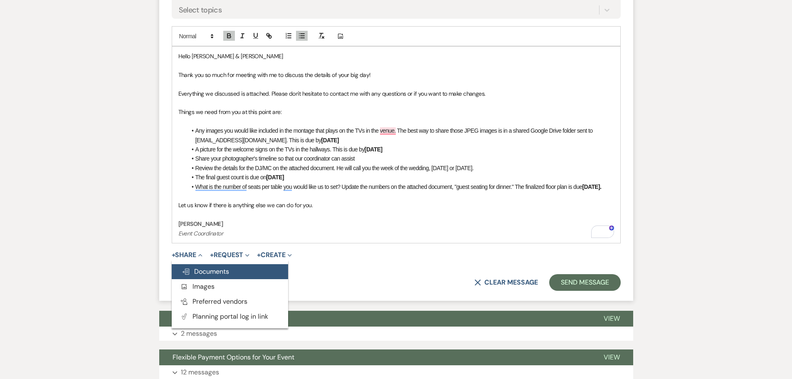
click at [213, 274] on span "Doc Upload Documents" at bounding box center [205, 271] width 47 height 9
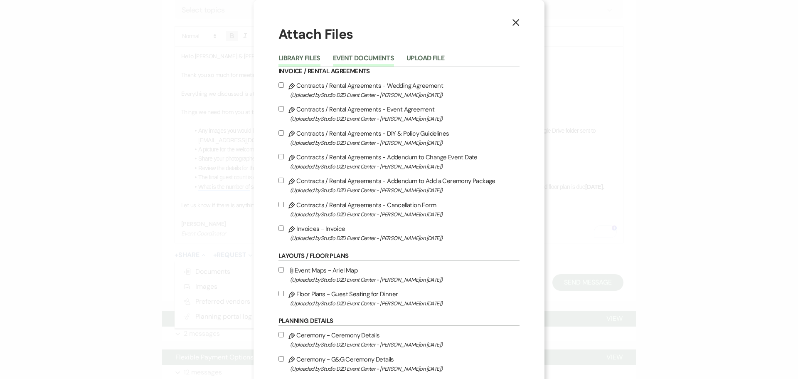
click at [366, 57] on button "Event Documents" at bounding box center [363, 61] width 61 height 12
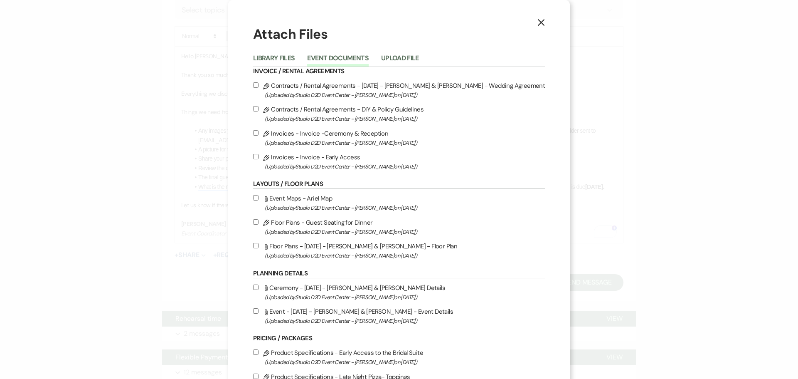
click at [358, 222] on label "Pencil Floor Plans - Guest Seating for Dinner (Uploaded by Studio D2D Event Cen…" at bounding box center [399, 227] width 292 height 20
click at [259, 222] on input "Pencil Floor Plans - Guest Seating for Dinner (Uploaded by Studio D2D Event Cen…" at bounding box center [255, 221] width 5 height 5
checkbox input "true"
click at [359, 245] on label "Attach File Floor Plans - 10-18-25 - Kendra & Michael - Floor Plan (Uploaded by…" at bounding box center [399, 251] width 292 height 20
click at [259, 245] on input "Attach File Floor Plans - 10-18-25 - Kendra & Michael - Floor Plan (Uploaded by…" at bounding box center [255, 245] width 5 height 5
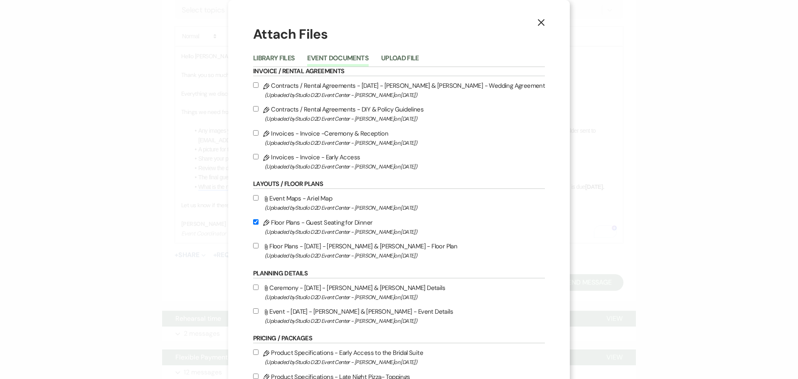
checkbox input "true"
click at [363, 287] on label "Attach File Ceremony - 10-18-25 - Kendra & Michael - Ceremony Details (Uploaded…" at bounding box center [399, 292] width 292 height 20
click at [259, 287] on input "Attach File Ceremony - 10-18-25 - Kendra & Michael - Ceremony Details (Uploaded…" at bounding box center [255, 286] width 5 height 5
checkbox input "true"
click at [368, 310] on label "Attach File Event - 10-18-25 - Kendra & Michael - Event Details (Uploaded by St…" at bounding box center [399, 316] width 292 height 20
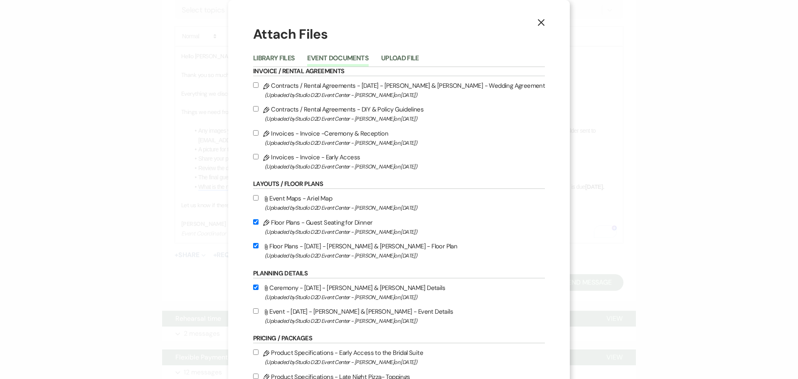
click at [259, 310] on input "Attach File Event - 10-18-25 - Kendra & Michael - Event Details (Uploaded by St…" at bounding box center [255, 310] width 5 height 5
checkbox input "true"
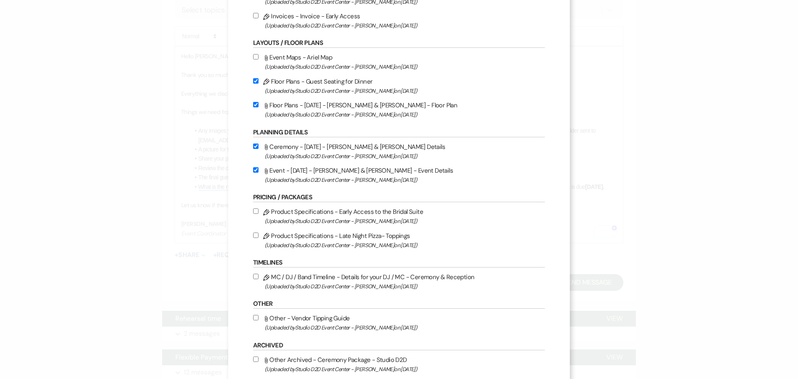
scroll to position [208, 0]
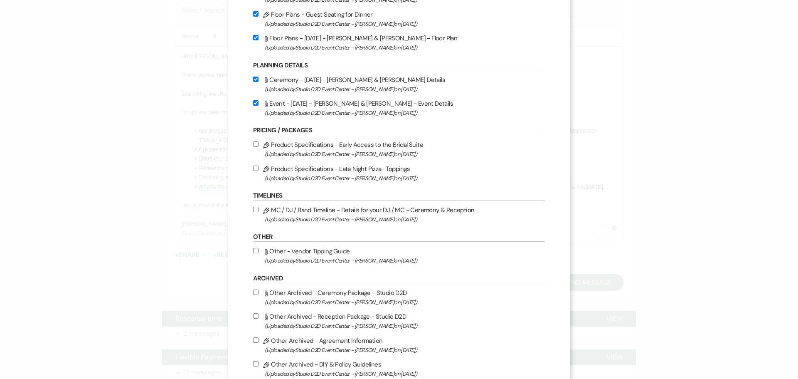
click at [361, 210] on label "Pencil MC / DJ / Band Timeline - Details for your DJ / MC - Ceremony & Receptio…" at bounding box center [399, 215] width 292 height 20
click at [259, 210] on input "Pencil MC / DJ / Band Timeline - Details for your DJ / MC - Ceremony & Receptio…" at bounding box center [255, 209] width 5 height 5
checkbox input "true"
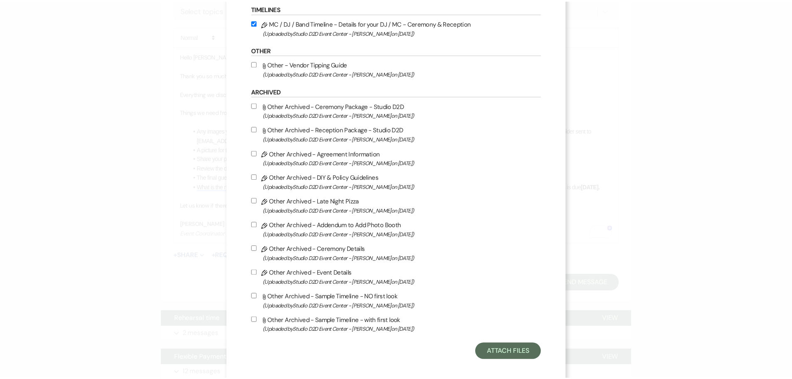
scroll to position [401, 0]
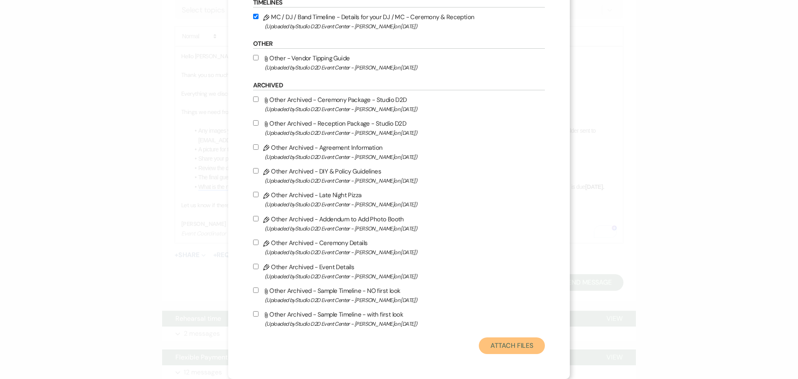
click at [479, 343] on button "Attach Files" at bounding box center [512, 345] width 66 height 17
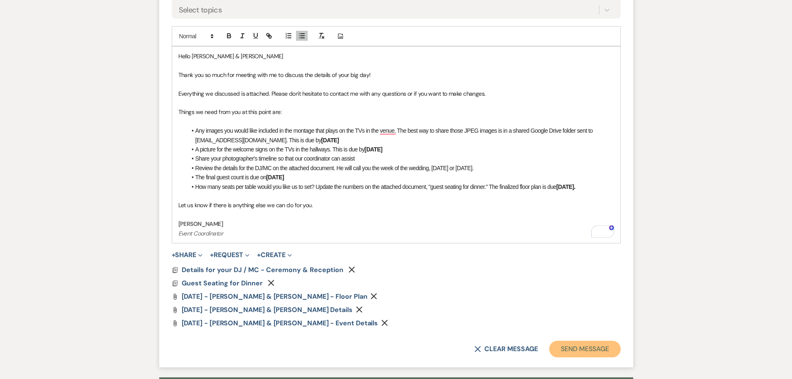
click at [569, 350] on button "Send Message" at bounding box center [584, 349] width 71 height 17
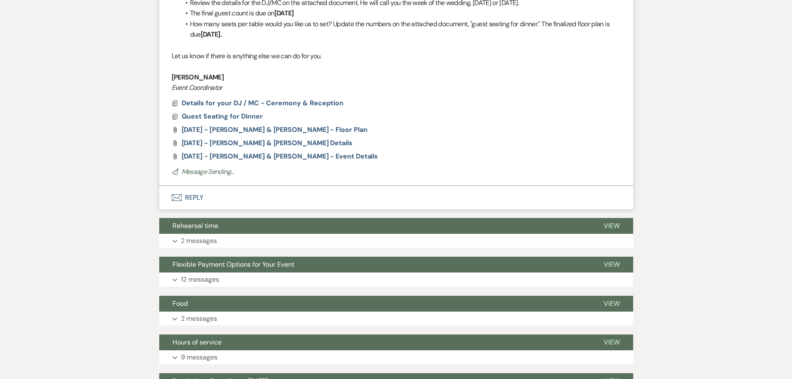
scroll to position [148, 0]
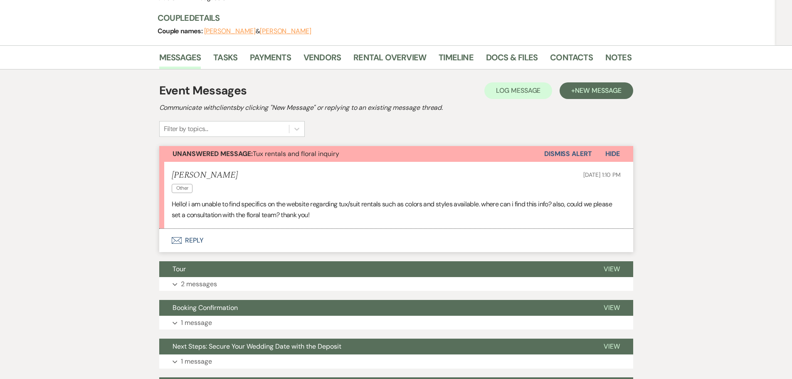
click at [200, 240] on button "Envelope Reply" at bounding box center [396, 240] width 474 height 23
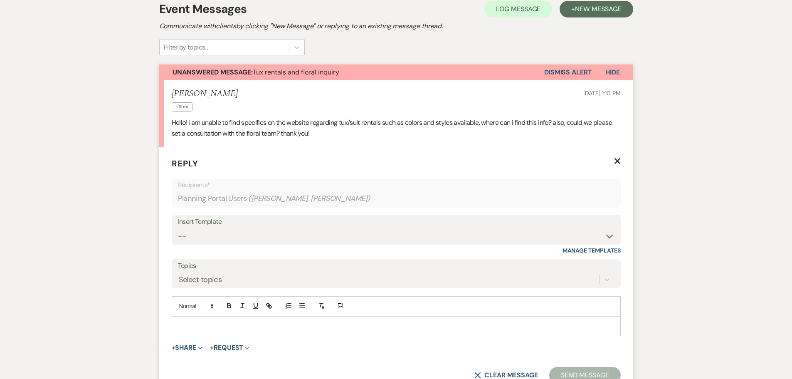
scroll to position [194, 0]
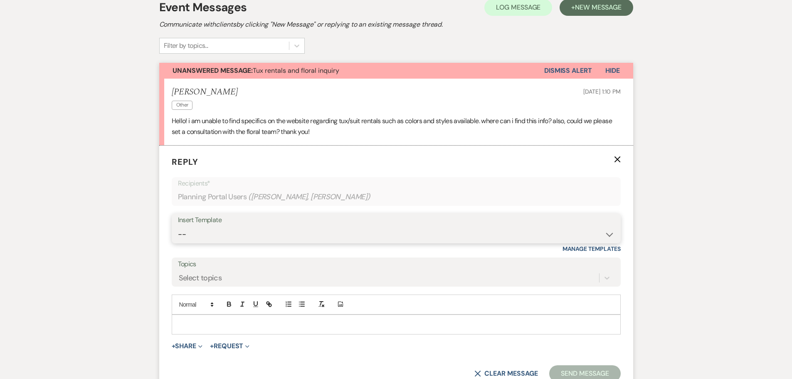
click at [227, 235] on select "-- New Inquiry - message 2 Event Pricing - Non Wedding Weven Planning Portal In…" at bounding box center [396, 234] width 437 height 16
click at [178, 226] on select "-- New Inquiry - message 2 Event Pricing - Non Wedding Weven Planning Portal In…" at bounding box center [396, 234] width 437 height 16
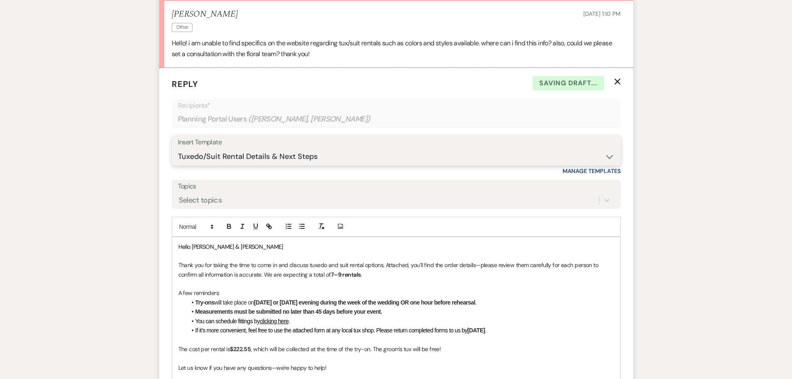
scroll to position [277, 0]
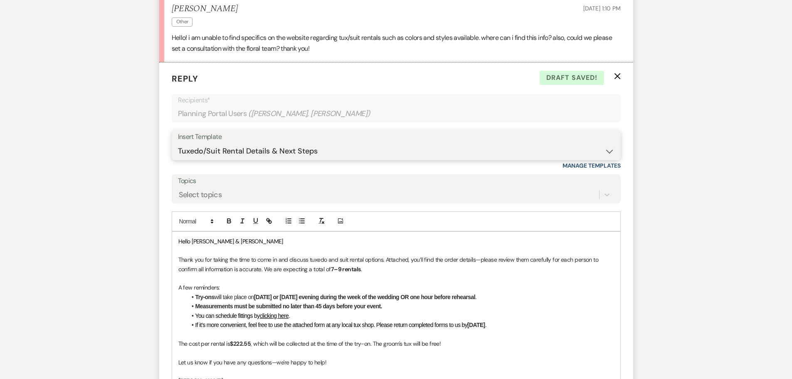
click at [303, 149] on select "-- New Inquiry - message 2 Event Pricing - Non Wedding Weven Planning Portal In…" at bounding box center [396, 151] width 437 height 16
select select "1759"
click at [178, 143] on select "-- New Inquiry - message 2 Event Pricing - Non Wedding Weven Planning Portal In…" at bounding box center [396, 151] width 437 height 16
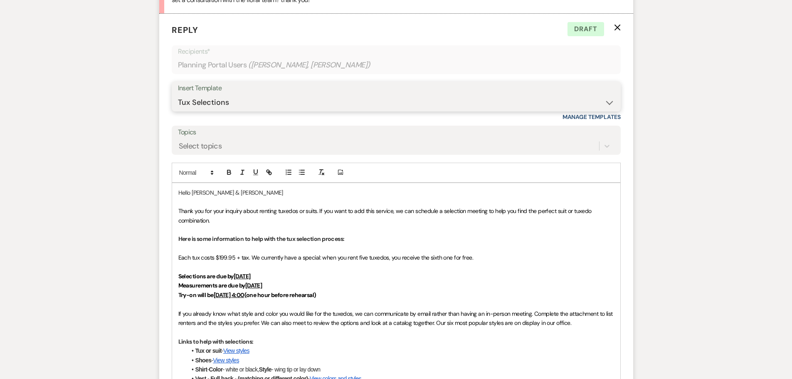
scroll to position [333, 0]
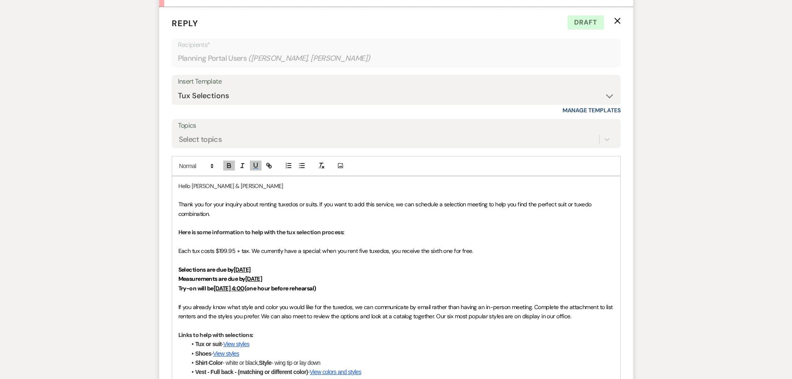
drag, startPoint x: 268, startPoint y: 269, endPoint x: 237, endPoint y: 270, distance: 30.8
click at [237, 270] on p "Selections are due by [DATE]" at bounding box center [396, 269] width 436 height 9
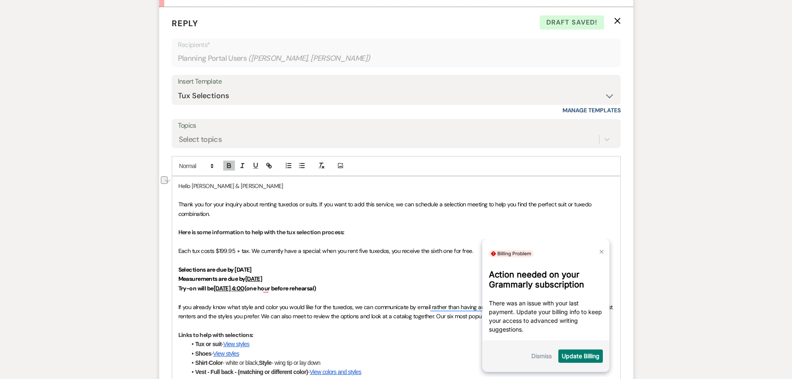
drag, startPoint x: 269, startPoint y: 277, endPoint x: 250, endPoint y: 274, distance: 19.3
click at [250, 274] on p "Measurements are due by [DATE]" at bounding box center [396, 278] width 436 height 9
drag, startPoint x: 285, startPoint y: 288, endPoint x: 222, endPoint y: 289, distance: 63.2
click at [217, 289] on strong "Try-on will be [DATE] 4:00 (one hour before rehearsal)" at bounding box center [247, 287] width 138 height 7
click at [287, 285] on p "Try-on will be one hour before rehearsal)" at bounding box center [396, 288] width 436 height 9
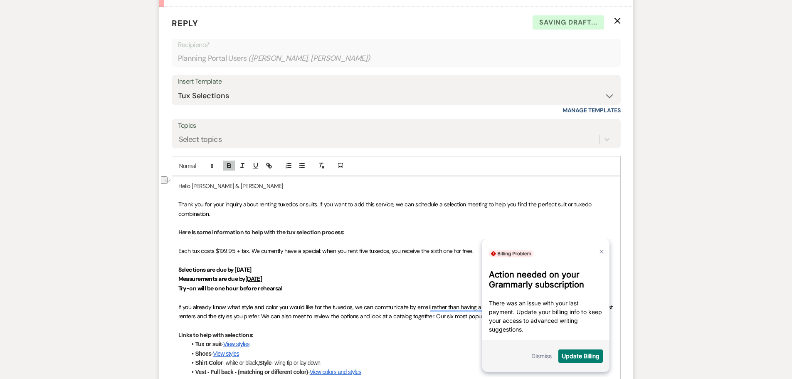
drag, startPoint x: 283, startPoint y: 280, endPoint x: 249, endPoint y: 279, distance: 34.5
click at [249, 279] on p "Measurements are due by [DATE]" at bounding box center [396, 278] width 436 height 9
click at [254, 163] on icon "button" at bounding box center [255, 165] width 3 height 4
click at [321, 282] on p "Measurements are due by [DATE]" at bounding box center [396, 278] width 436 height 9
click at [599, 253] on link at bounding box center [599, 247] width 13 height 13
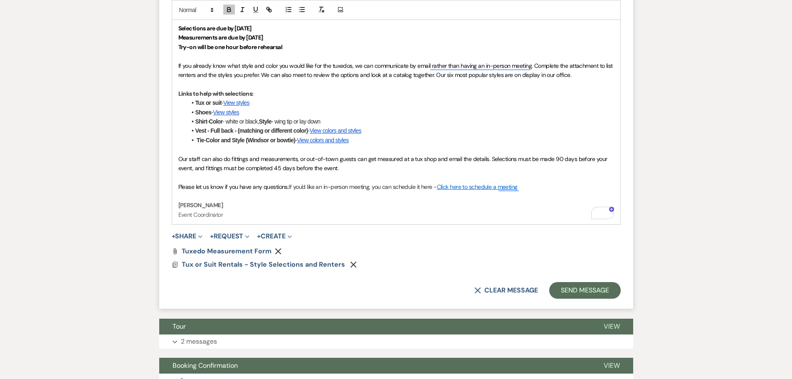
scroll to position [582, 0]
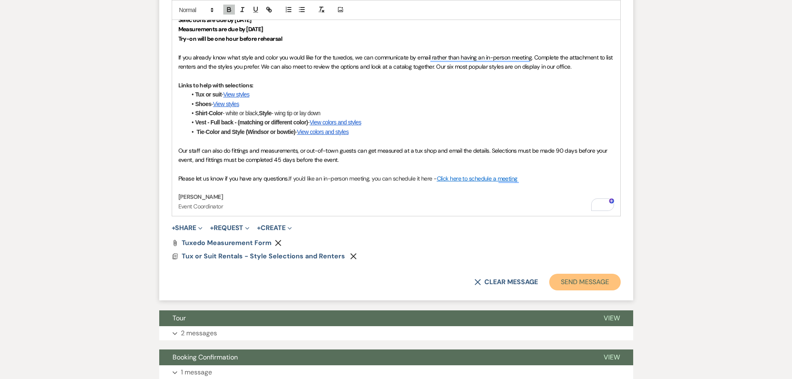
click at [567, 279] on button "Send Message" at bounding box center [584, 282] width 71 height 17
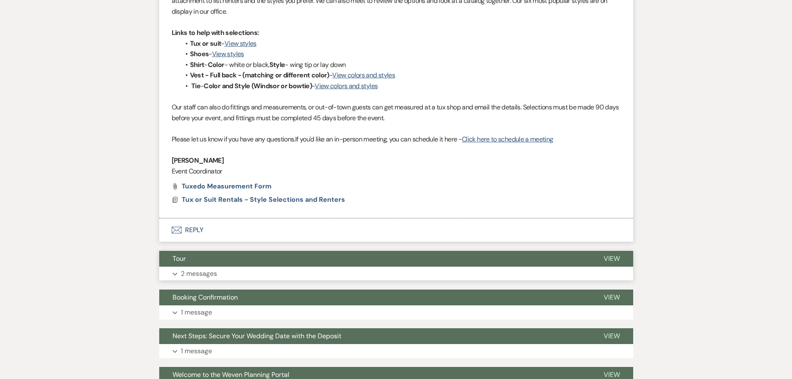
scroll to position [541, 0]
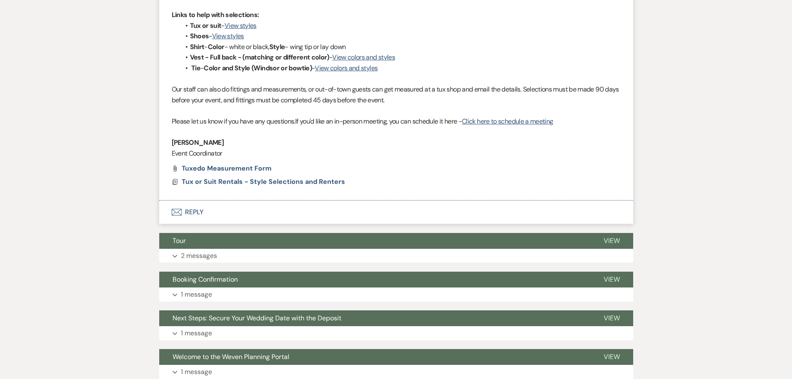
click at [199, 213] on button "Envelope Reply" at bounding box center [396, 211] width 474 height 23
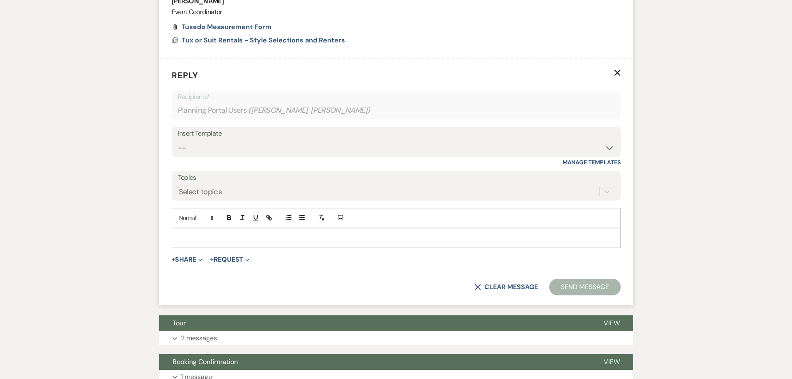
scroll to position [707, 0]
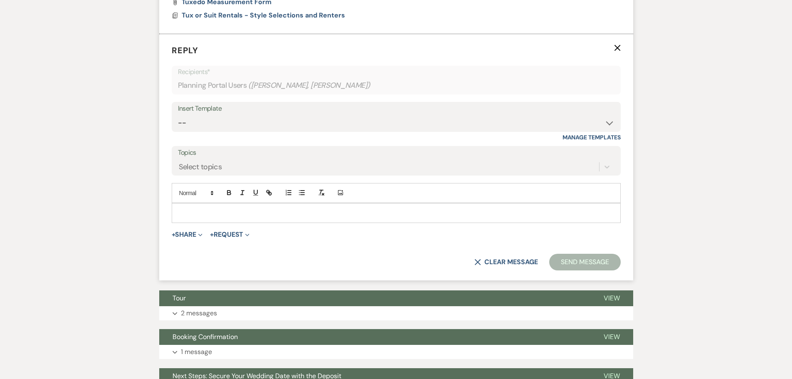
click at [241, 213] on p at bounding box center [396, 212] width 436 height 9
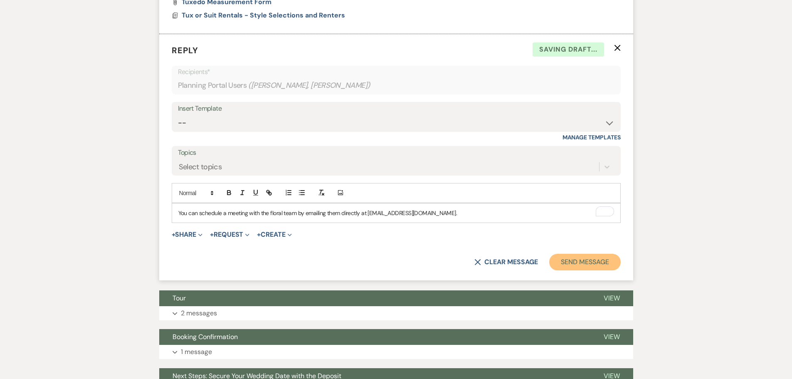
click at [576, 261] on button "Send Message" at bounding box center [584, 262] width 71 height 17
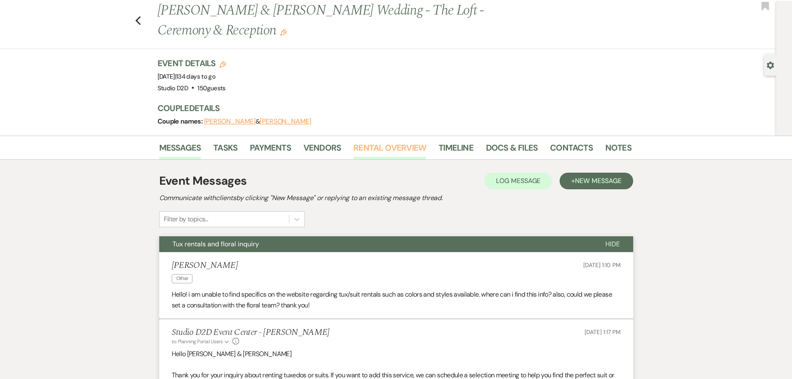
scroll to position [0, 0]
